Goal: Check status: Check status

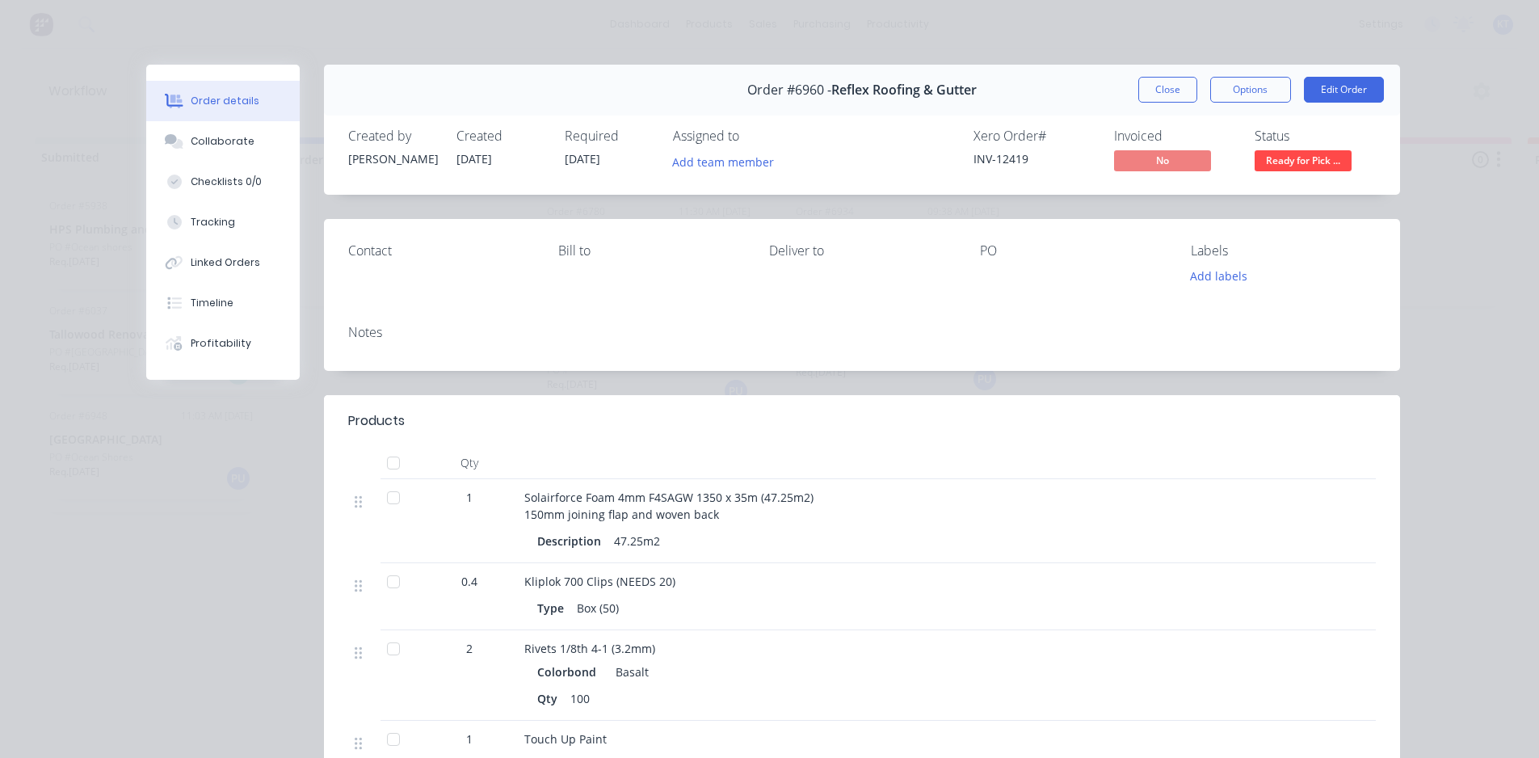
click at [391, 464] on div at bounding box center [393, 463] width 32 height 32
click at [1157, 86] on button "Close" at bounding box center [1167, 90] width 59 height 26
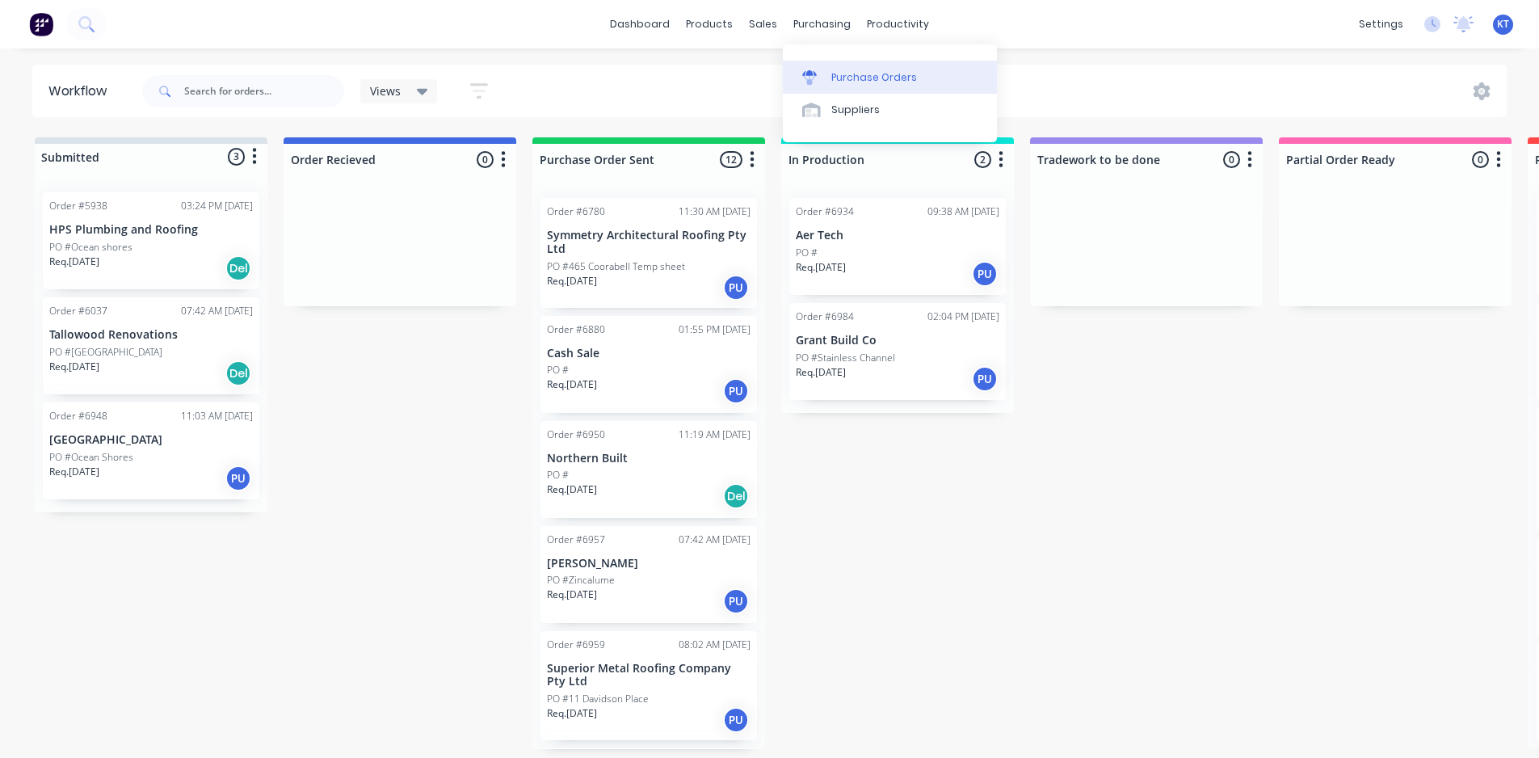
click at [834, 87] on link "Purchase Orders" at bounding box center [890, 77] width 214 height 32
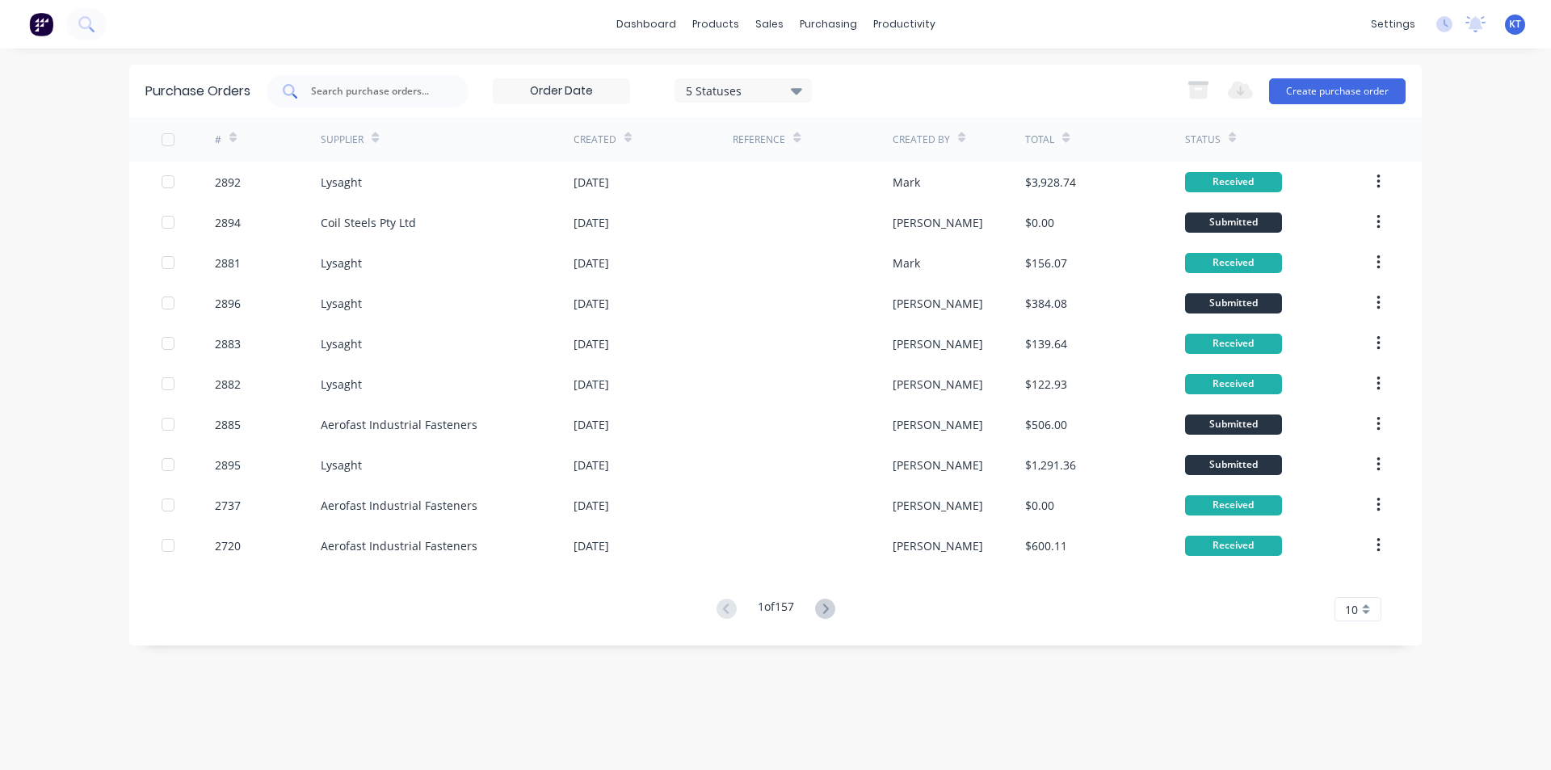
click at [353, 88] on input "text" at bounding box center [376, 91] width 134 height 16
type input "2886"
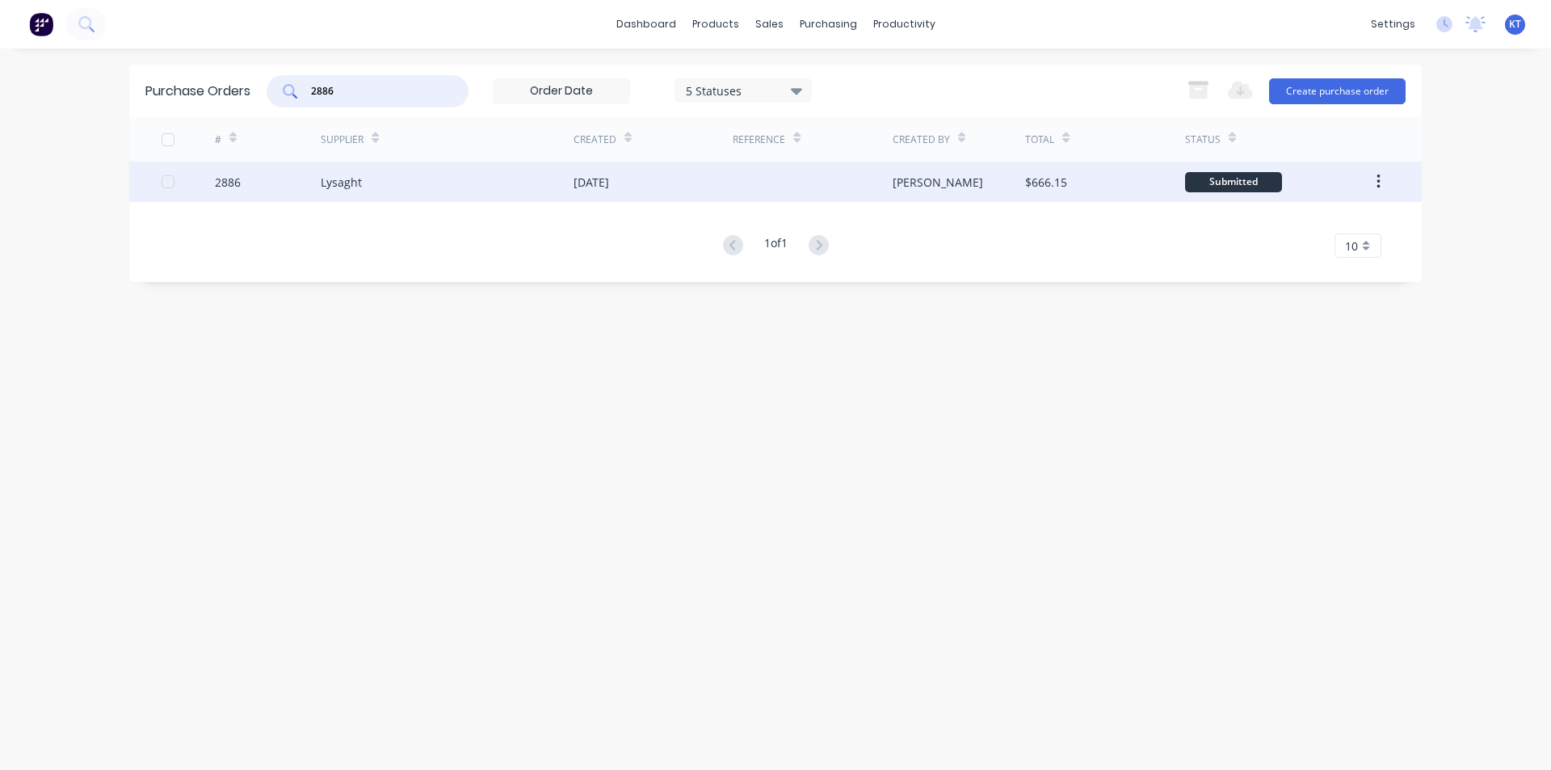
click at [441, 191] on div "Lysaght" at bounding box center [447, 182] width 253 height 40
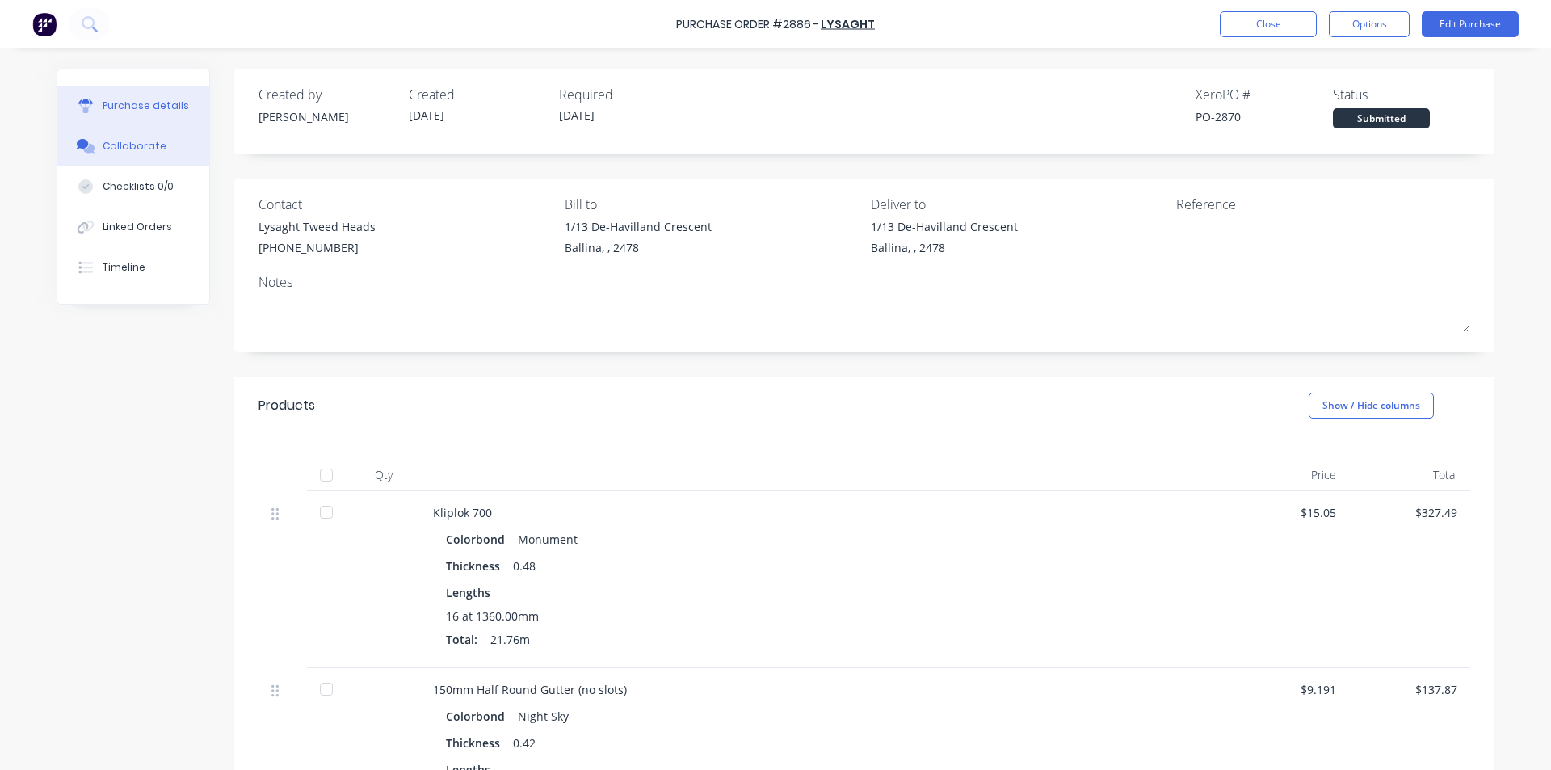
click at [126, 150] on div "Collaborate" at bounding box center [135, 146] width 64 height 15
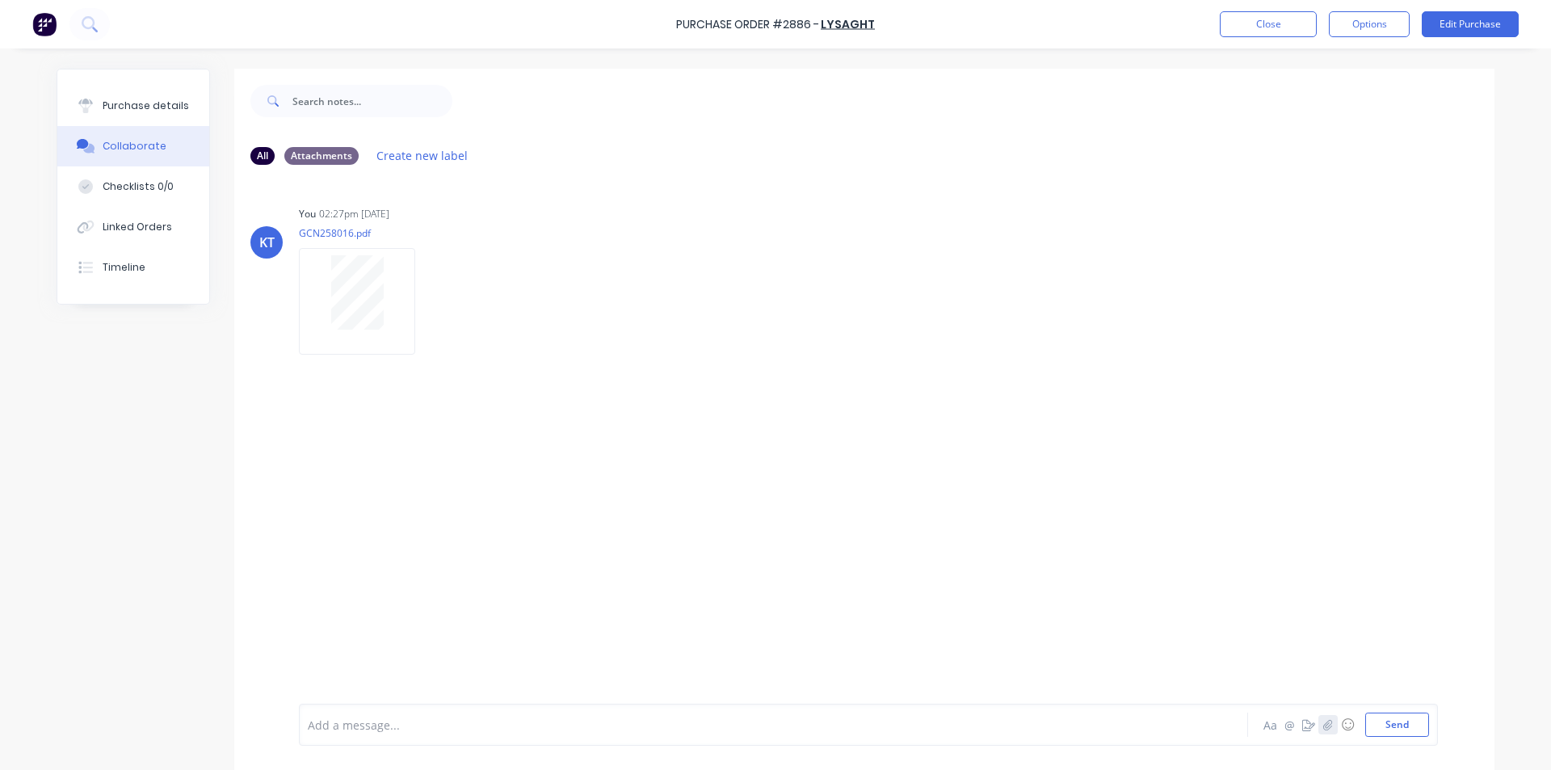
click at [1327, 721] on icon "button" at bounding box center [1328, 724] width 9 height 11
click at [1400, 726] on button "Send" at bounding box center [1398, 725] width 64 height 24
click at [162, 103] on div "Purchase details" at bounding box center [146, 106] width 86 height 15
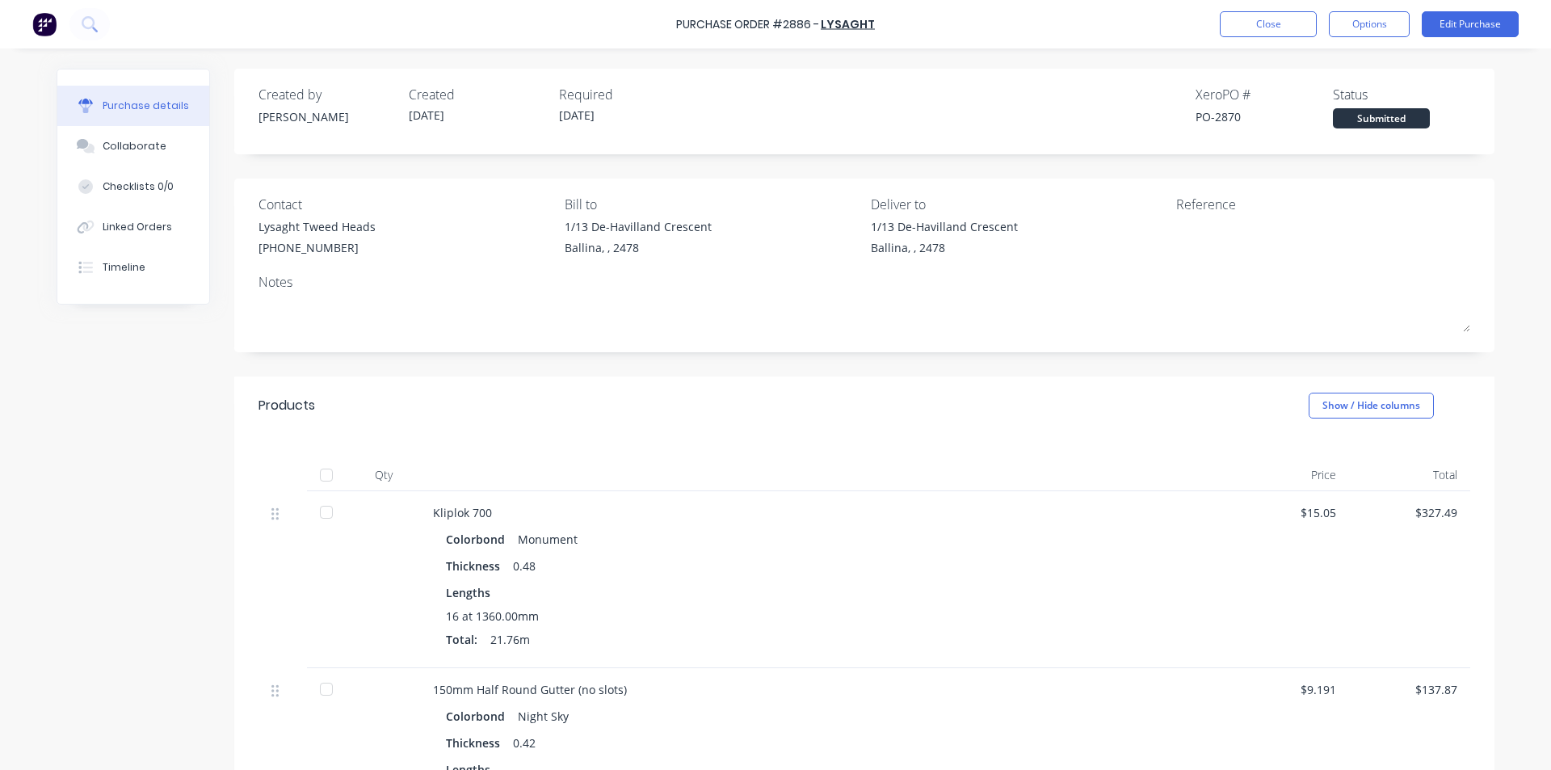
click at [319, 473] on div at bounding box center [326, 475] width 32 height 32
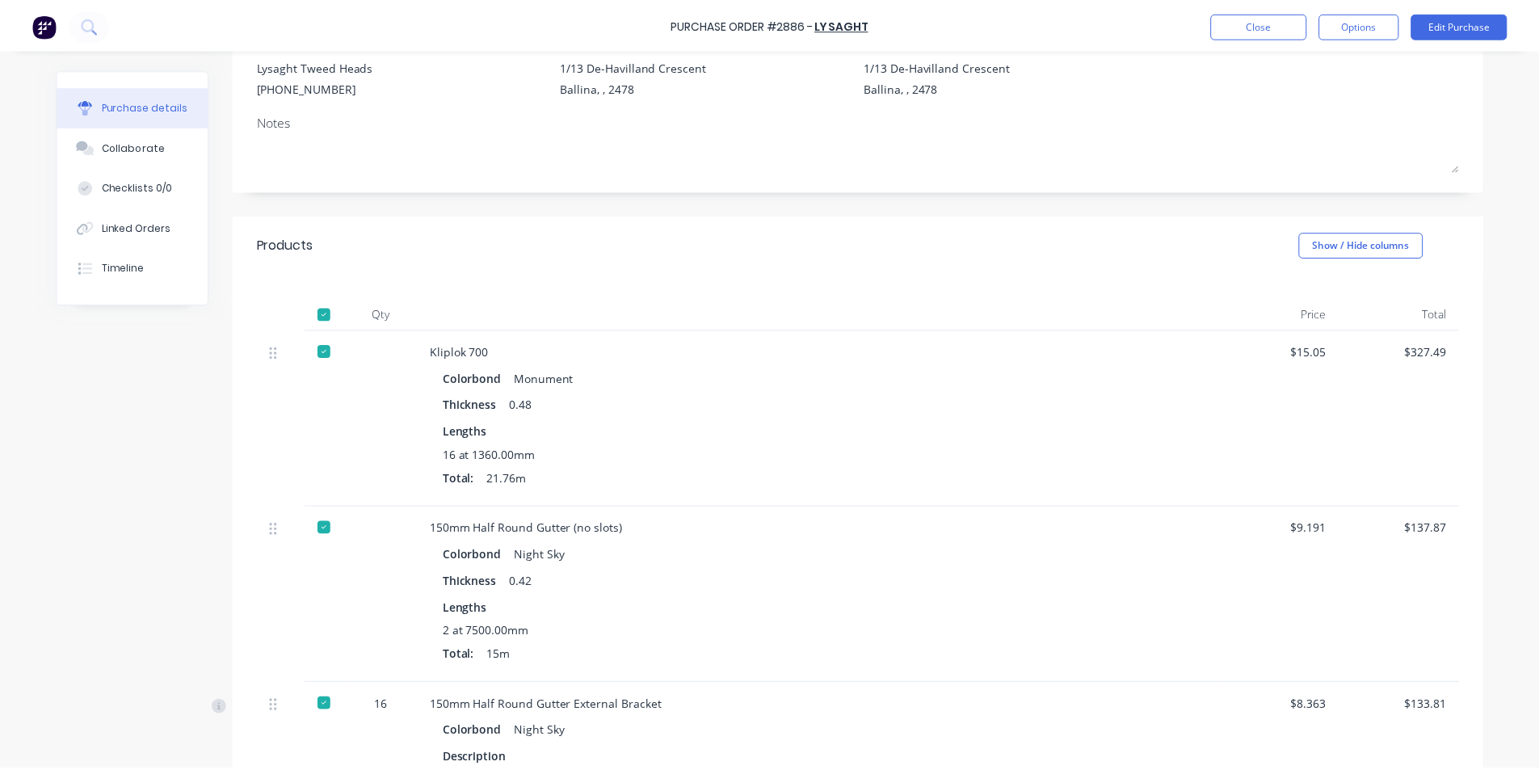
scroll to position [81, 0]
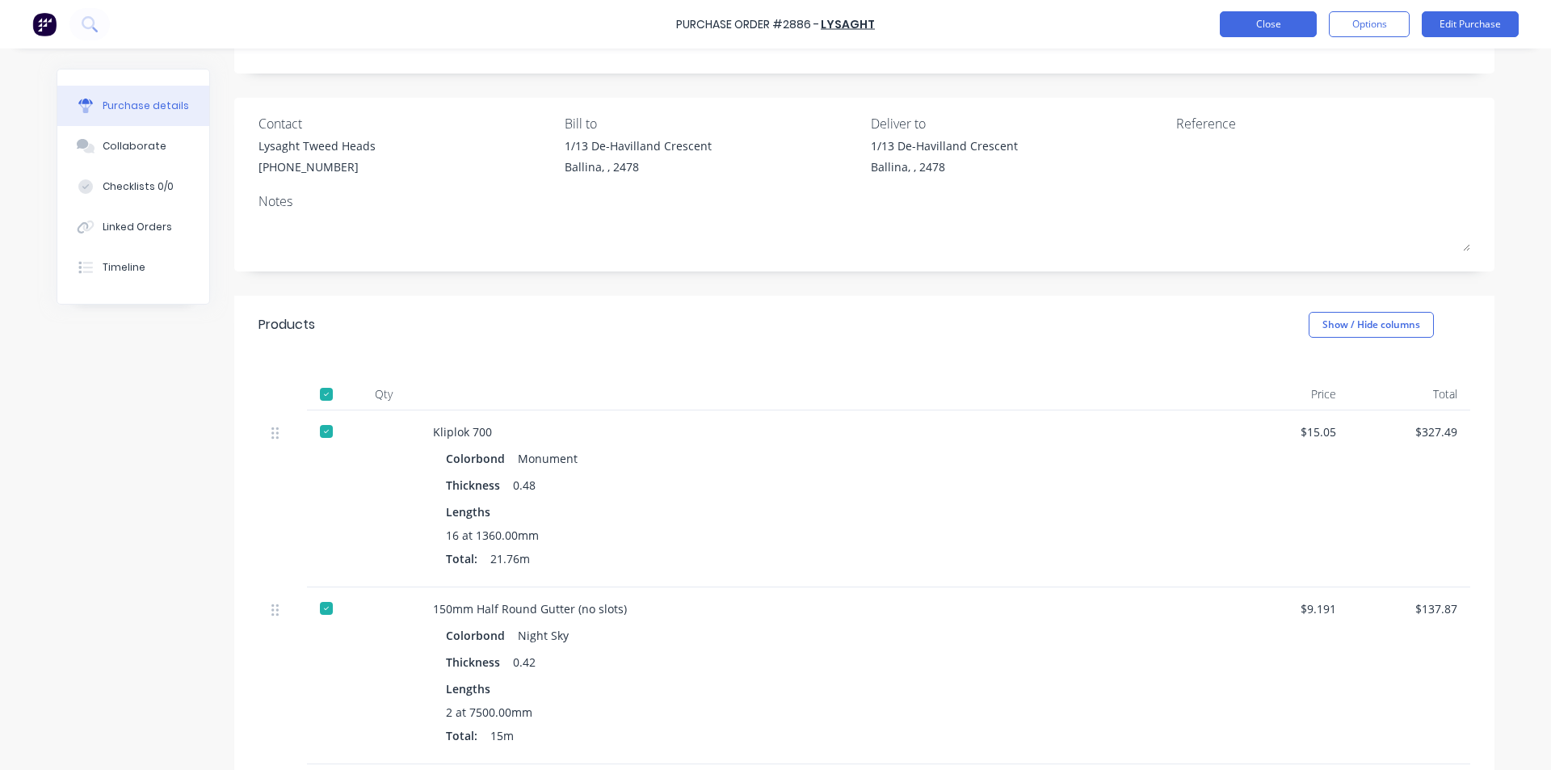
click at [1268, 29] on button "Close" at bounding box center [1268, 24] width 97 height 26
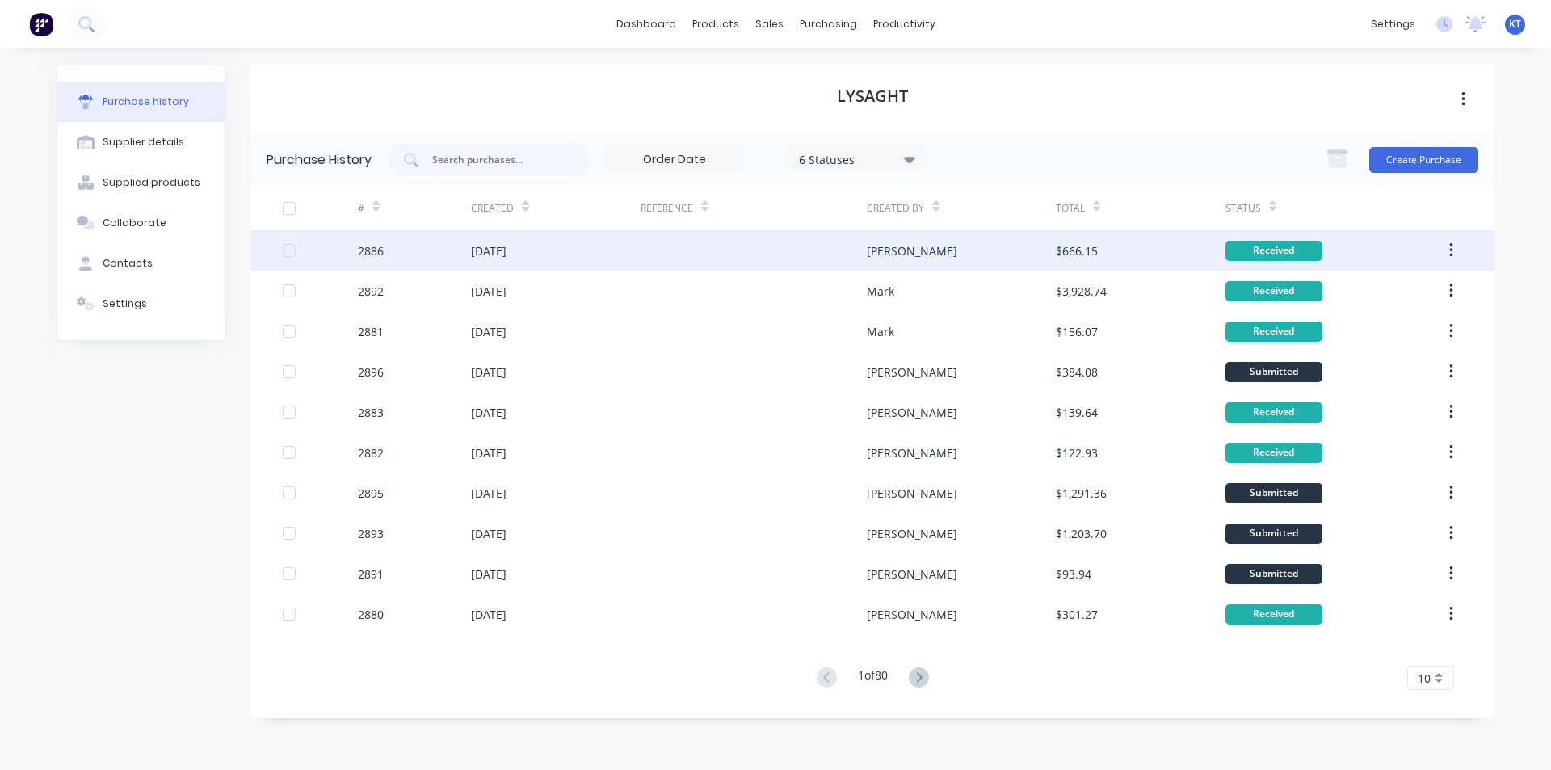
click at [422, 250] on div "2886" at bounding box center [414, 250] width 113 height 40
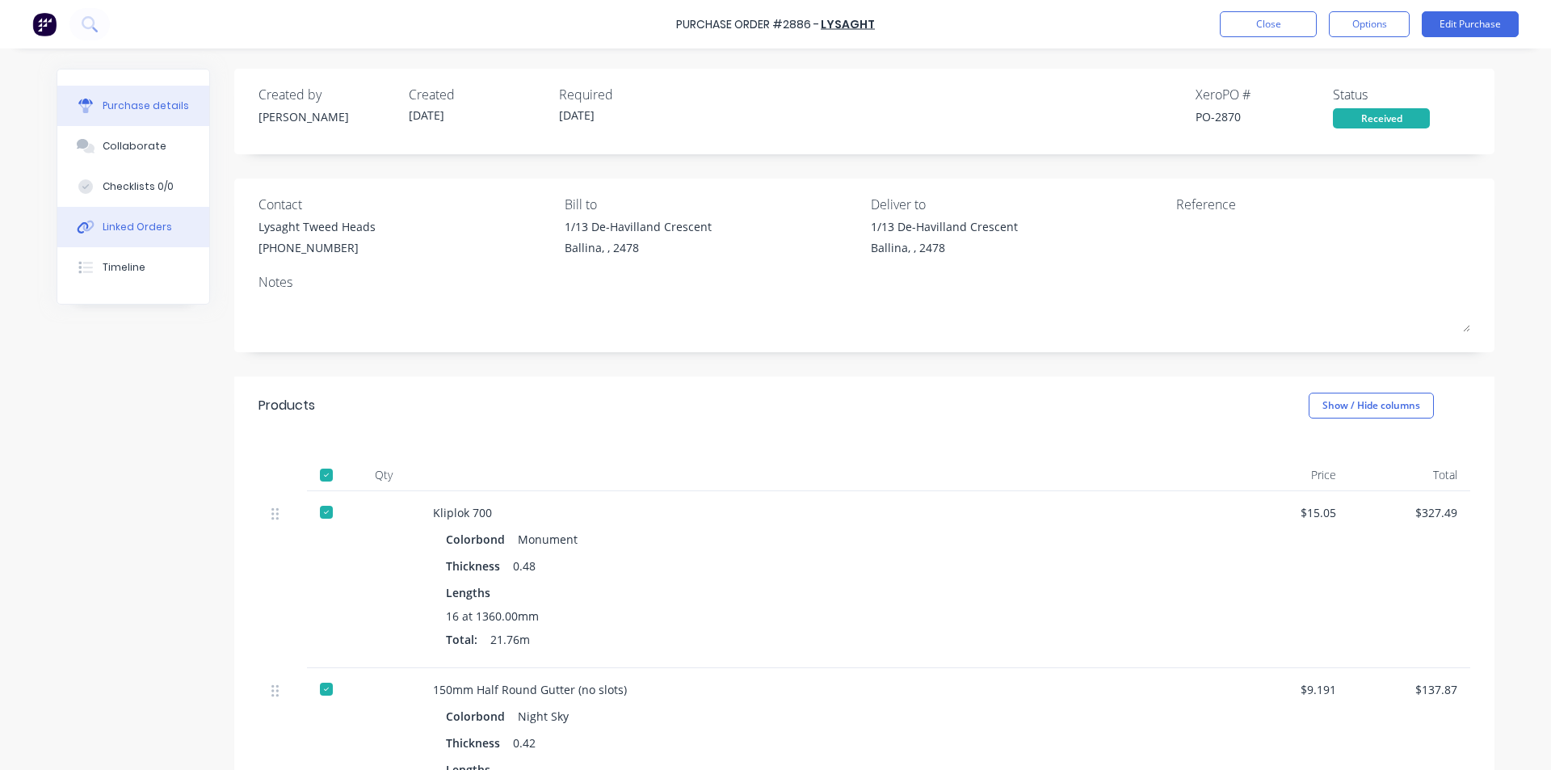
click at [147, 221] on div "Linked Orders" at bounding box center [137, 227] width 69 height 15
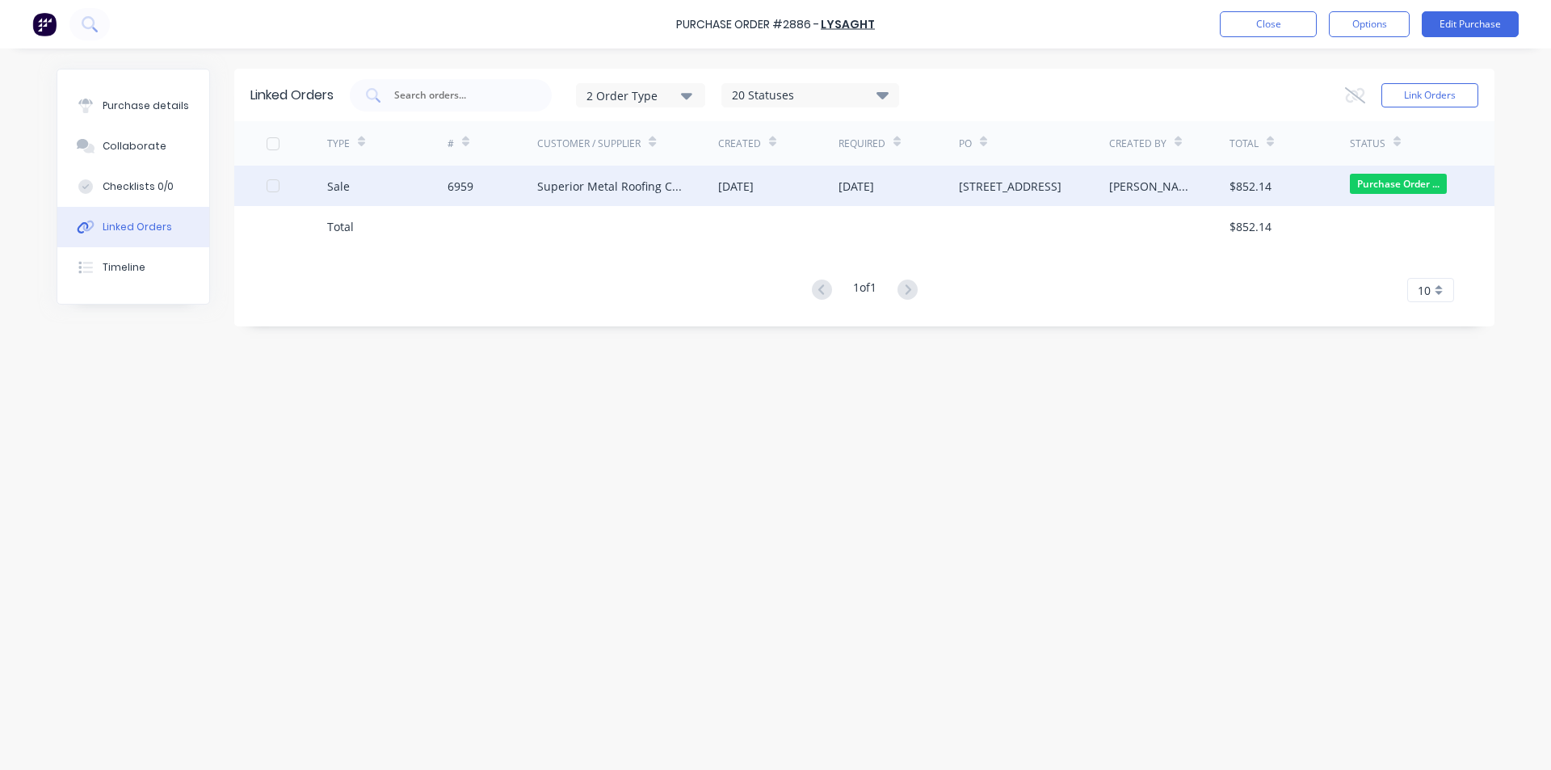
click at [646, 191] on div "Superior Metal Roofing Company Pty Ltd" at bounding box center [611, 186] width 149 height 17
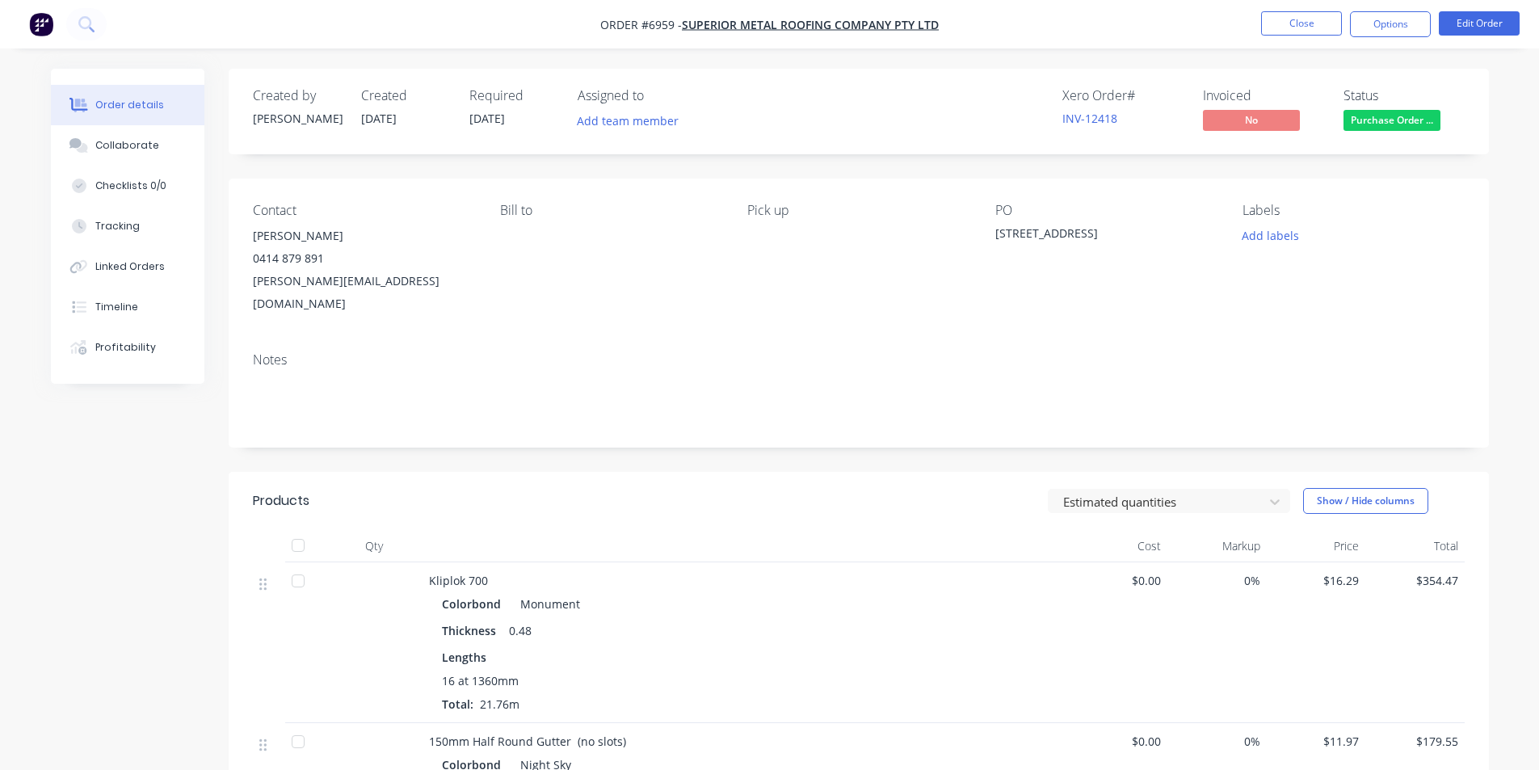
click at [303, 529] on div at bounding box center [298, 545] width 32 height 32
click at [1389, 122] on span "Purchase Order ..." at bounding box center [1392, 120] width 97 height 20
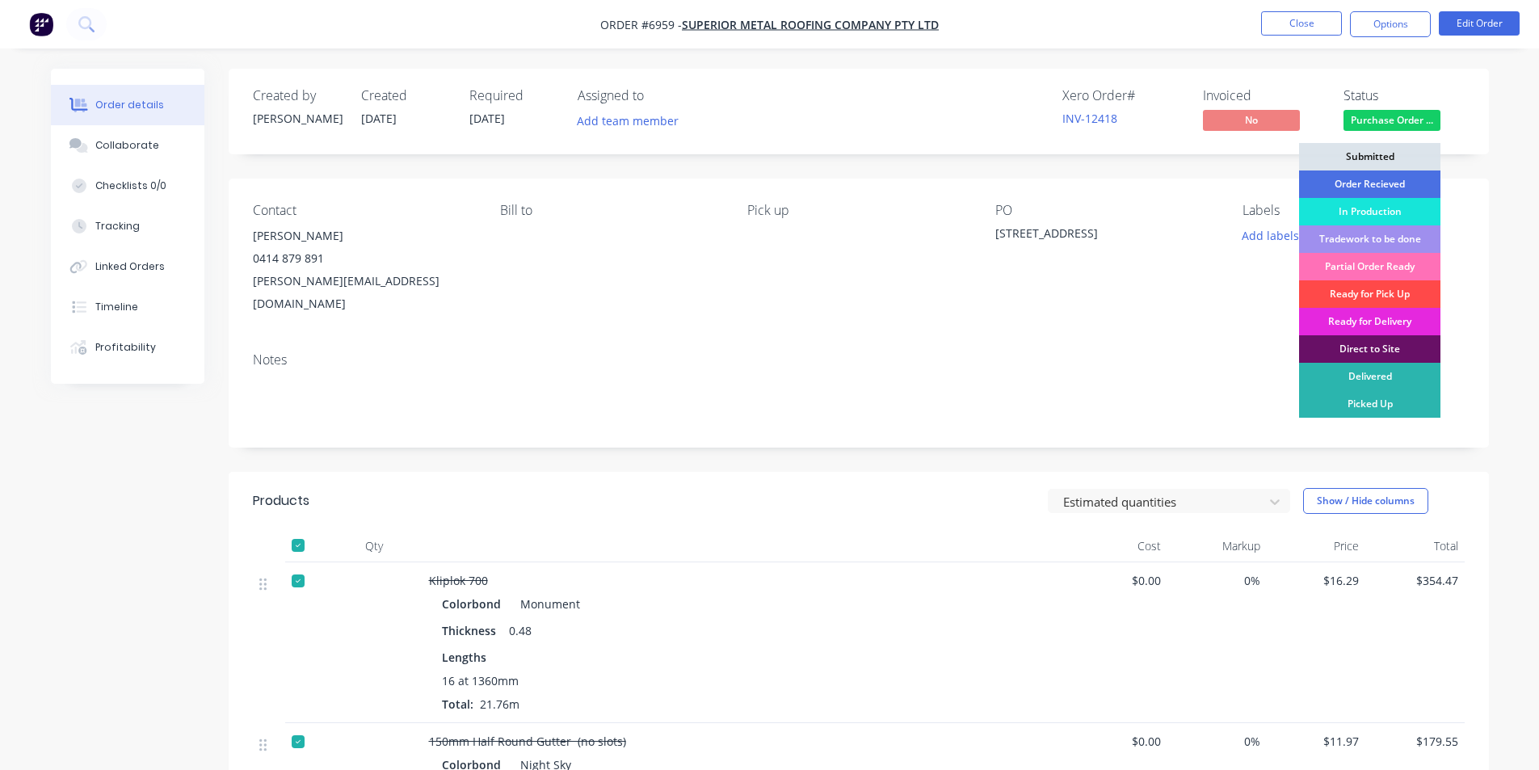
click at [1364, 293] on div "Ready for Pick Up" at bounding box center [1369, 293] width 141 height 27
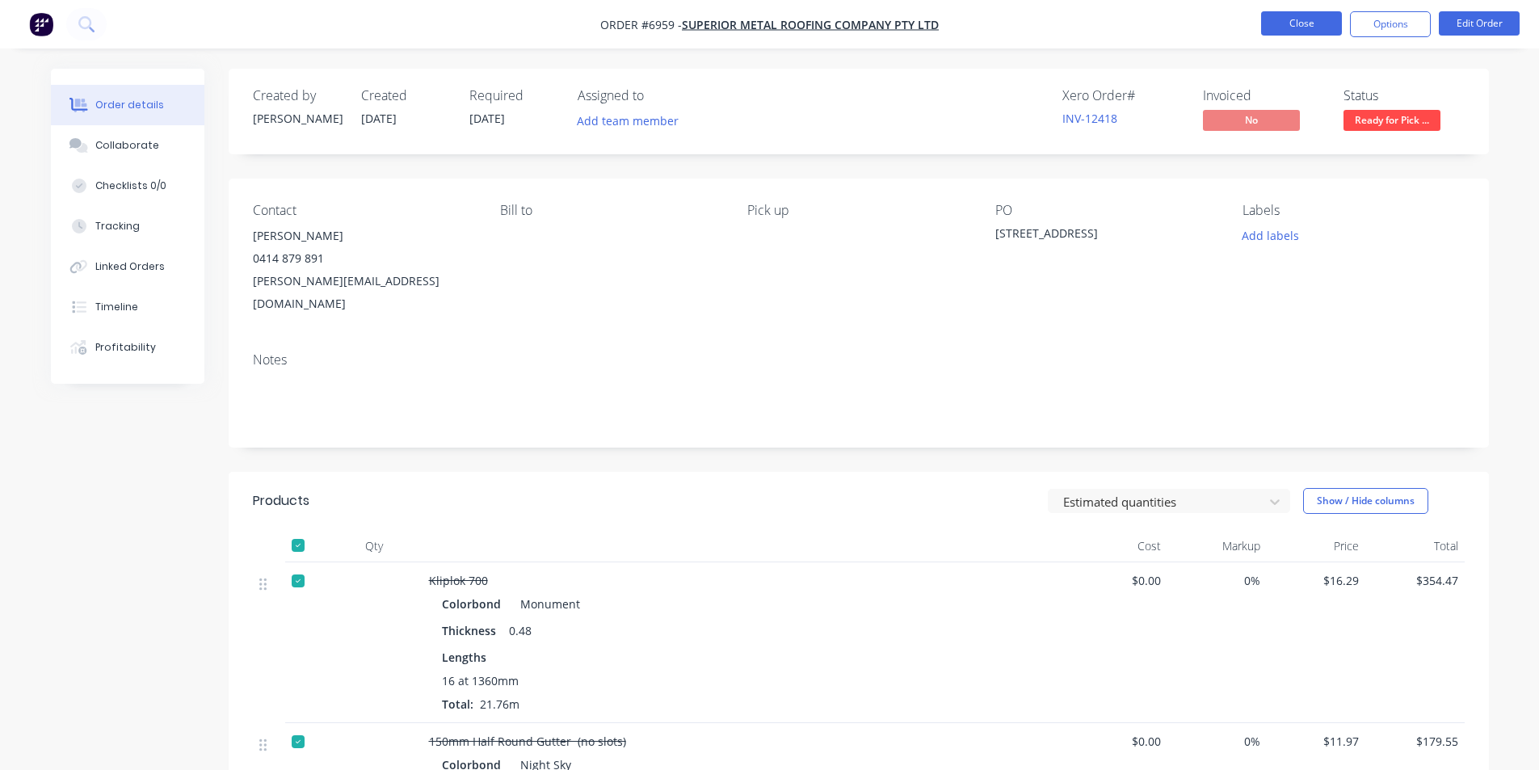
click at [1301, 29] on button "Close" at bounding box center [1301, 23] width 81 height 24
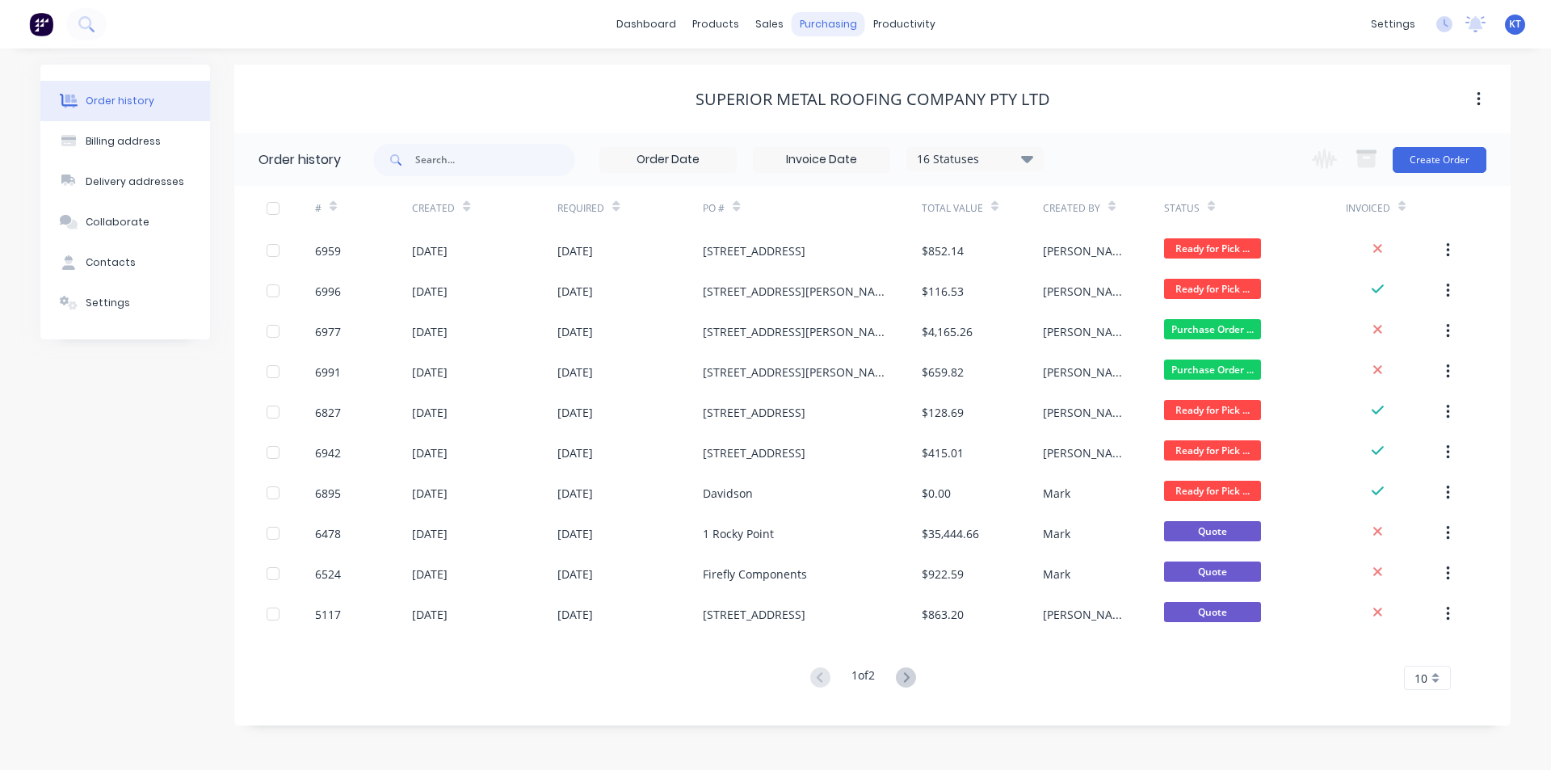
click at [829, 23] on div "purchasing" at bounding box center [829, 24] width 74 height 24
click at [846, 81] on div "Purchase Orders" at bounding box center [881, 77] width 86 height 15
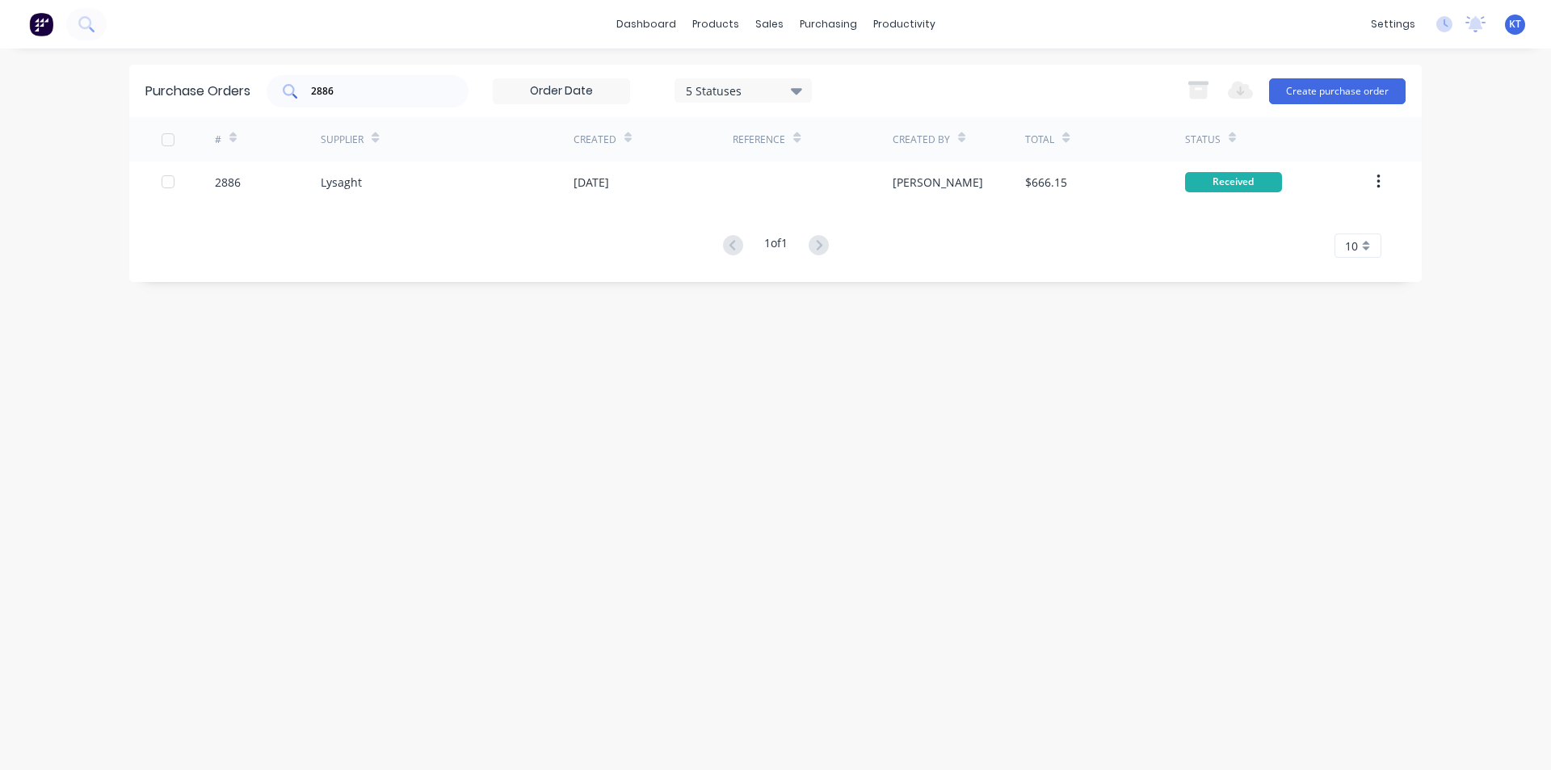
click at [357, 88] on input "2886" at bounding box center [376, 91] width 134 height 16
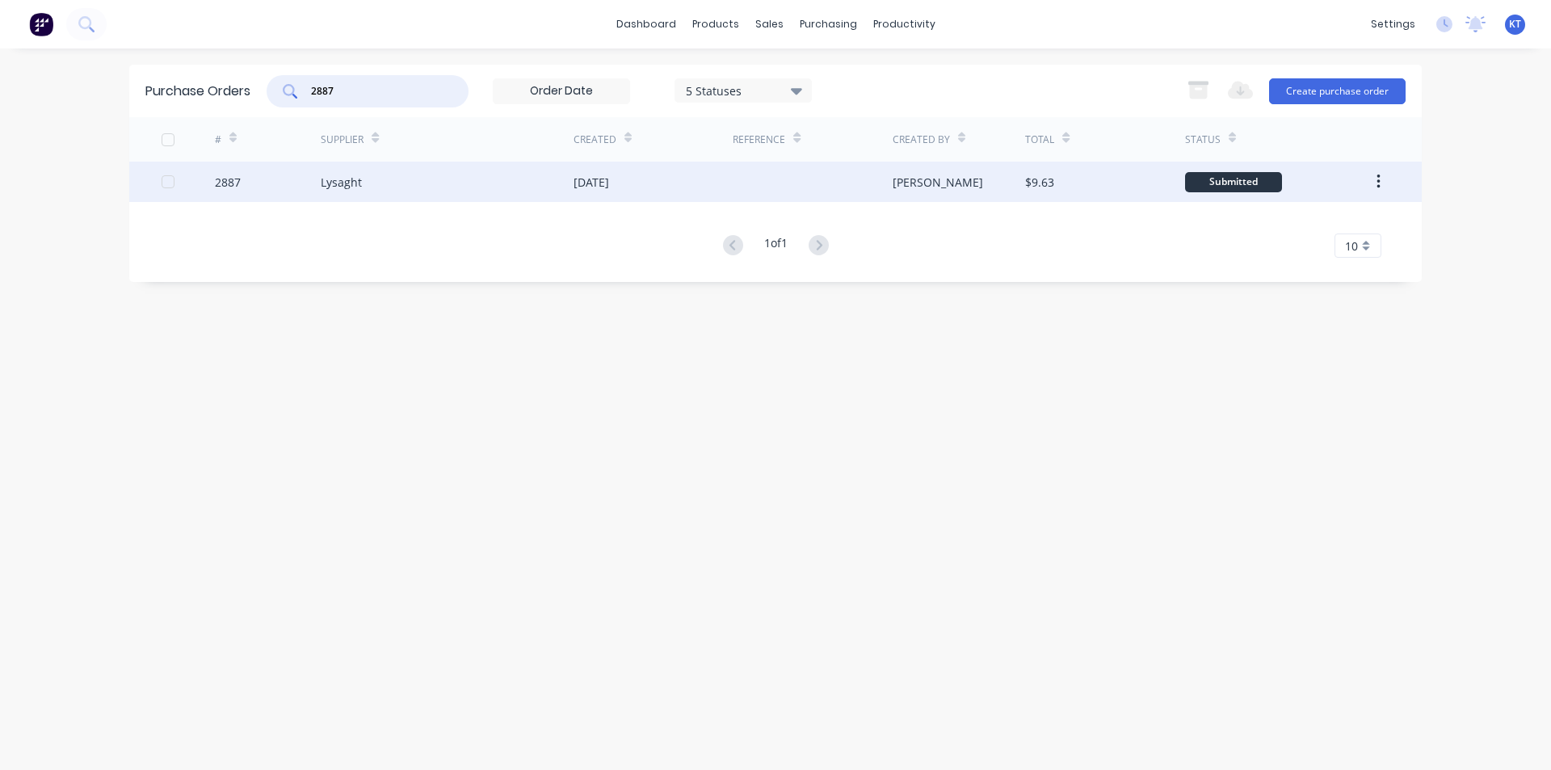
type input "2887"
click at [356, 186] on div "Lysaght" at bounding box center [341, 182] width 41 height 17
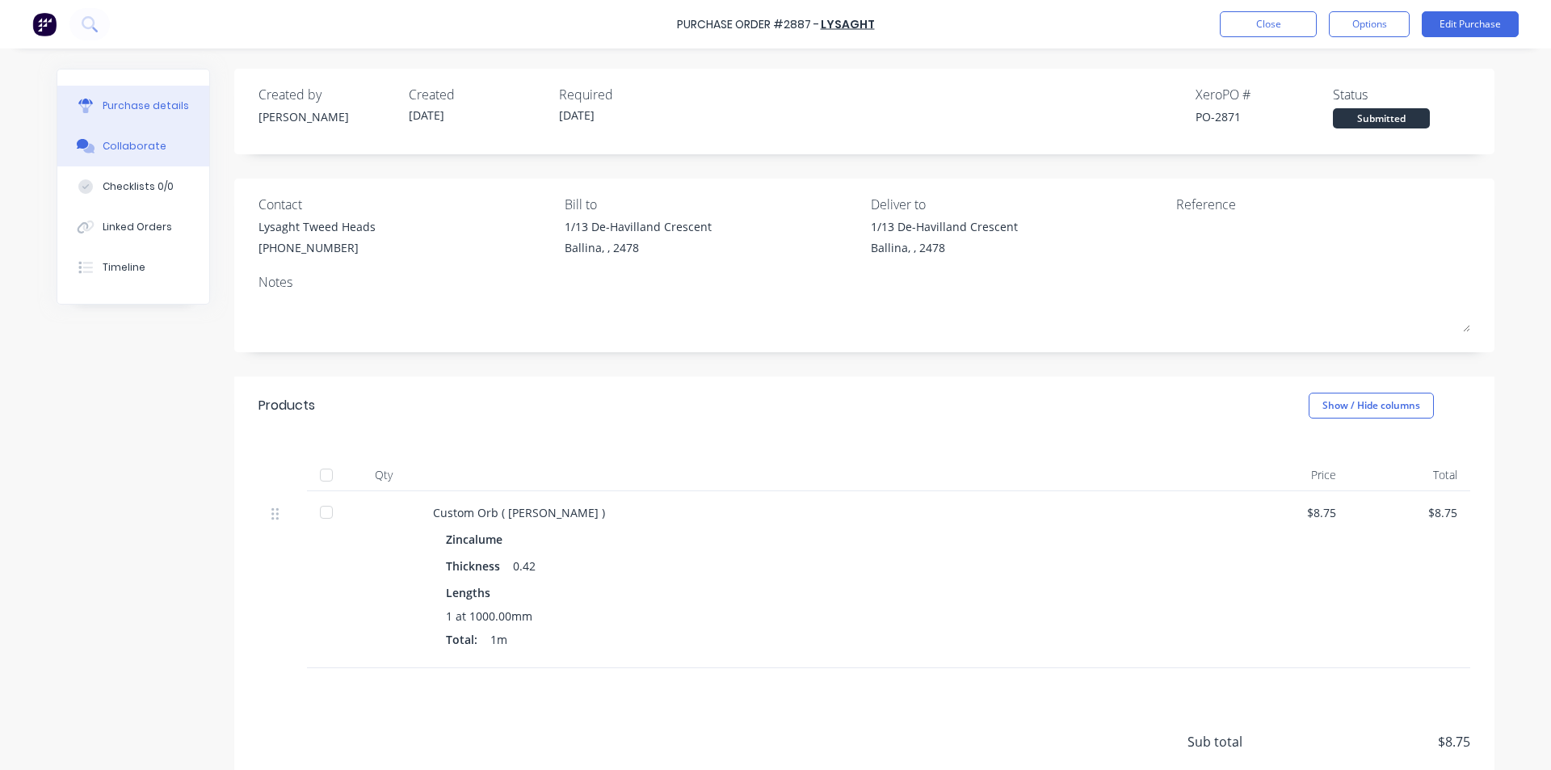
click at [105, 145] on div "Collaborate" at bounding box center [135, 146] width 64 height 15
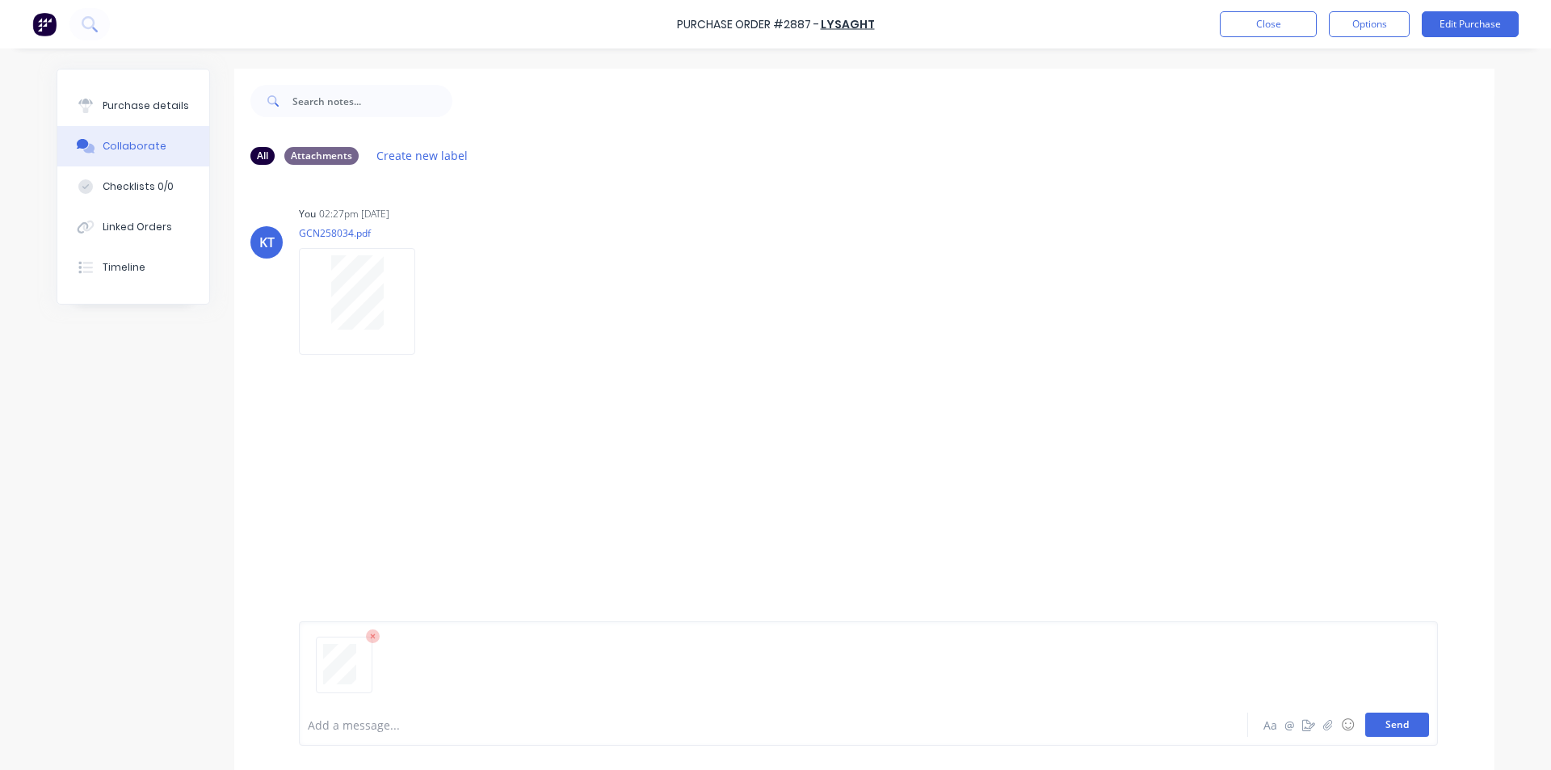
click at [1389, 724] on button "Send" at bounding box center [1398, 725] width 64 height 24
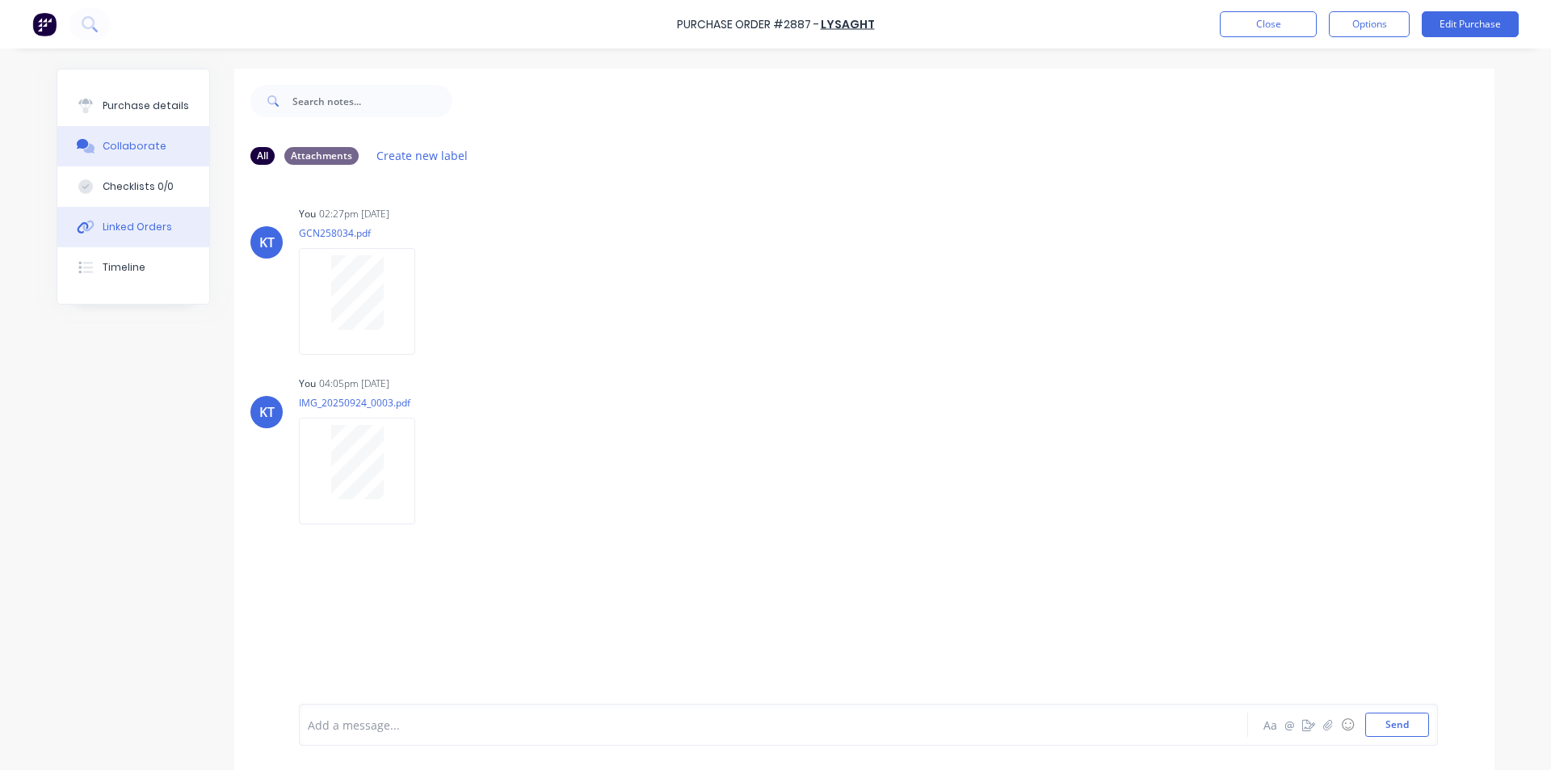
click at [153, 218] on button "Linked Orders" at bounding box center [133, 227] width 152 height 40
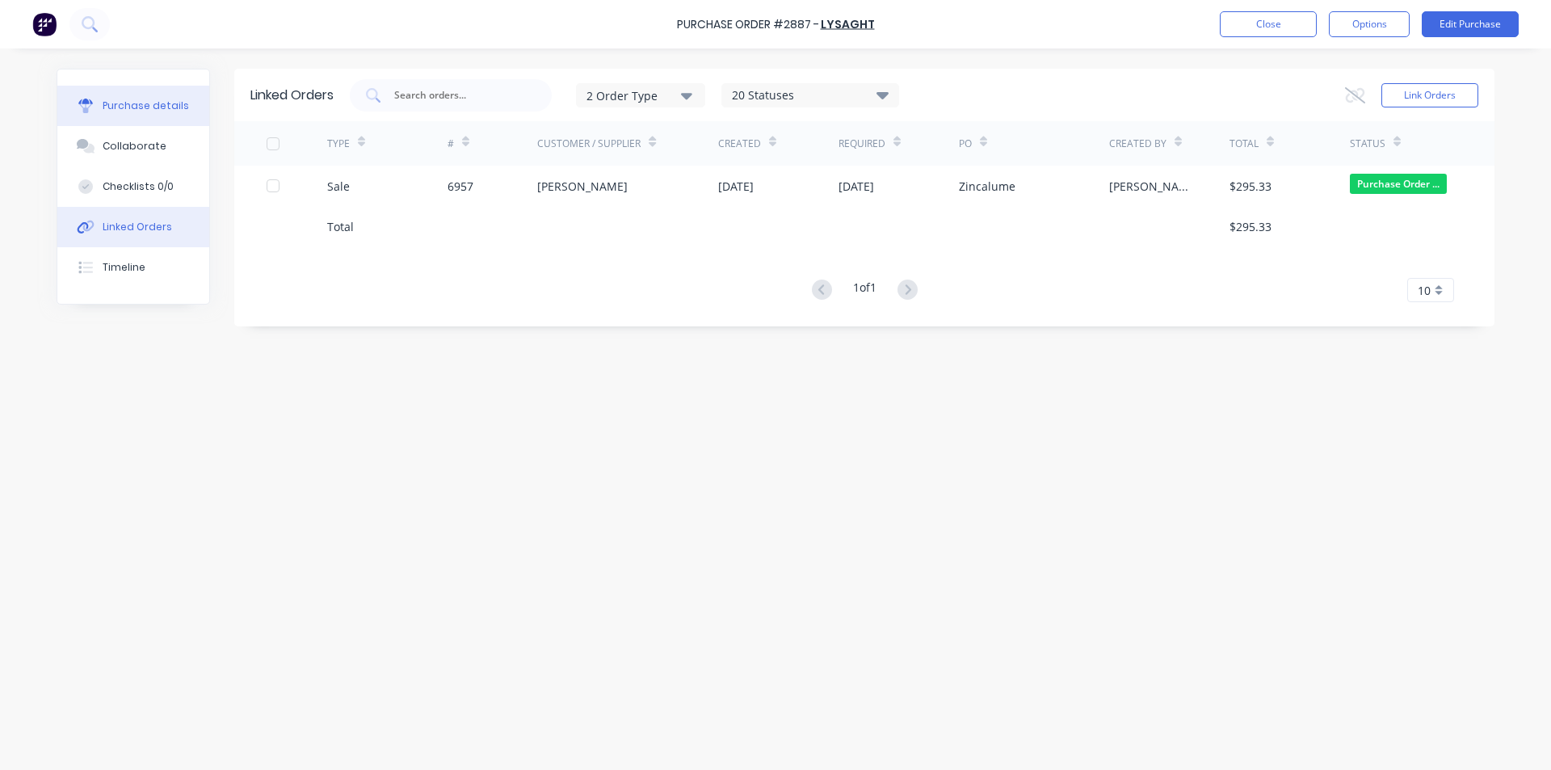
click at [132, 117] on button "Purchase details" at bounding box center [133, 106] width 152 height 40
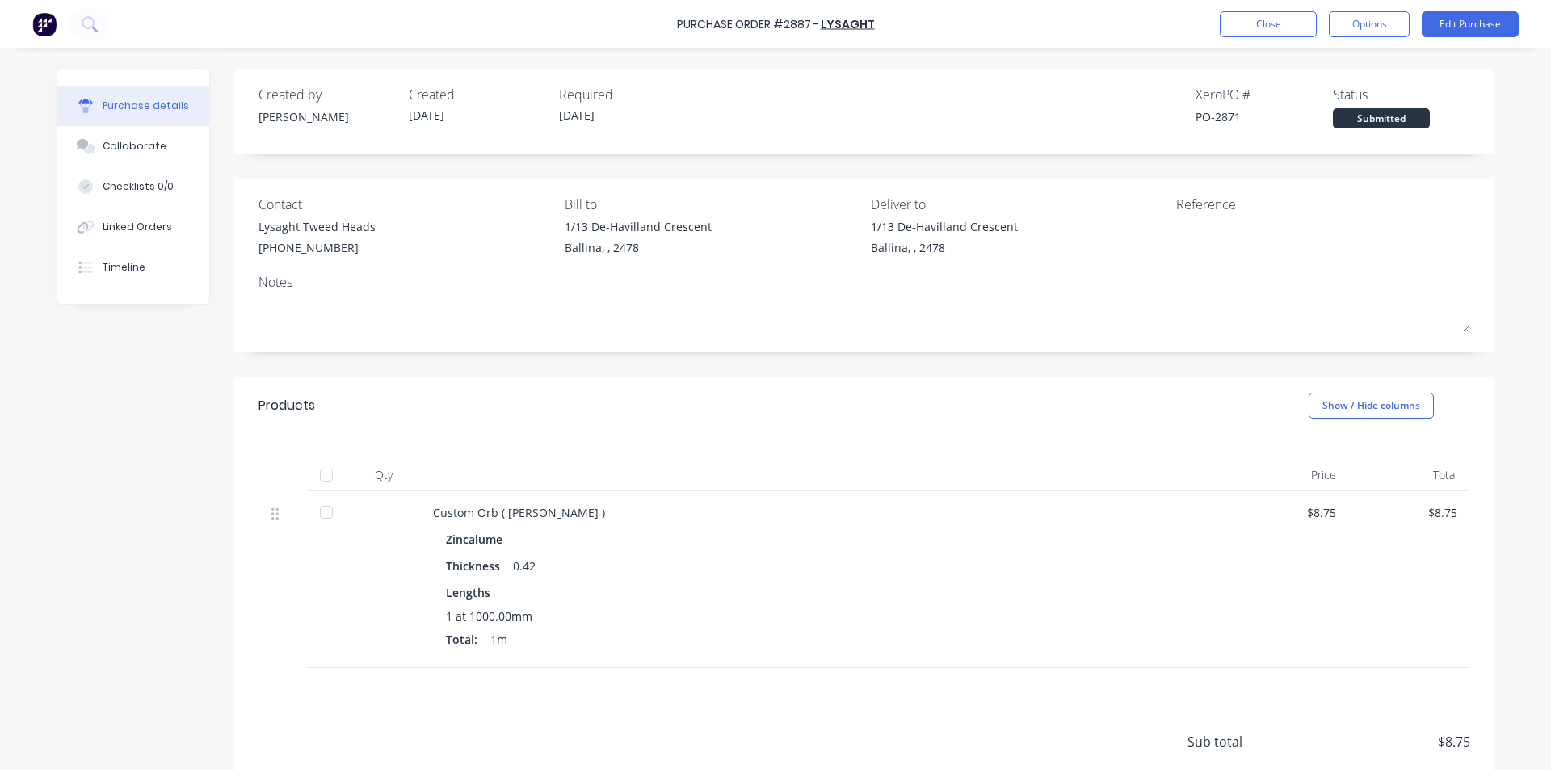
click at [321, 475] on div at bounding box center [326, 475] width 32 height 32
click at [155, 229] on div "Linked Orders" at bounding box center [137, 227] width 69 height 15
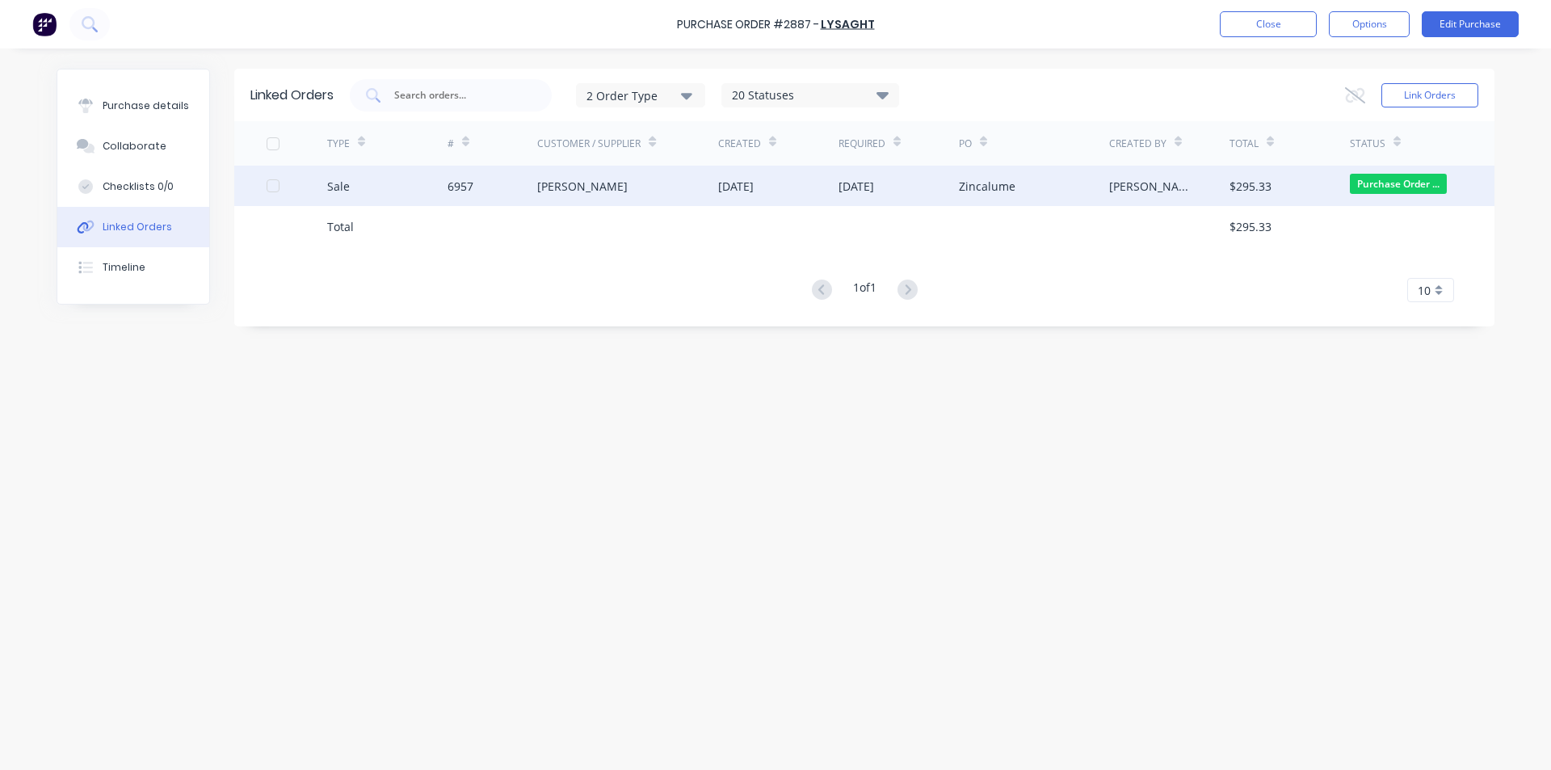
click at [607, 185] on div "[PERSON_NAME]" at bounding box center [627, 186] width 181 height 40
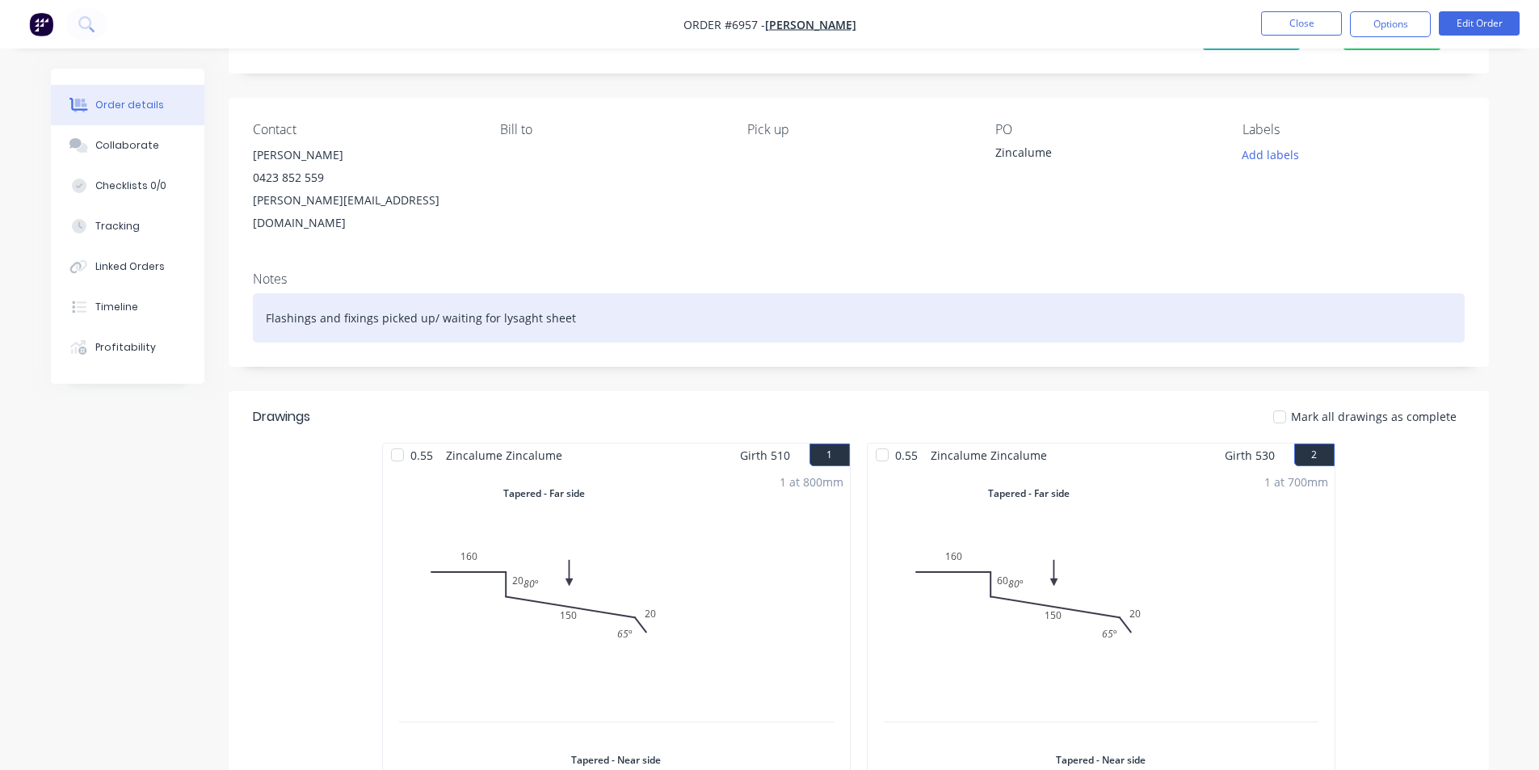
scroll to position [323, 0]
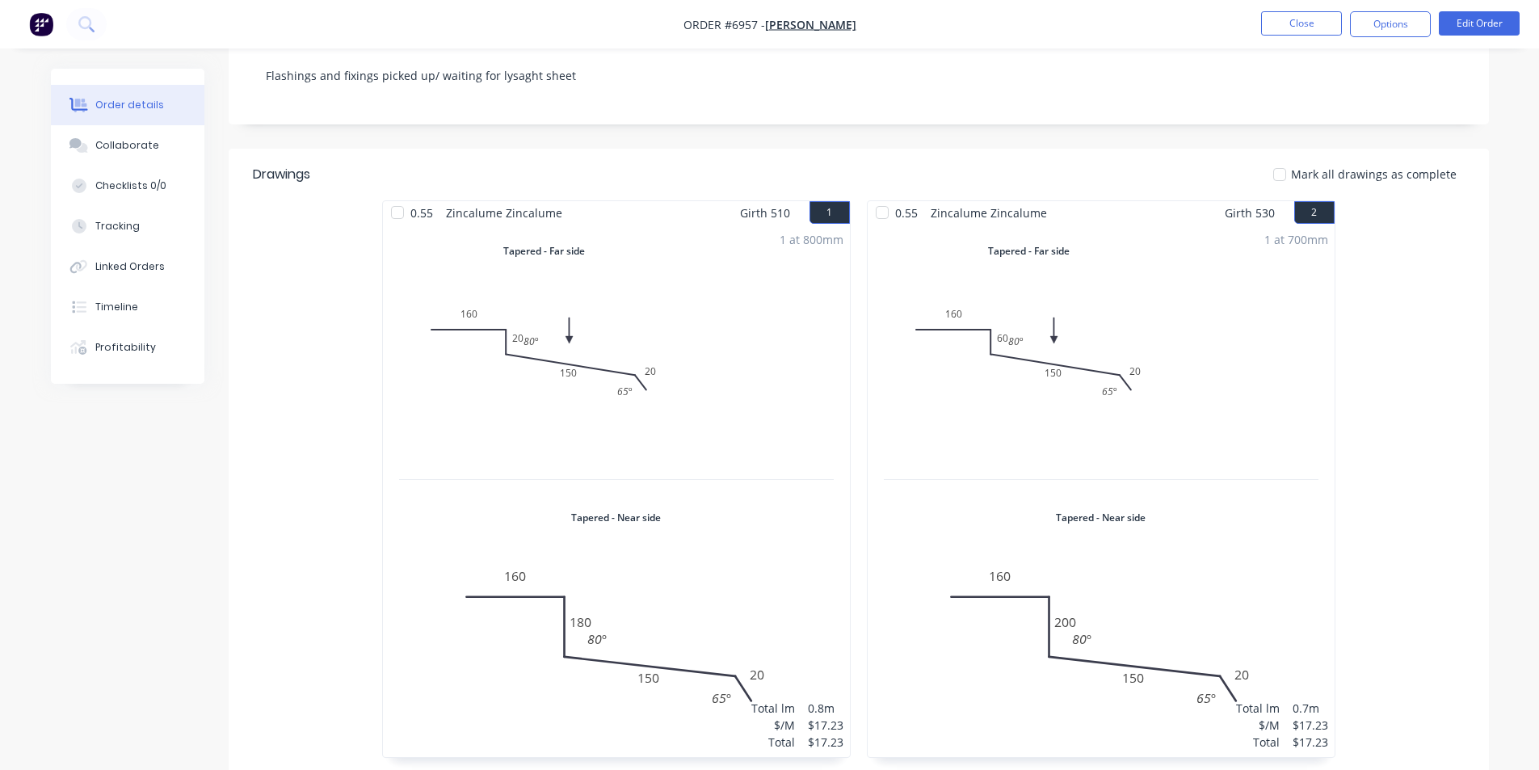
click at [1285, 172] on div at bounding box center [1280, 174] width 32 height 32
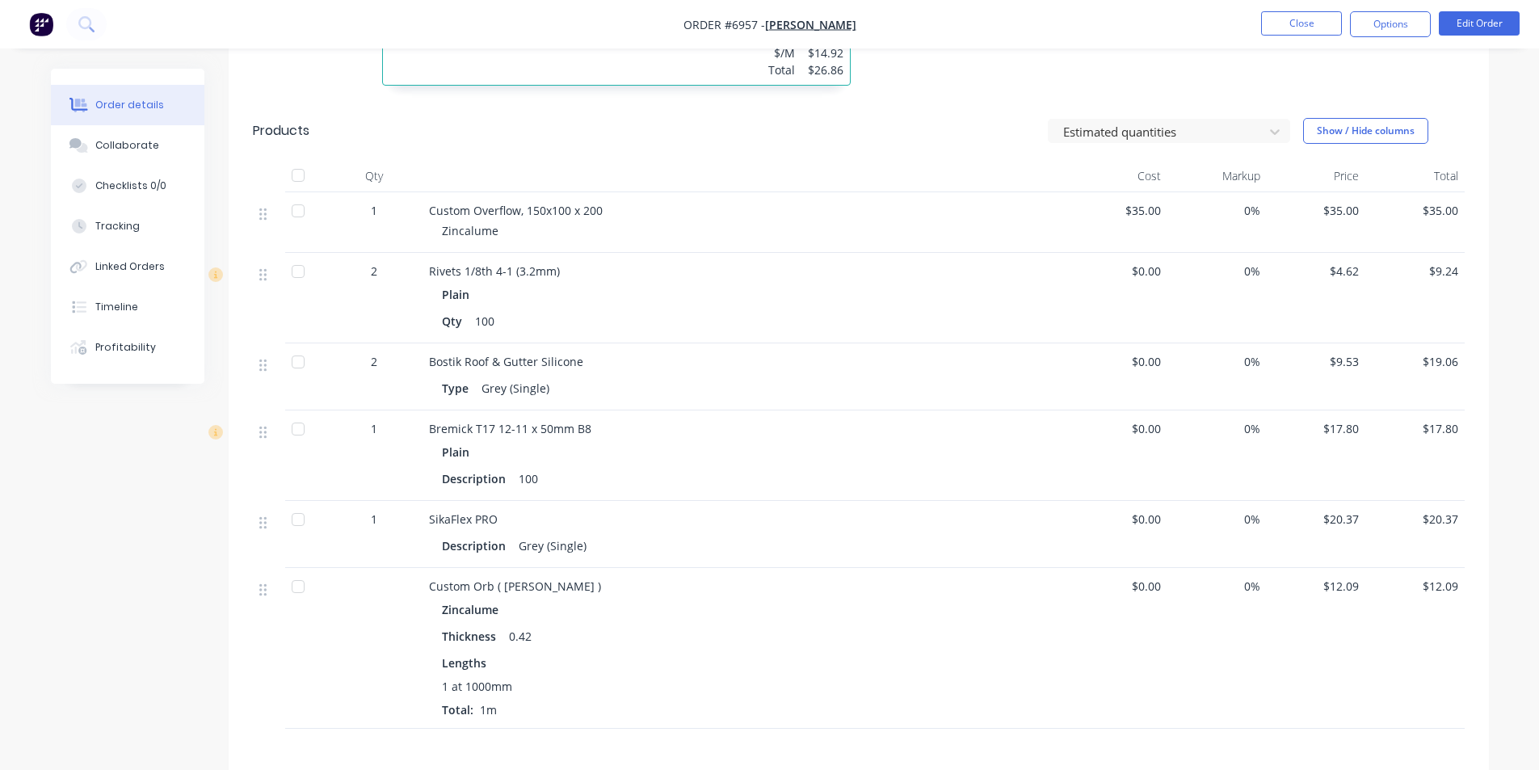
scroll to position [1697, 0]
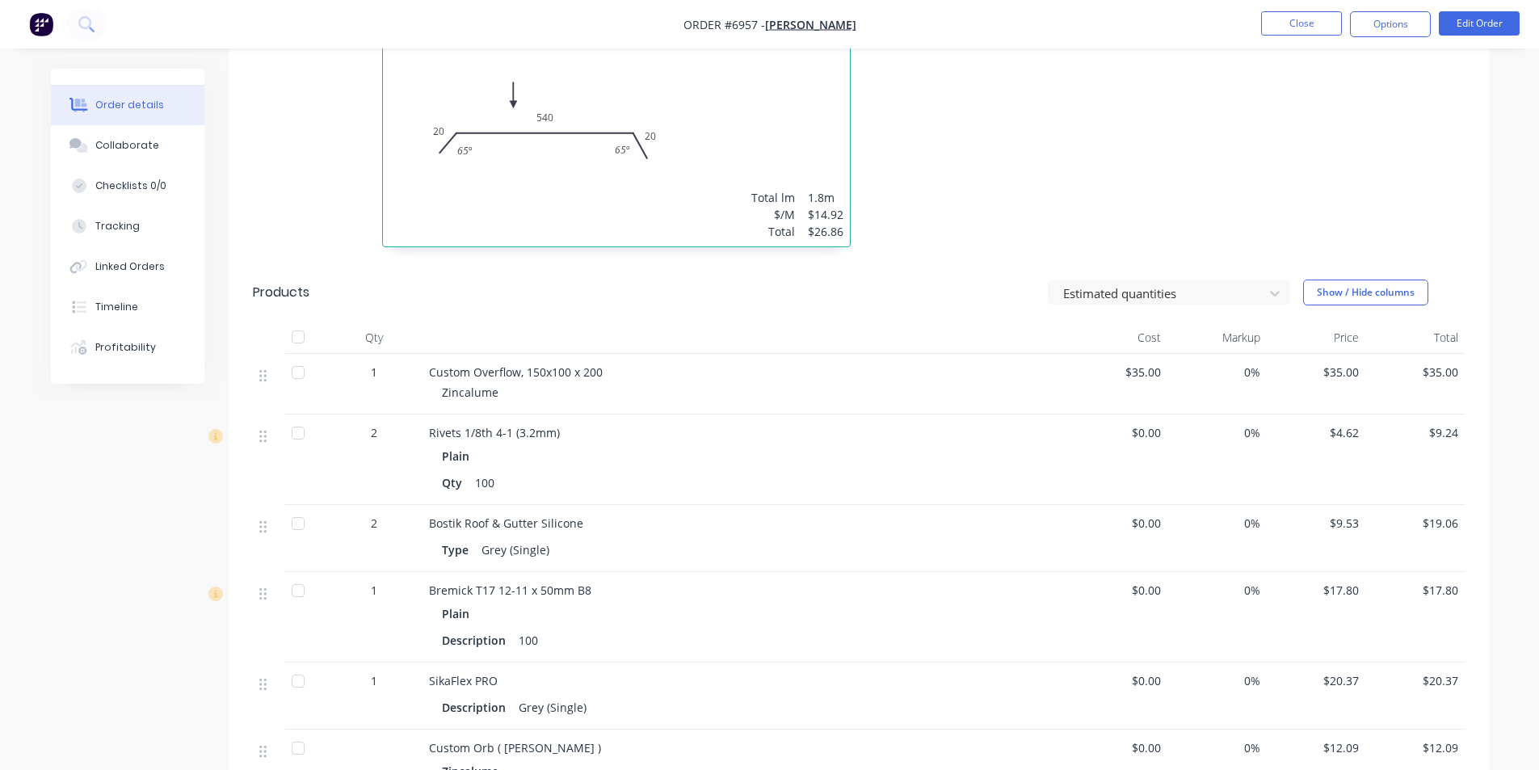
click at [300, 335] on div at bounding box center [298, 337] width 32 height 32
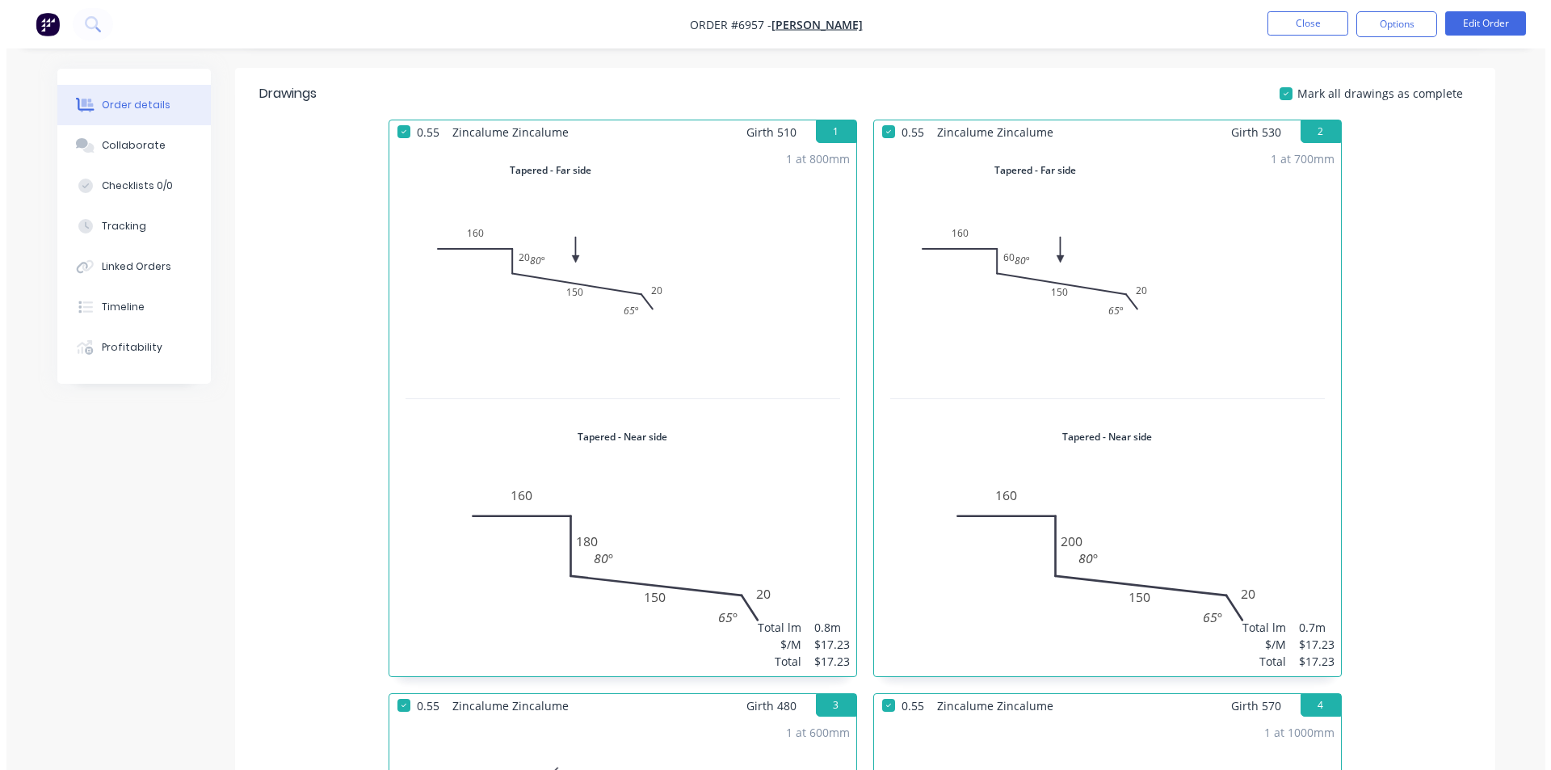
scroll to position [0, 0]
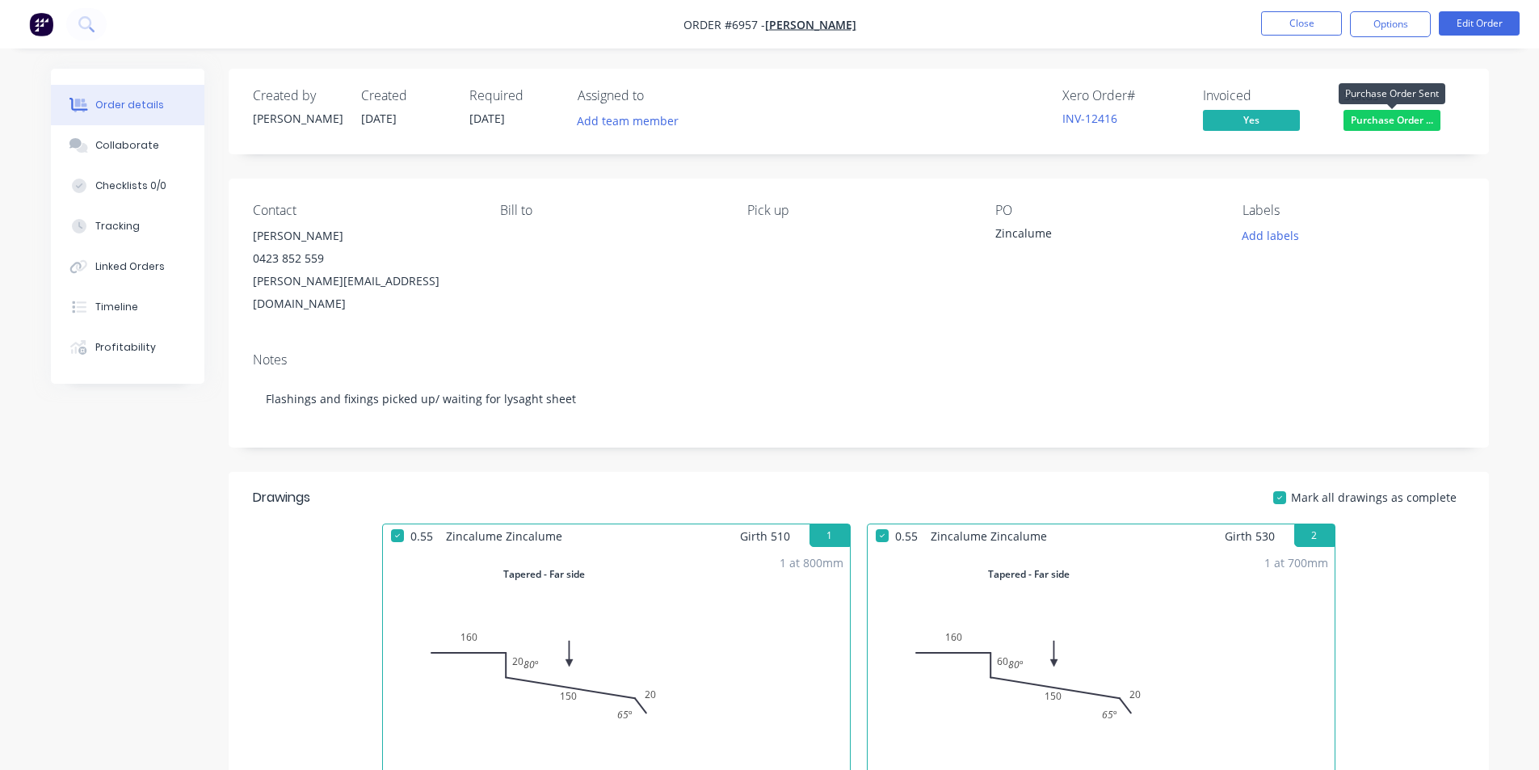
click at [1382, 126] on span "Purchase Order ..." at bounding box center [1392, 120] width 97 height 20
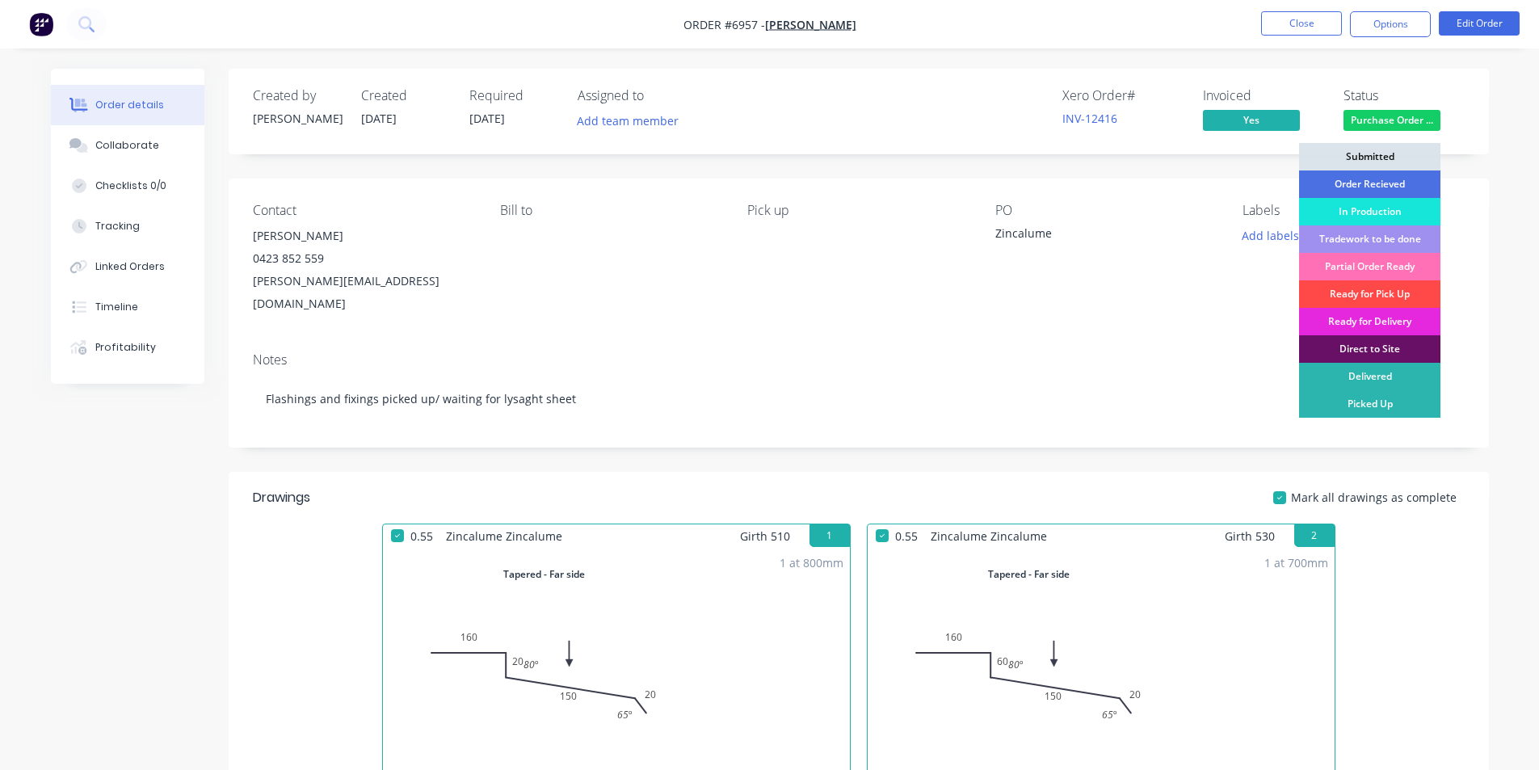
click at [1366, 300] on div "Ready for Pick Up" at bounding box center [1369, 293] width 141 height 27
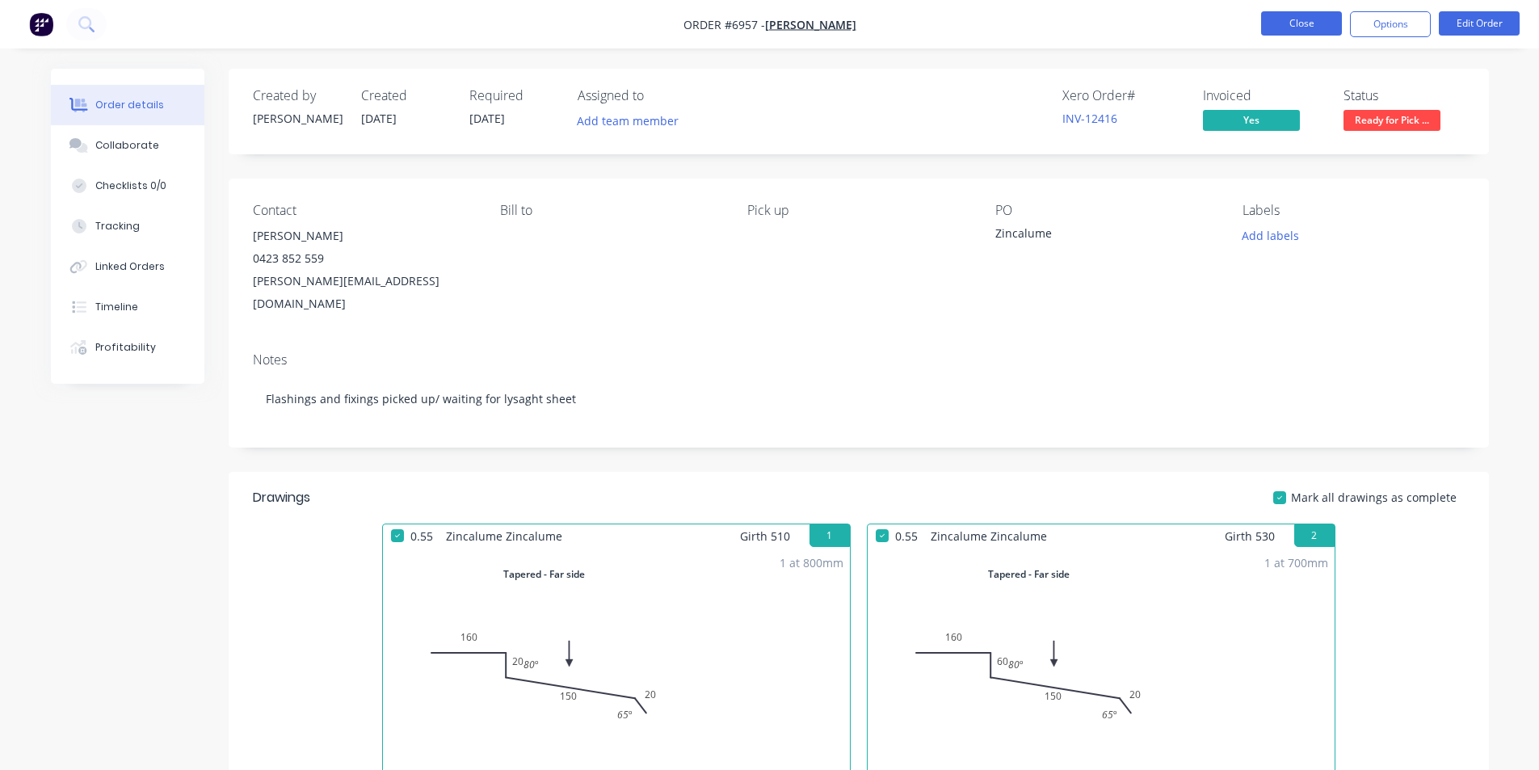
click at [1303, 23] on button "Close" at bounding box center [1301, 23] width 81 height 24
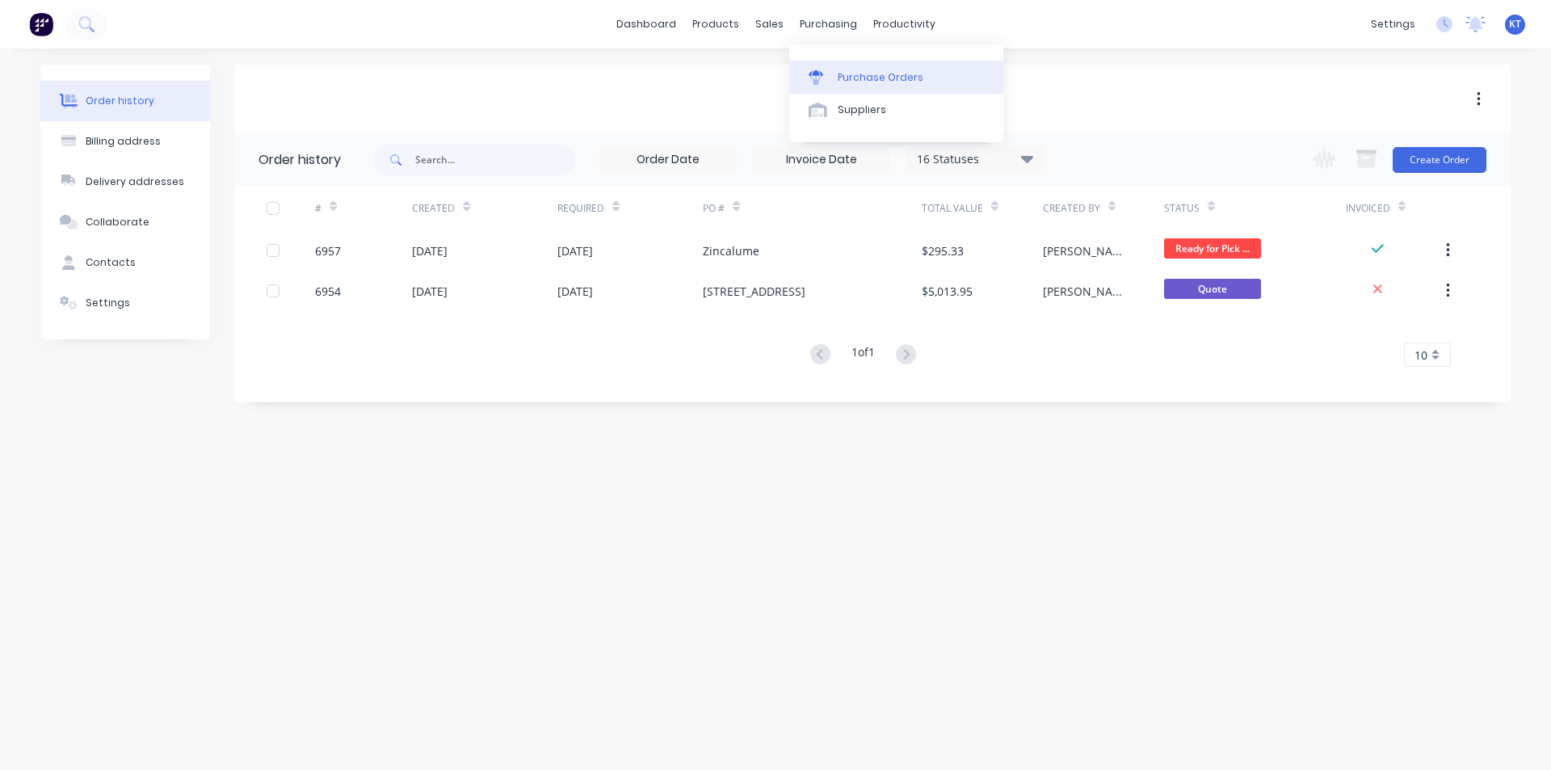
click at [878, 74] on div "Purchase Orders" at bounding box center [881, 77] width 86 height 15
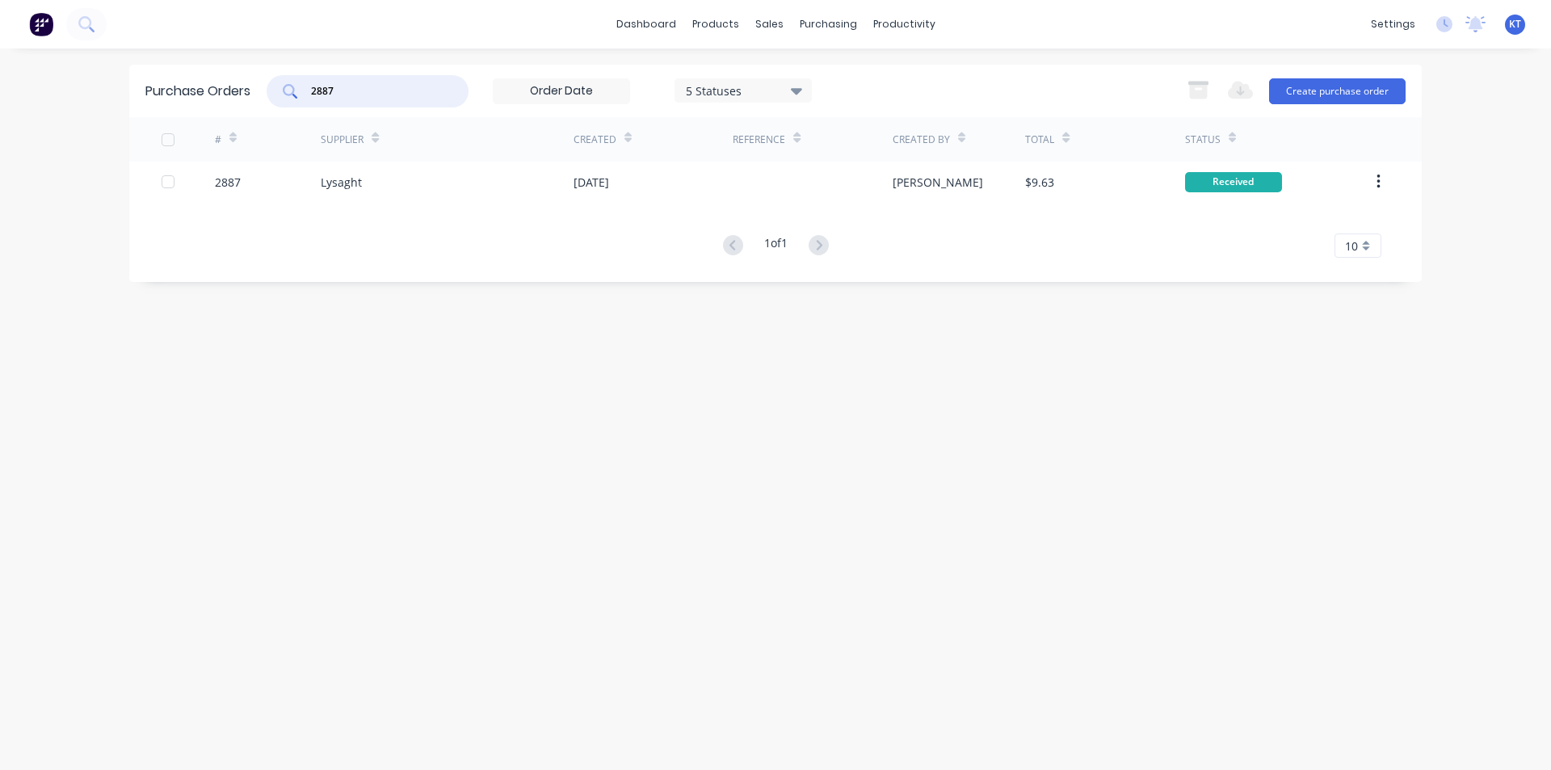
click at [355, 97] on input "2887" at bounding box center [376, 91] width 134 height 16
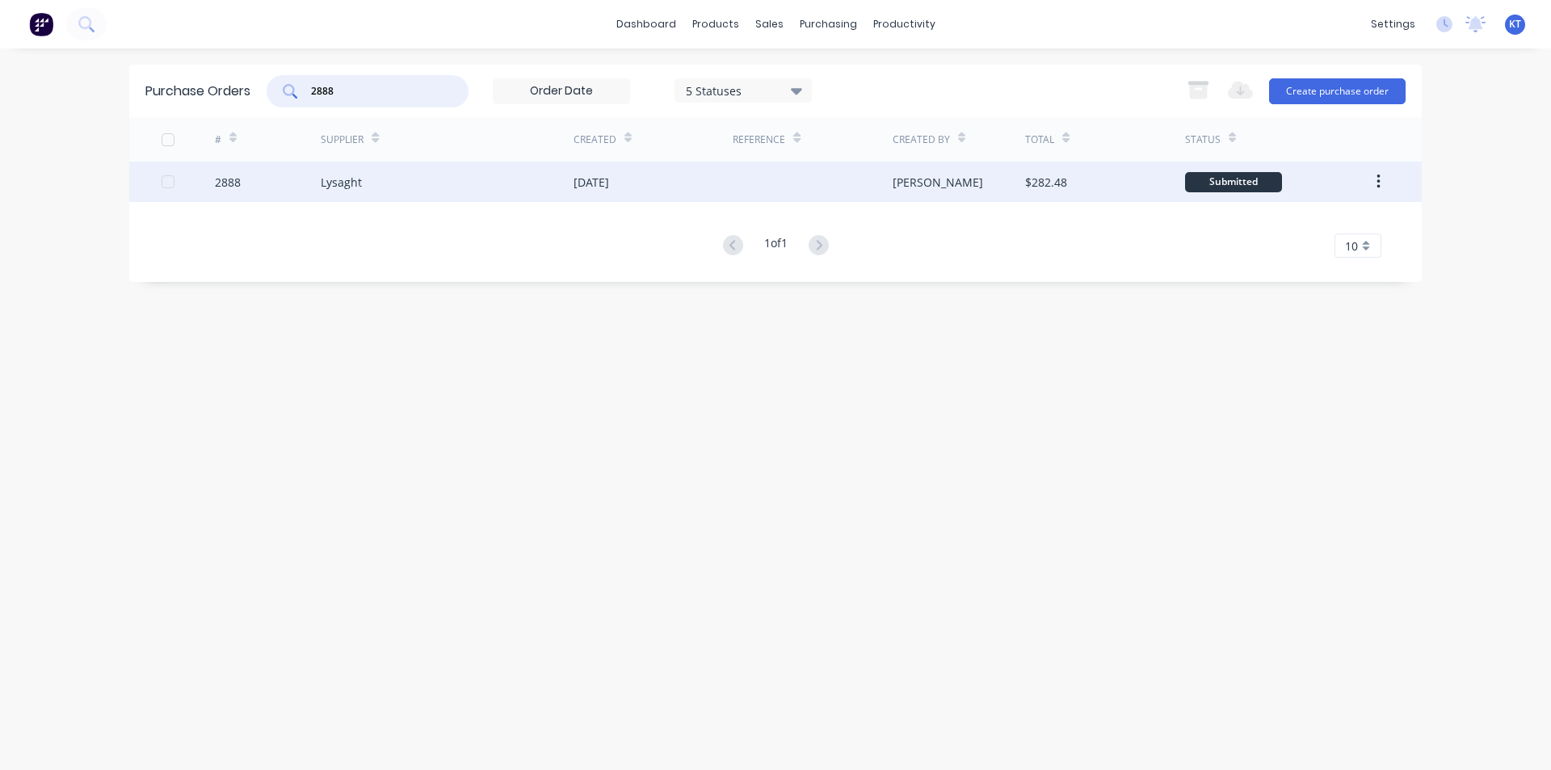
type input "2888"
click at [434, 184] on div "Lysaght" at bounding box center [447, 182] width 253 height 40
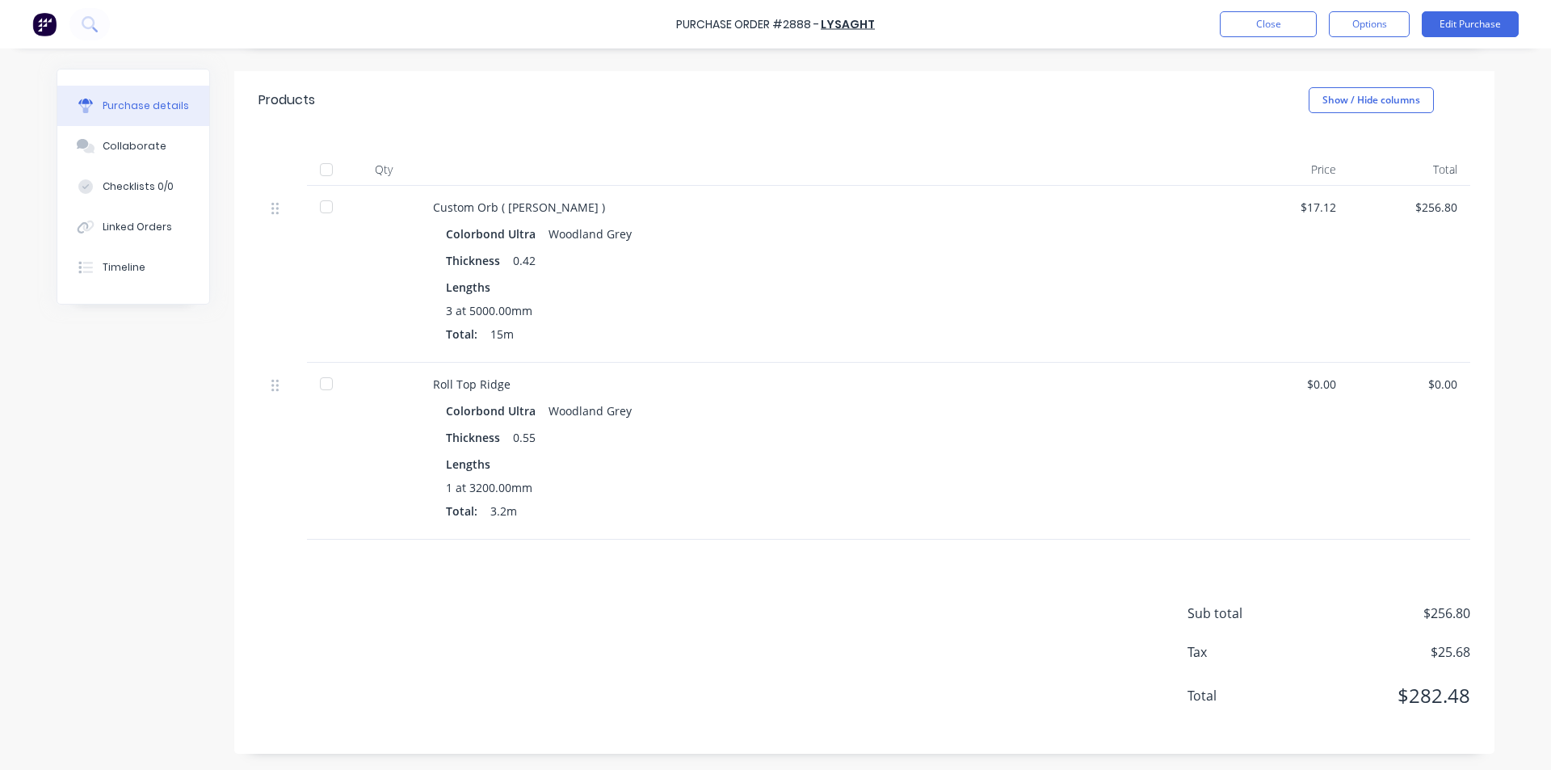
scroll to position [63, 0]
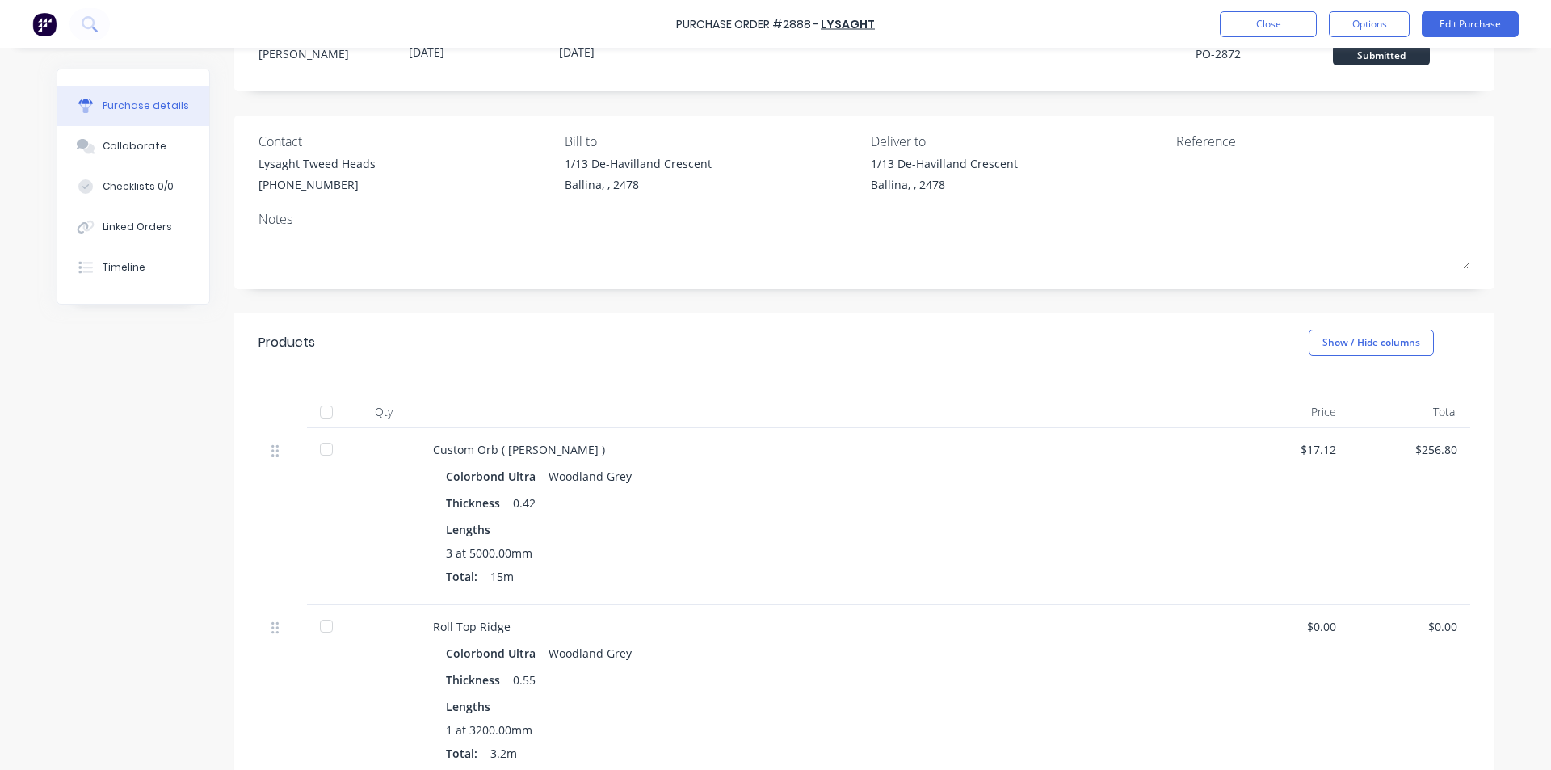
click at [313, 410] on div at bounding box center [326, 412] width 32 height 32
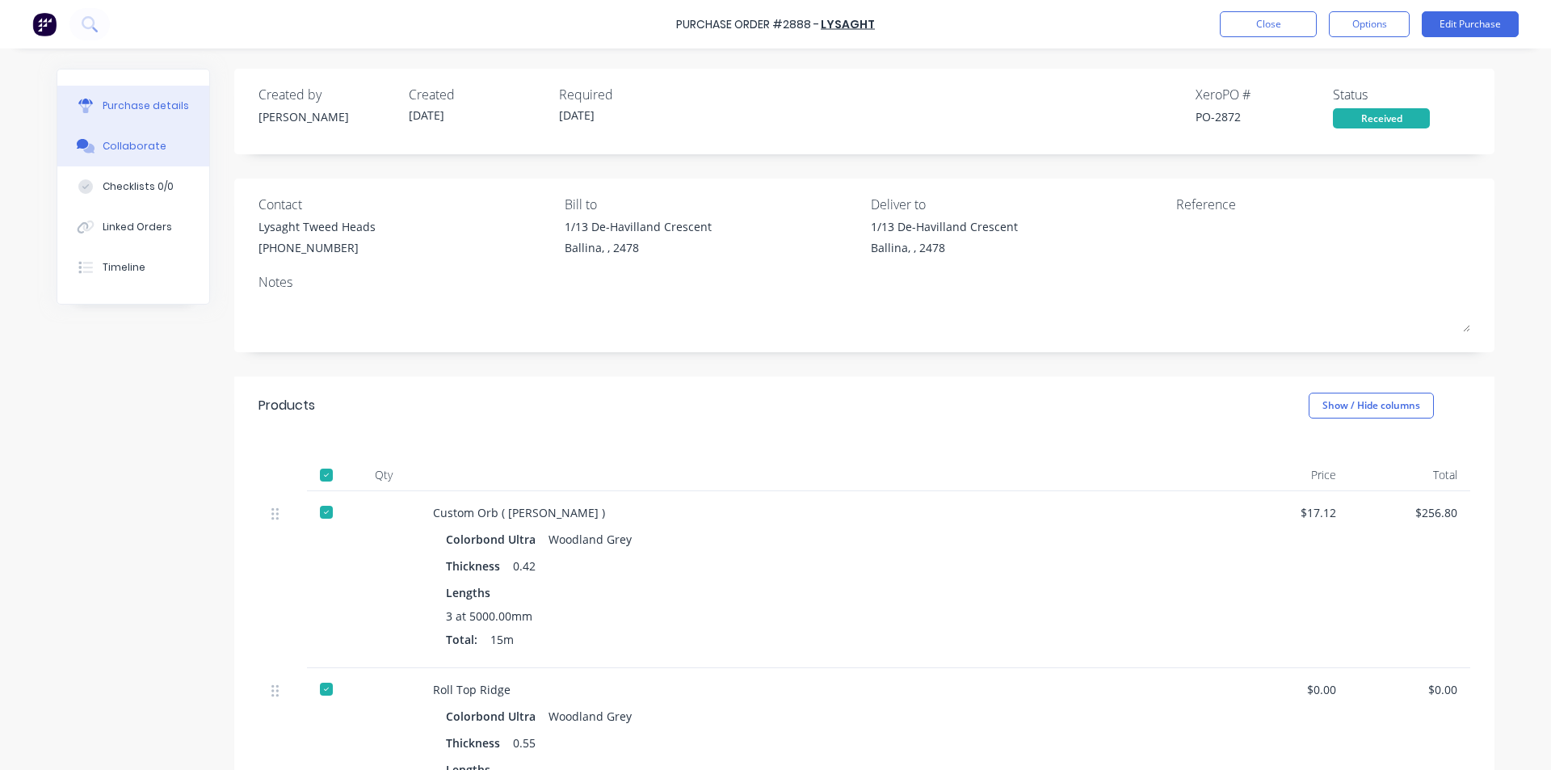
click at [146, 149] on div "Collaborate" at bounding box center [135, 146] width 64 height 15
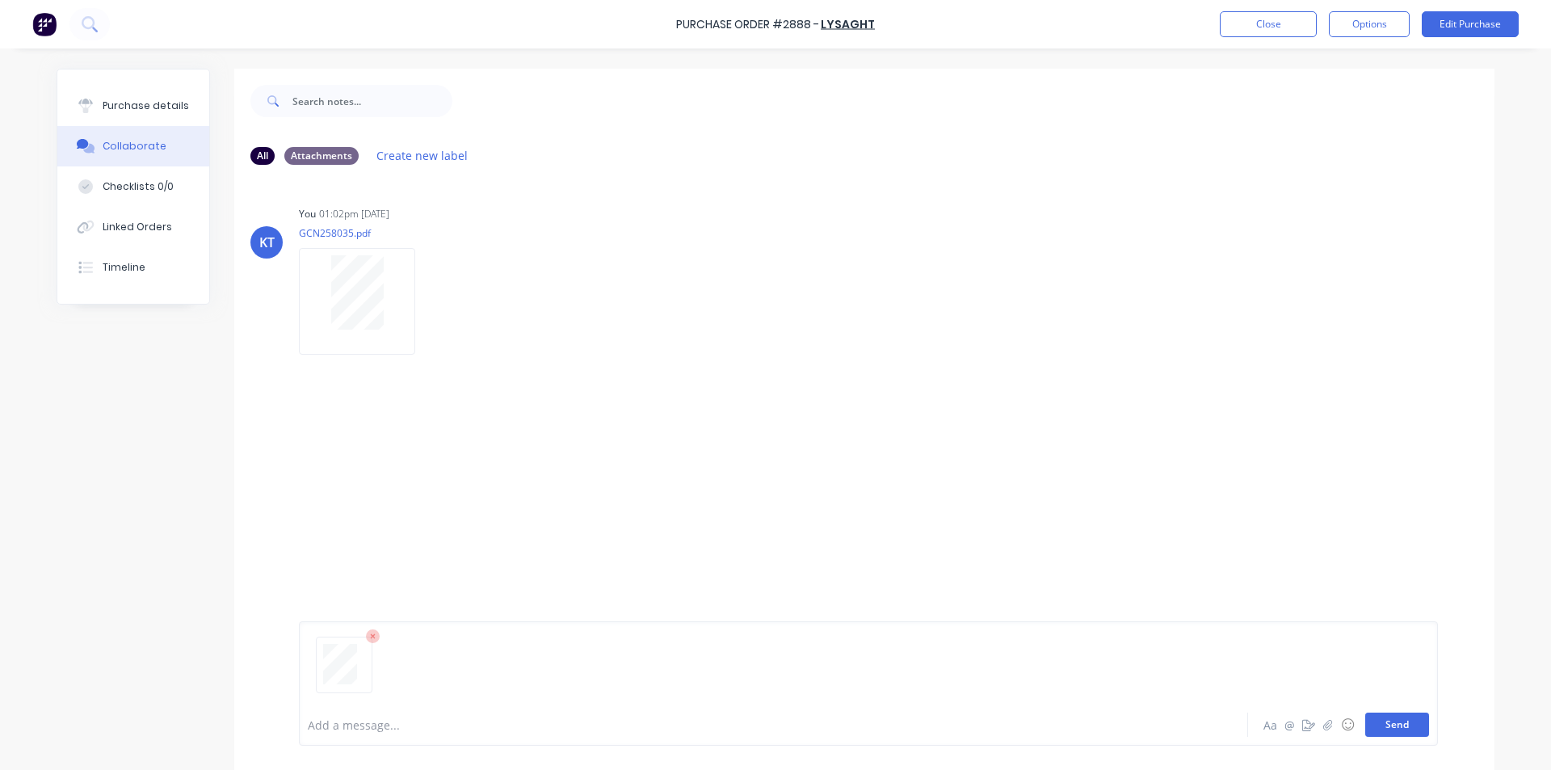
click at [1408, 715] on button "Send" at bounding box center [1398, 725] width 64 height 24
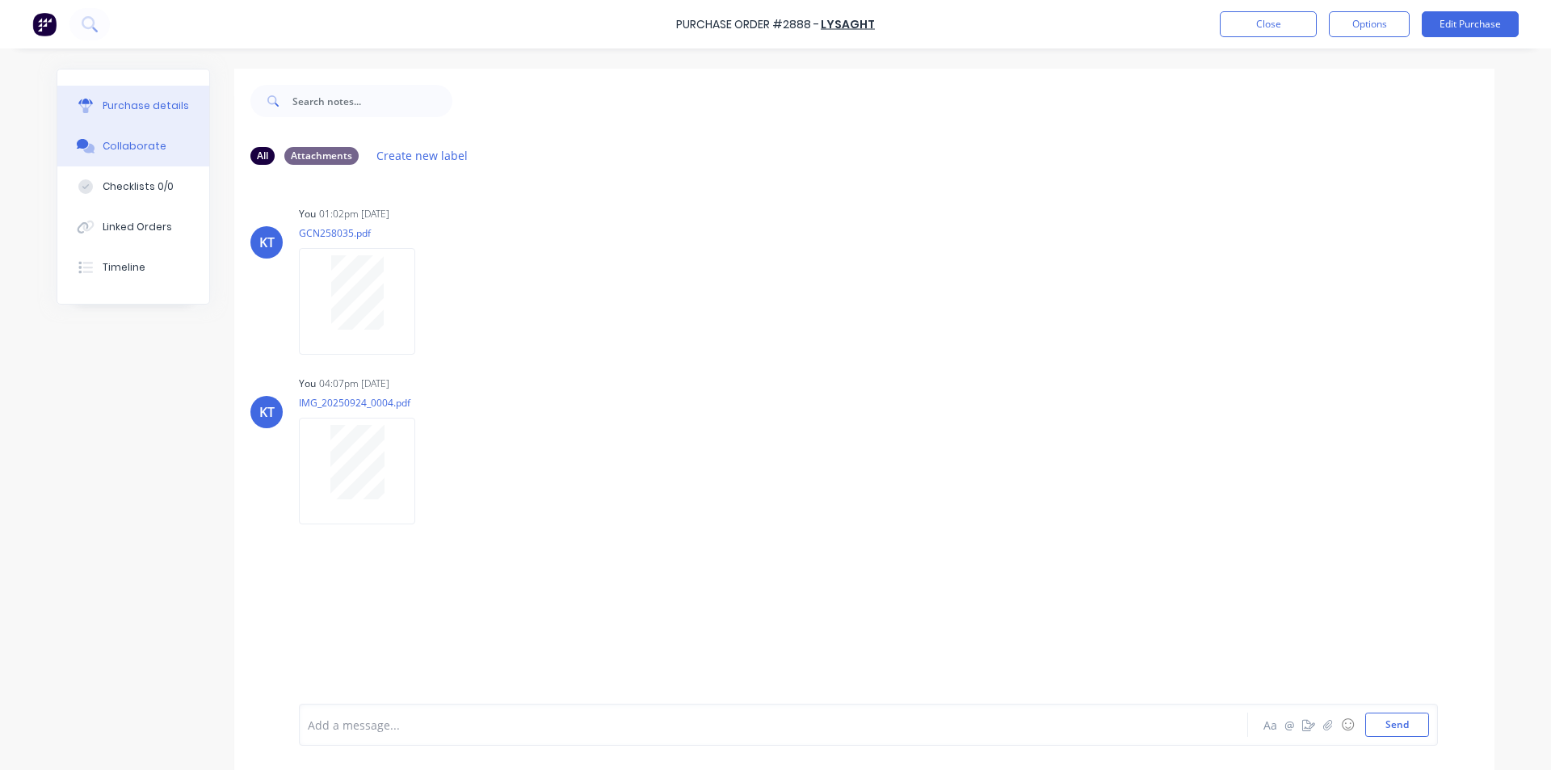
click at [131, 108] on div "Purchase details" at bounding box center [146, 106] width 86 height 15
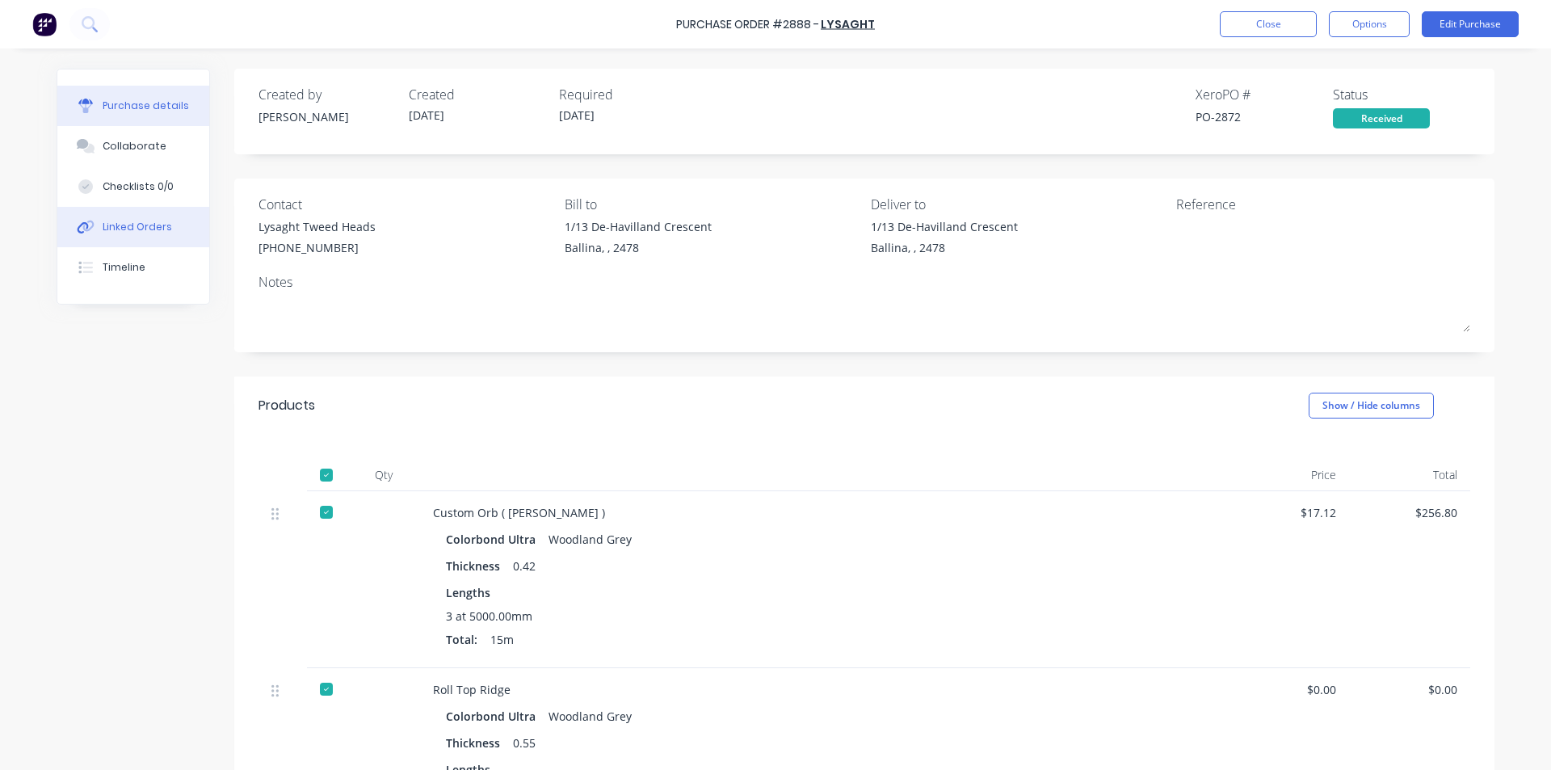
click at [153, 229] on div "Linked Orders" at bounding box center [137, 227] width 69 height 15
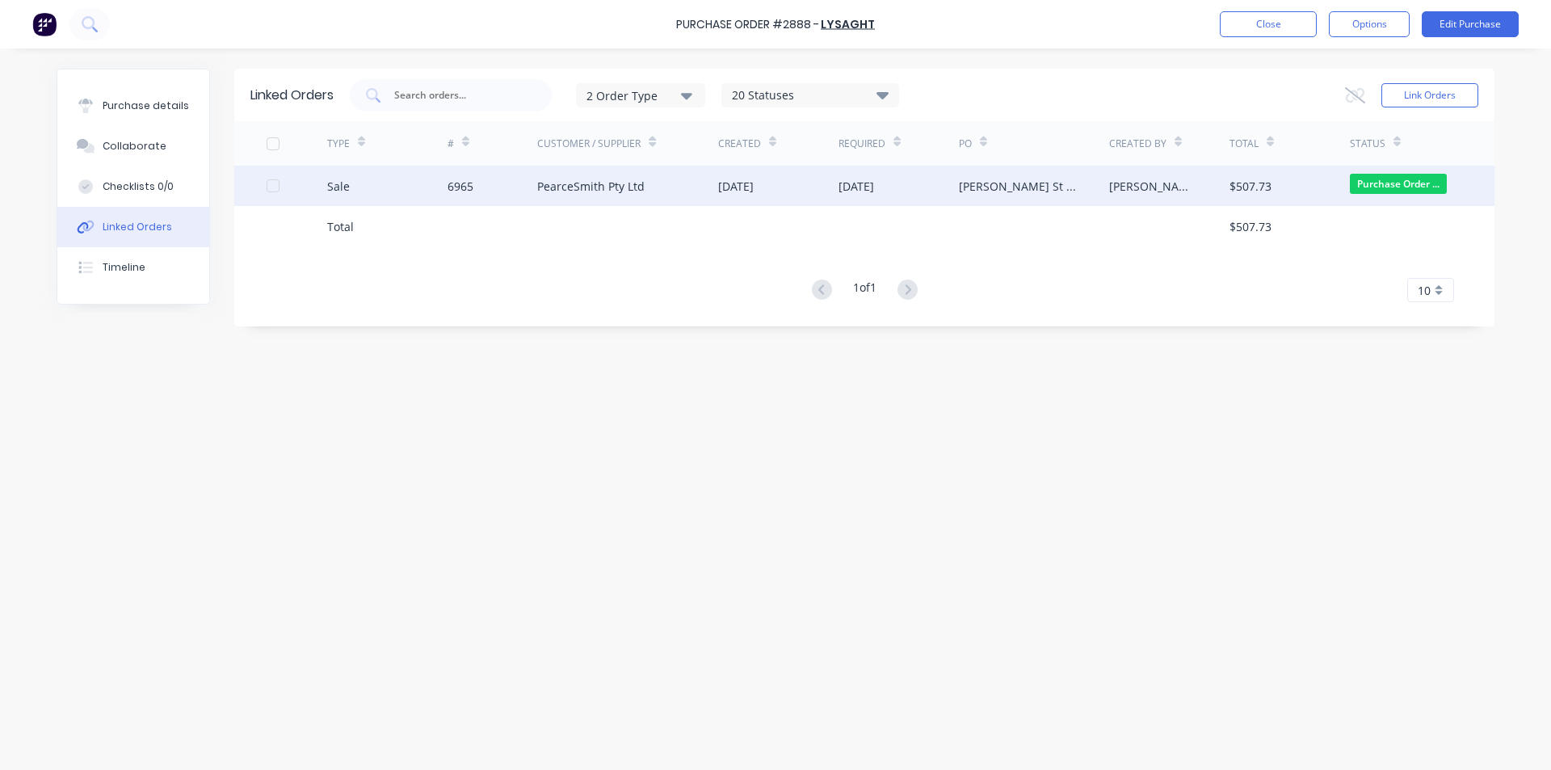
click at [554, 187] on div "PearceSmith Pty Ltd" at bounding box center [590, 186] width 107 height 17
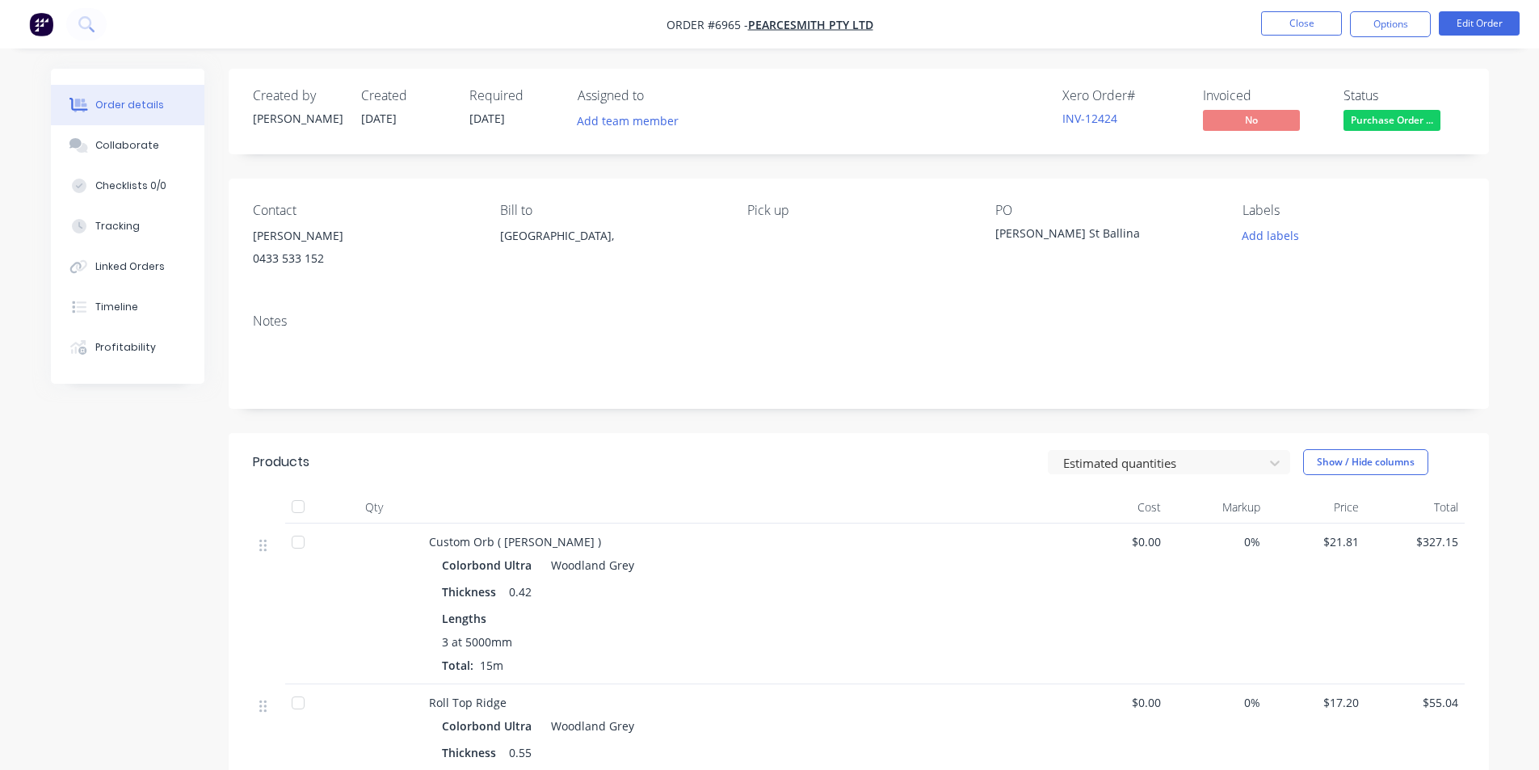
click at [286, 511] on div at bounding box center [298, 506] width 32 height 32
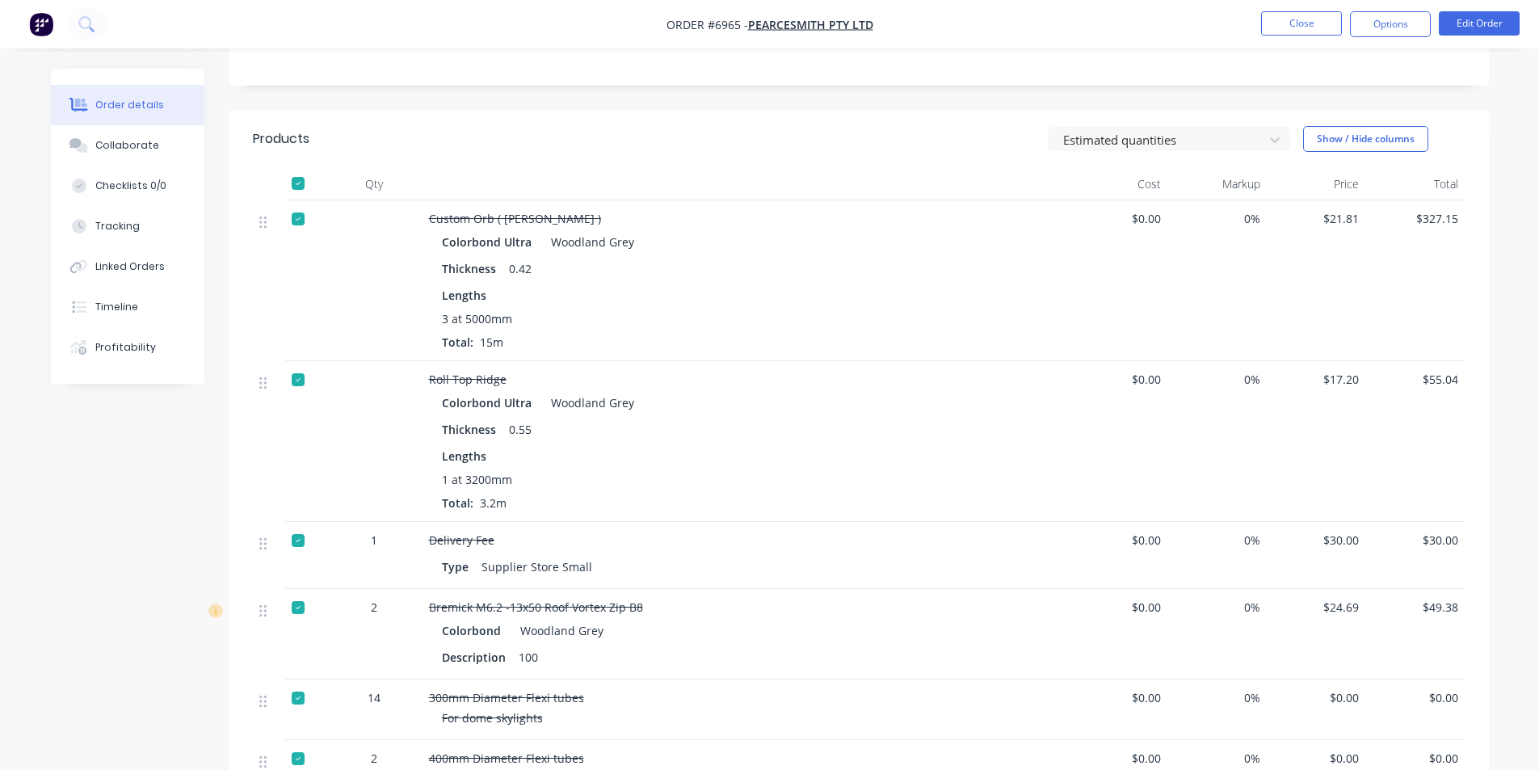
scroll to position [404, 0]
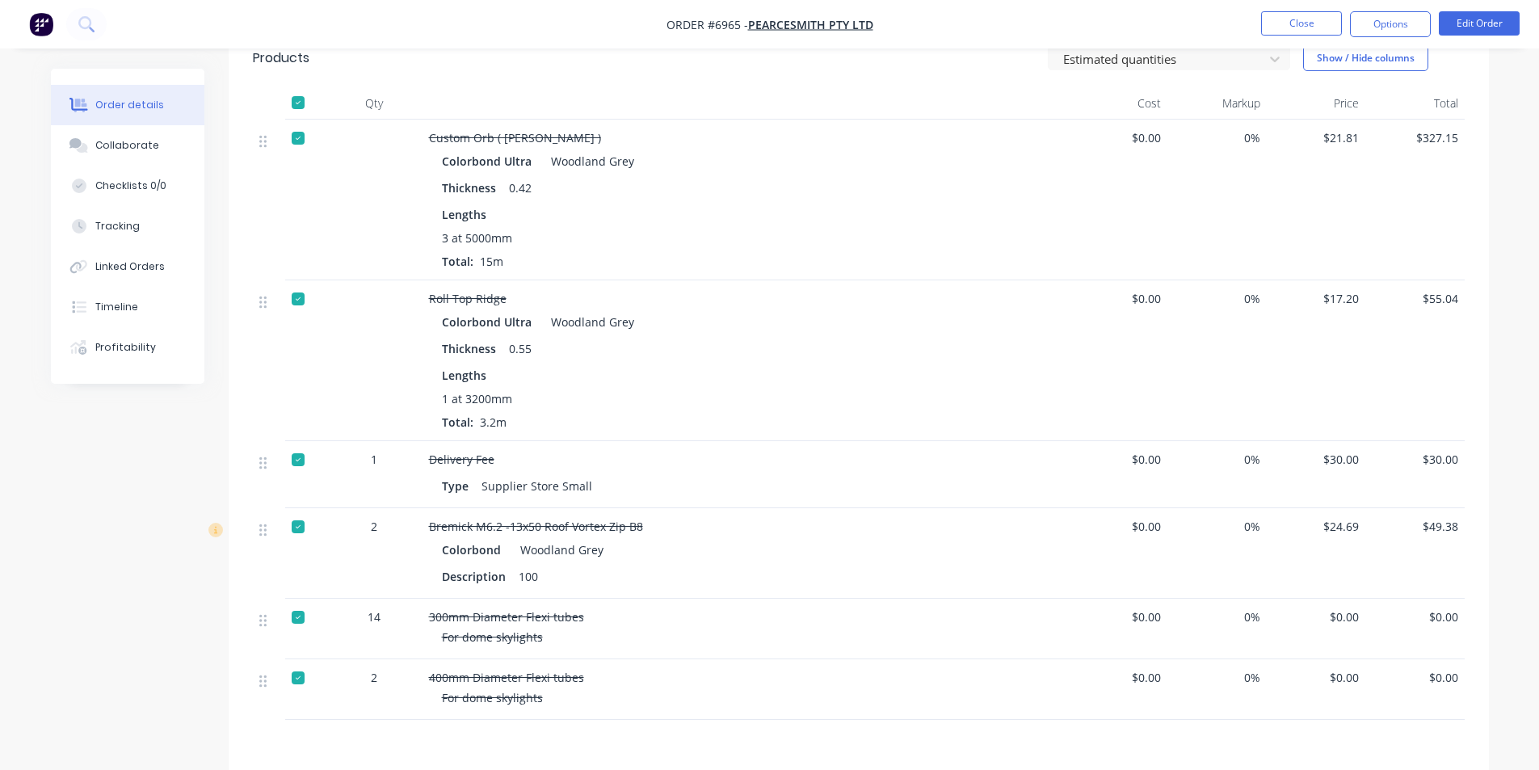
click at [295, 678] on div at bounding box center [298, 678] width 32 height 32
click at [299, 619] on div at bounding box center [298, 617] width 32 height 32
click at [293, 527] on div at bounding box center [298, 527] width 32 height 32
click at [297, 464] on div at bounding box center [298, 460] width 32 height 32
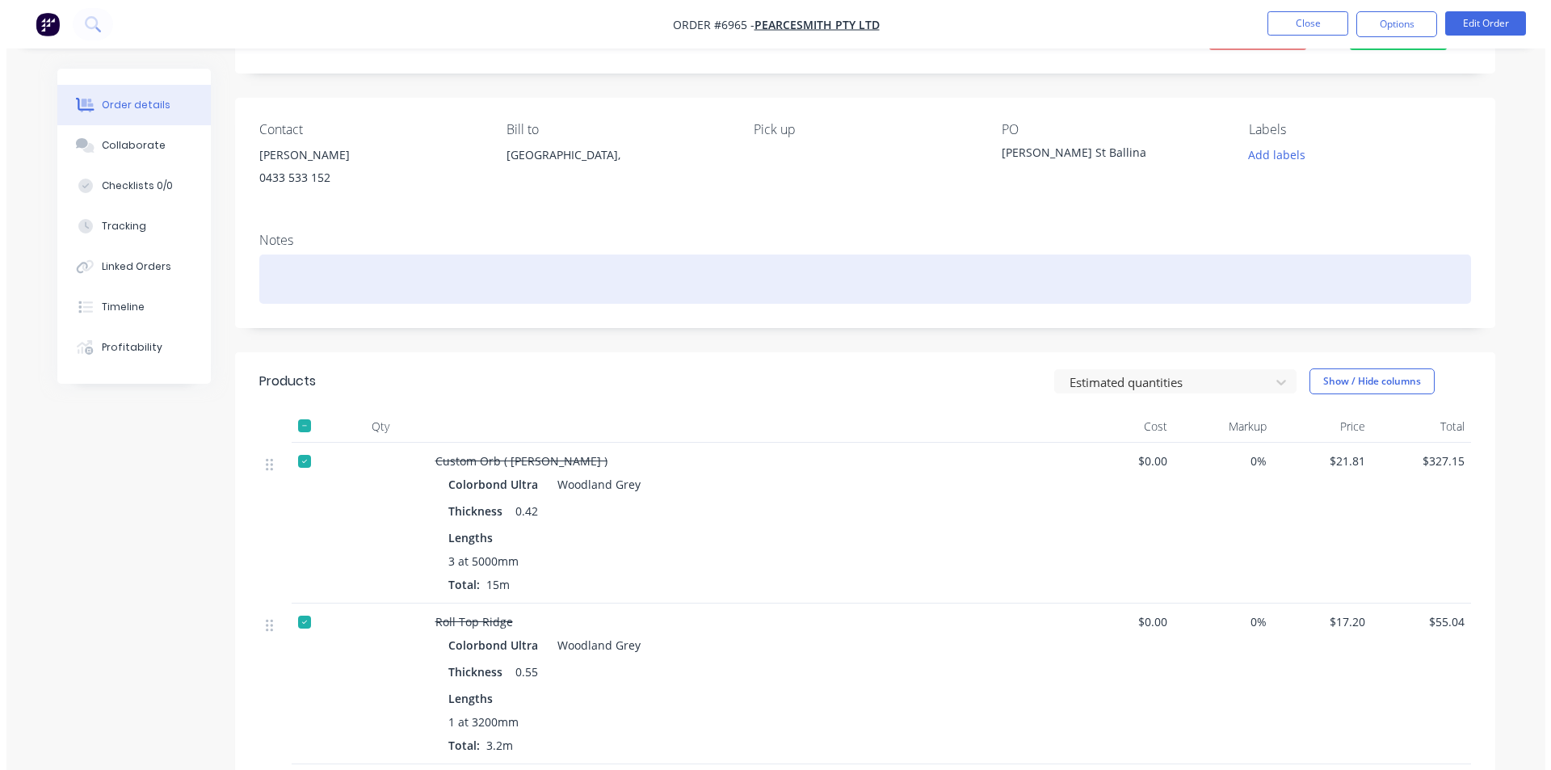
scroll to position [0, 0]
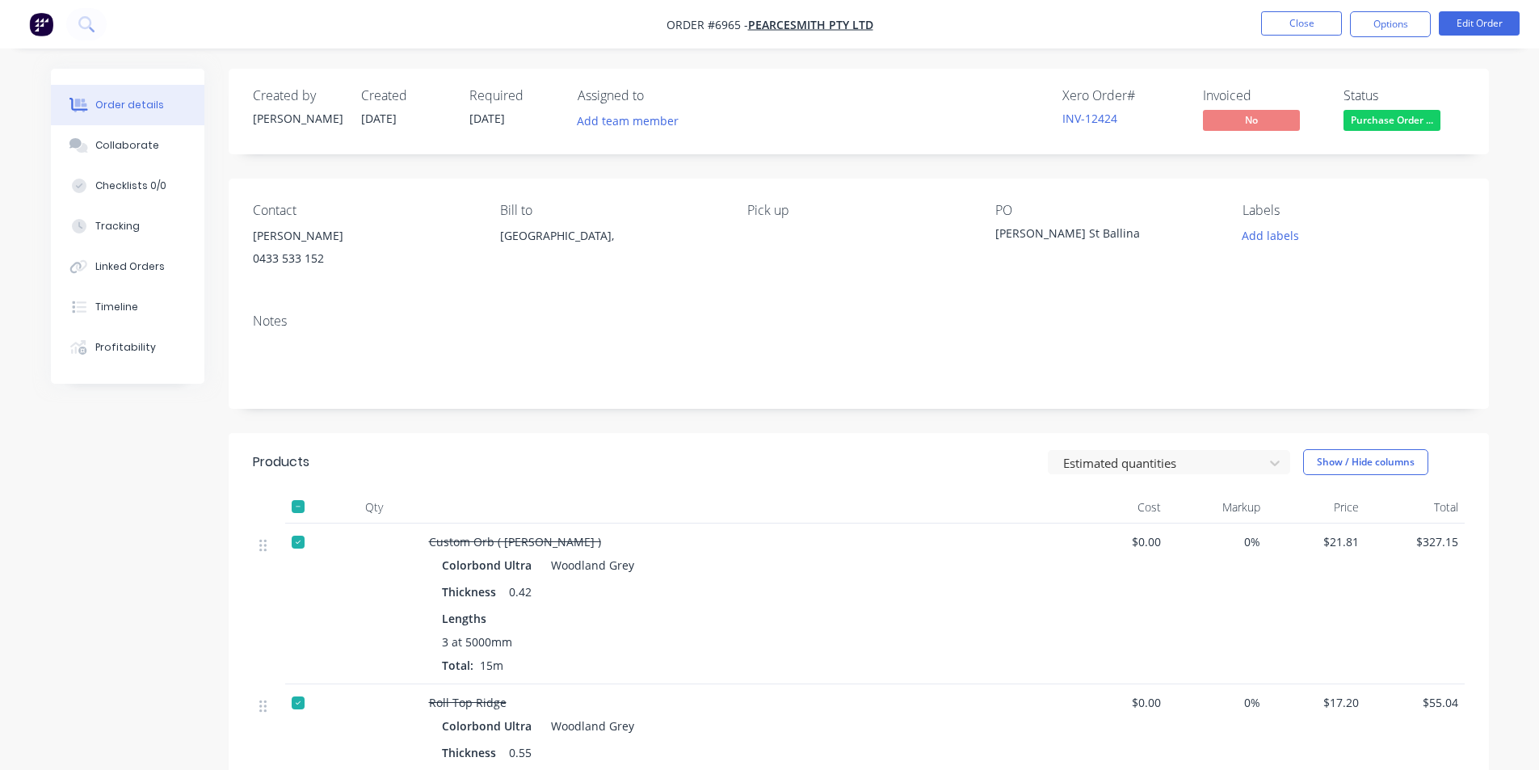
click at [1412, 132] on button "Purchase Order ..." at bounding box center [1392, 122] width 97 height 24
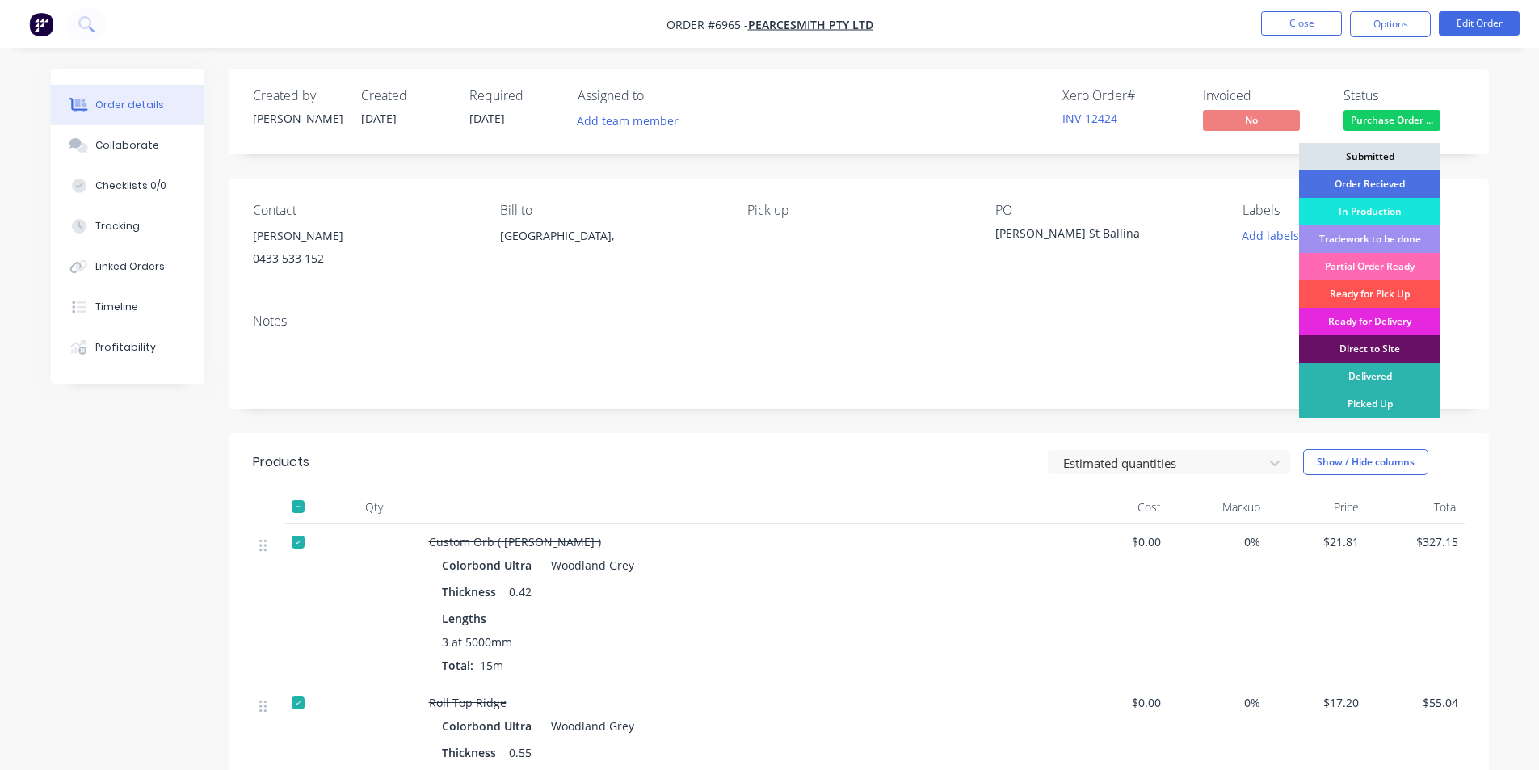
click at [1382, 272] on div "Partial Order Ready" at bounding box center [1369, 266] width 141 height 27
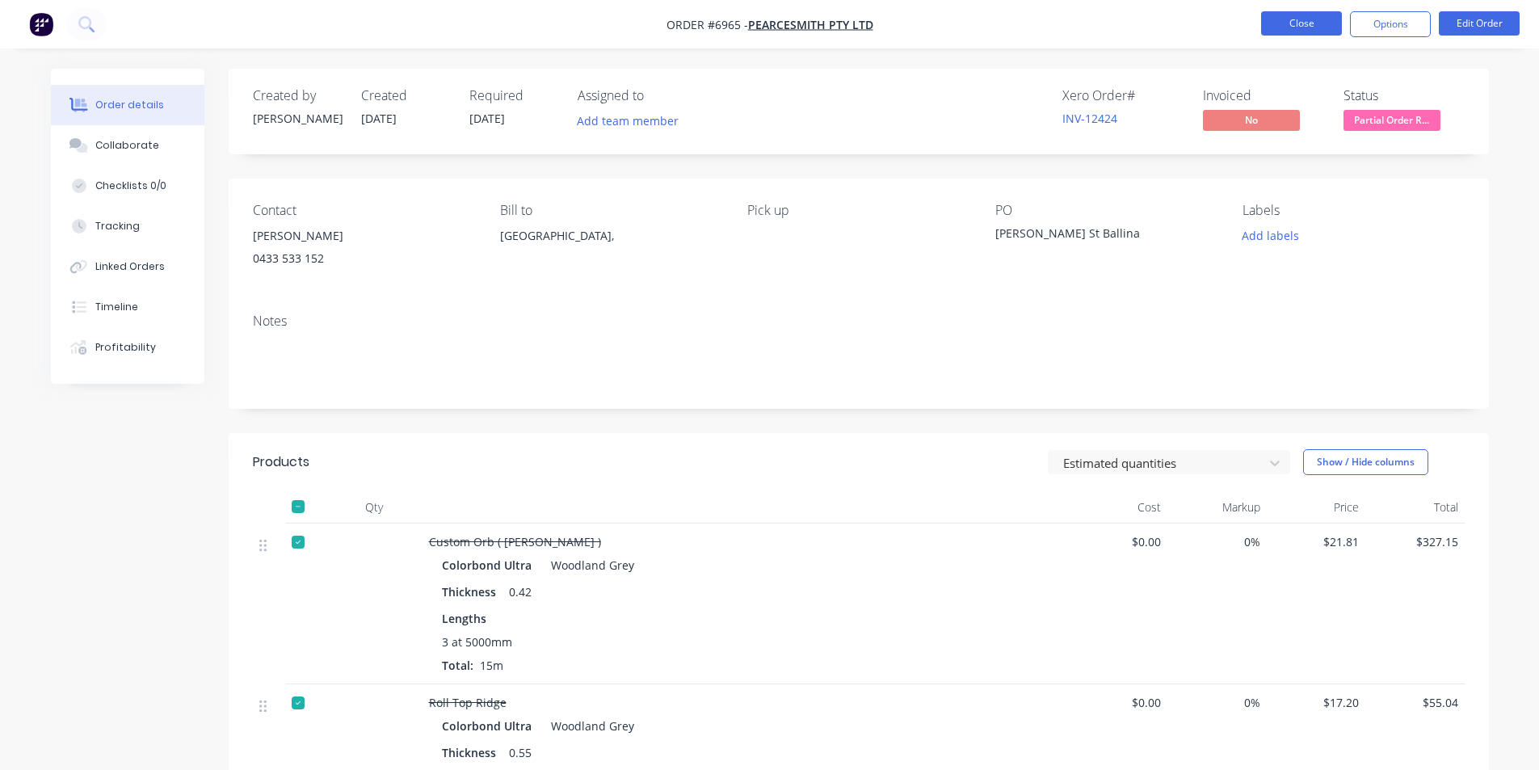
click at [1302, 24] on button "Close" at bounding box center [1301, 23] width 81 height 24
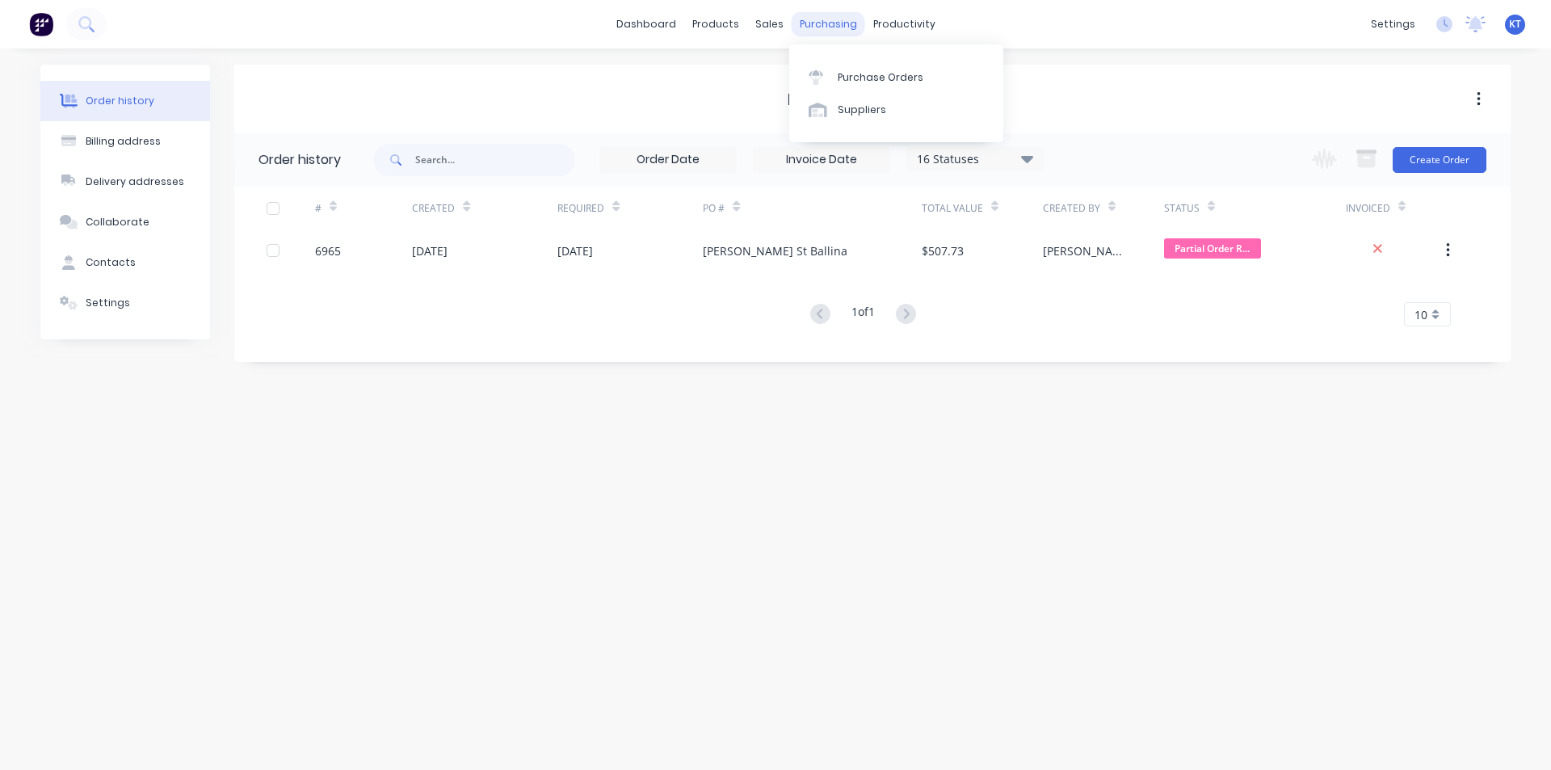
click at [835, 26] on div "purchasing" at bounding box center [829, 24] width 74 height 24
click at [864, 70] on div "Purchase Orders" at bounding box center [881, 77] width 86 height 15
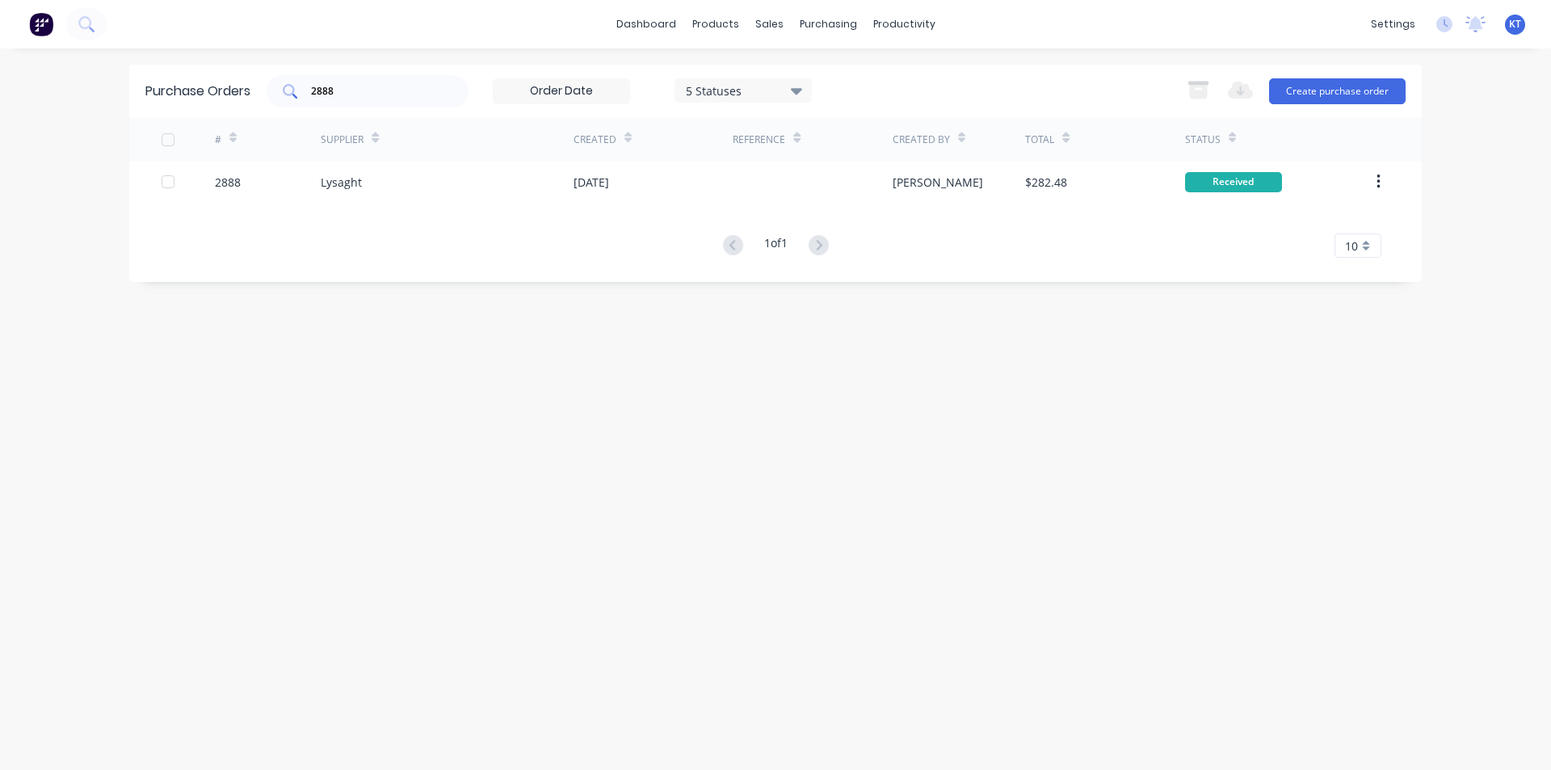
click at [359, 95] on input "2888" at bounding box center [376, 91] width 134 height 16
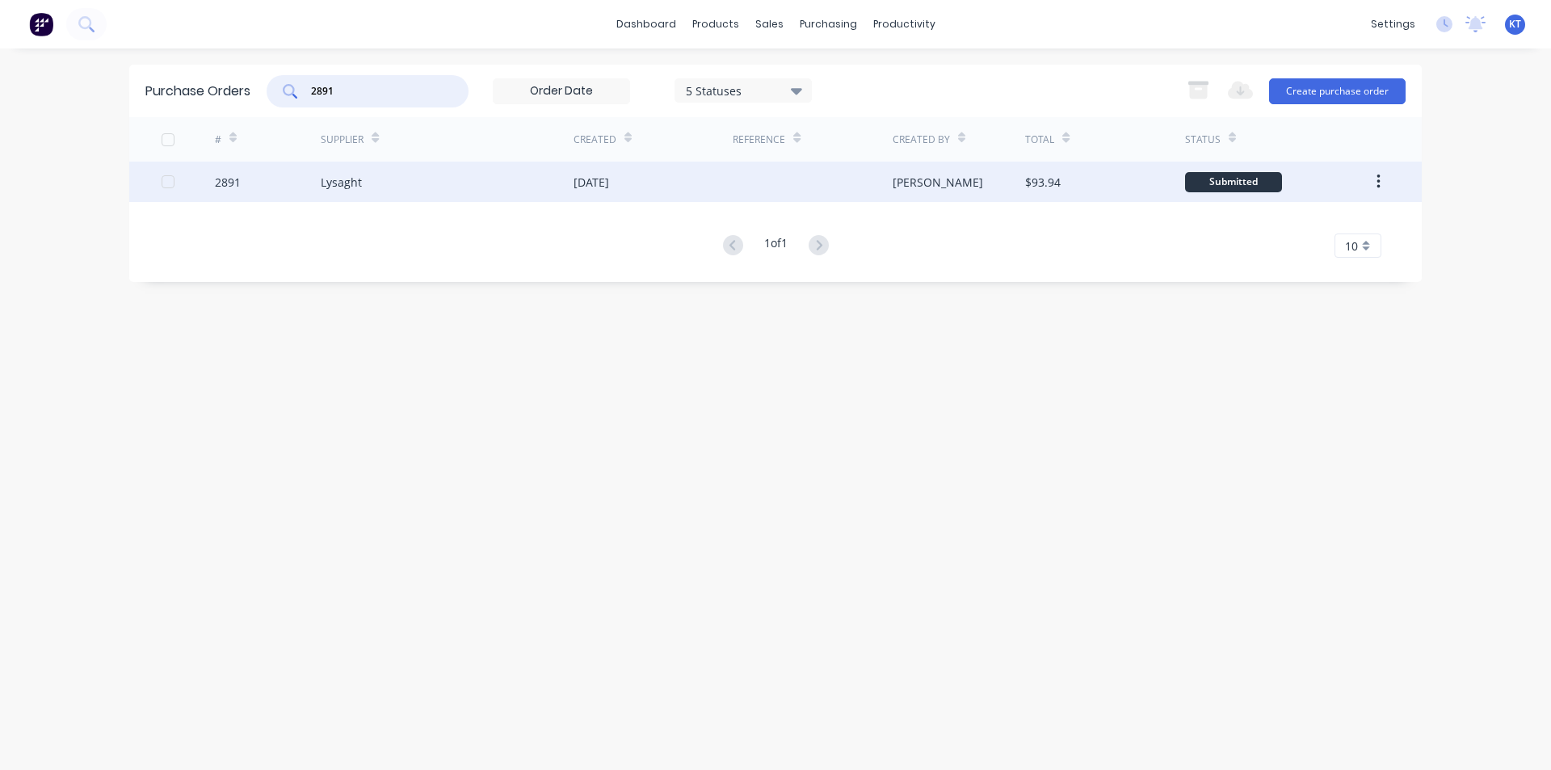
type input "2891"
click at [415, 175] on div "Lysaght" at bounding box center [447, 182] width 253 height 40
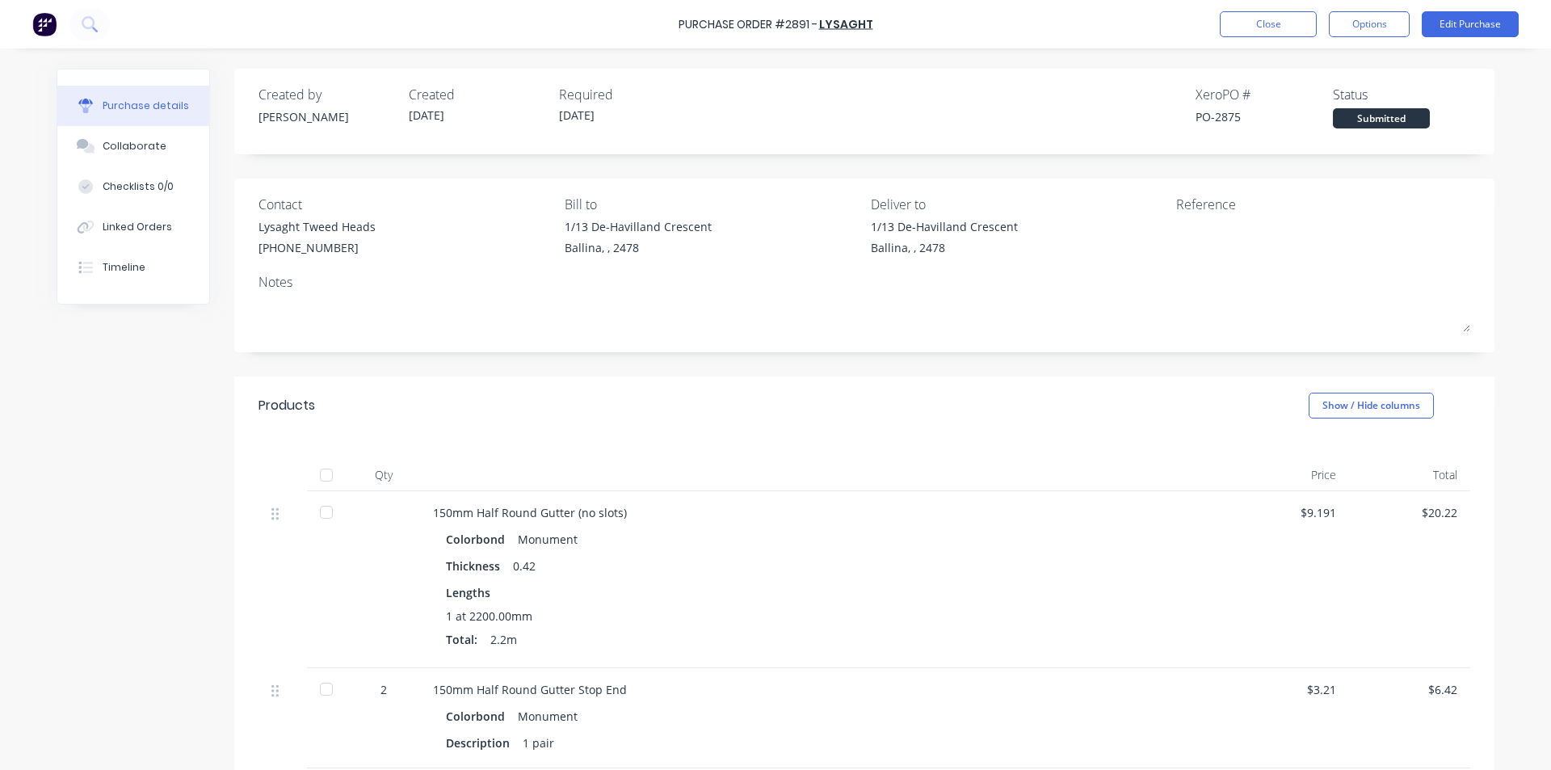
scroll to position [162, 0]
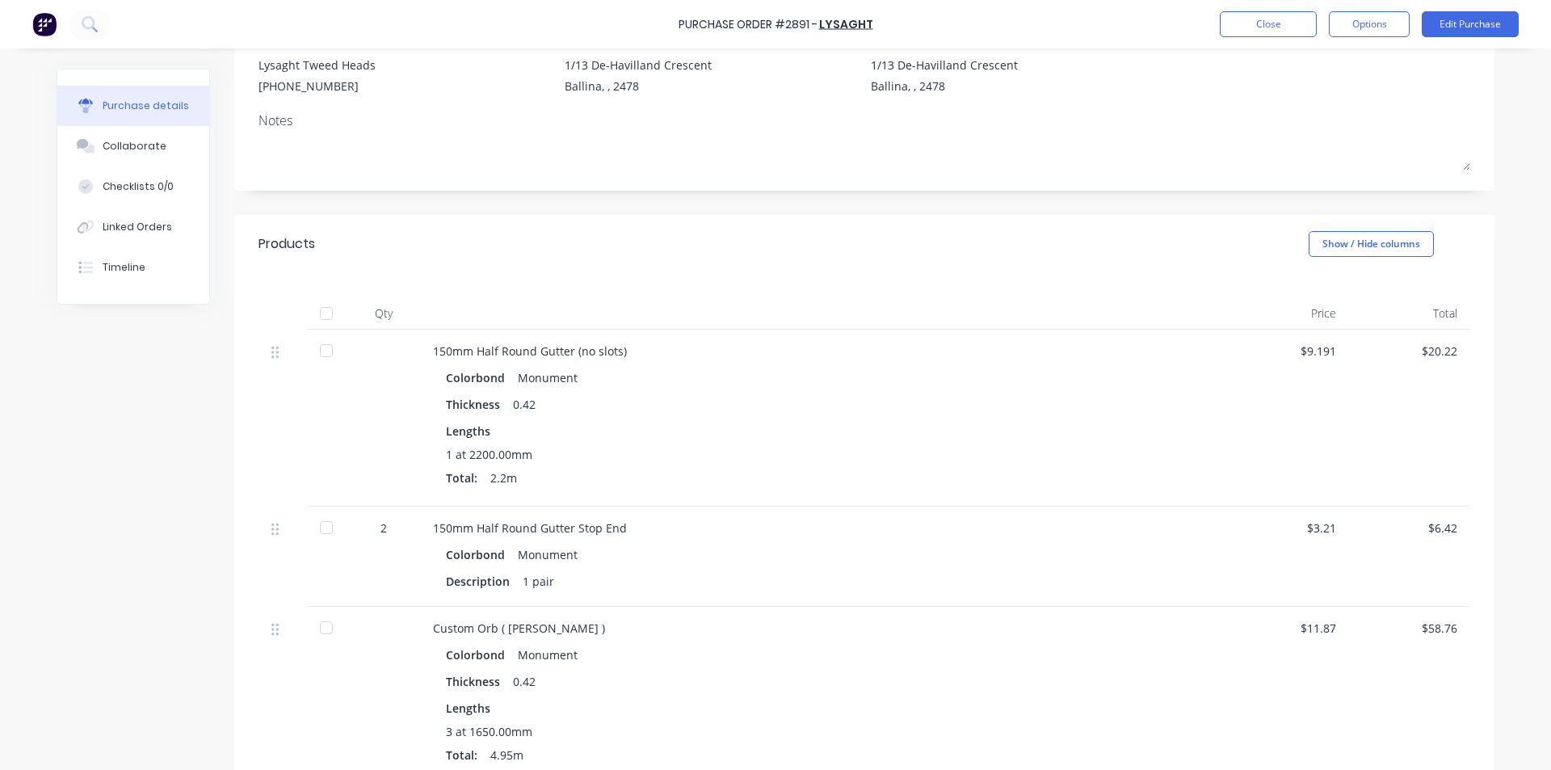
click at [317, 311] on div at bounding box center [326, 313] width 32 height 32
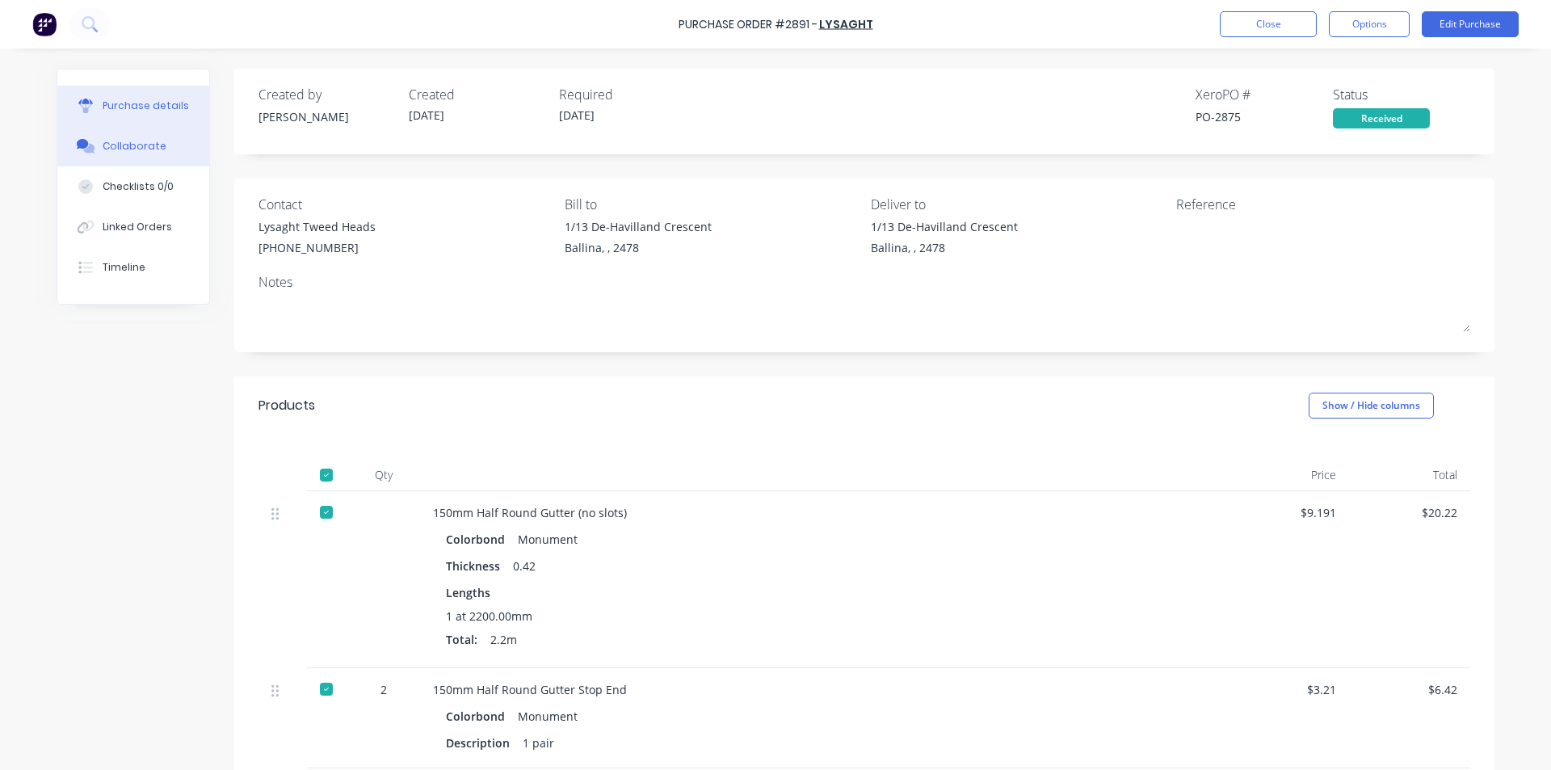
click at [133, 154] on button "Collaborate" at bounding box center [133, 146] width 152 height 40
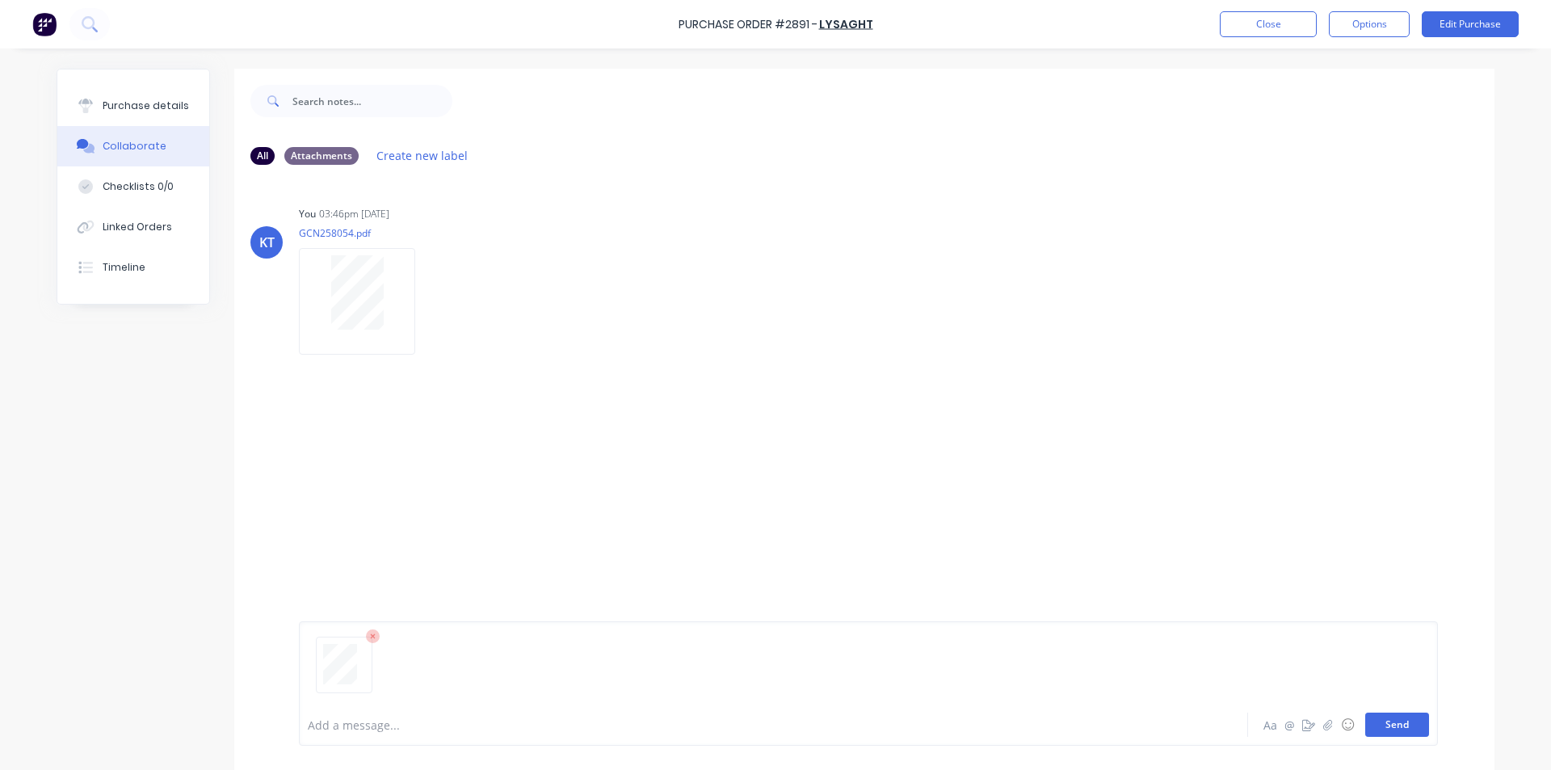
click at [1397, 725] on button "Send" at bounding box center [1398, 725] width 64 height 24
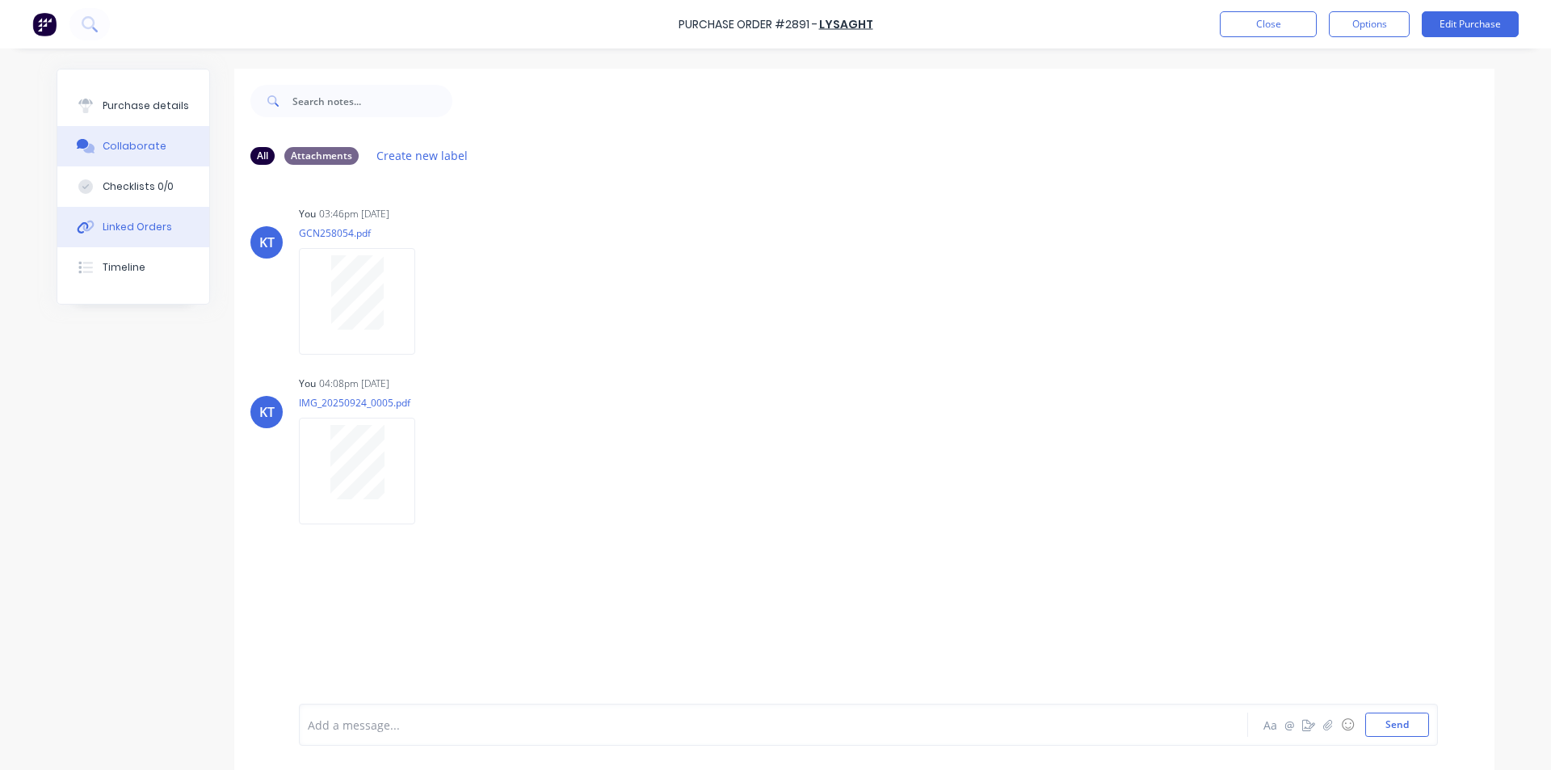
click at [139, 231] on div "Linked Orders" at bounding box center [137, 227] width 69 height 15
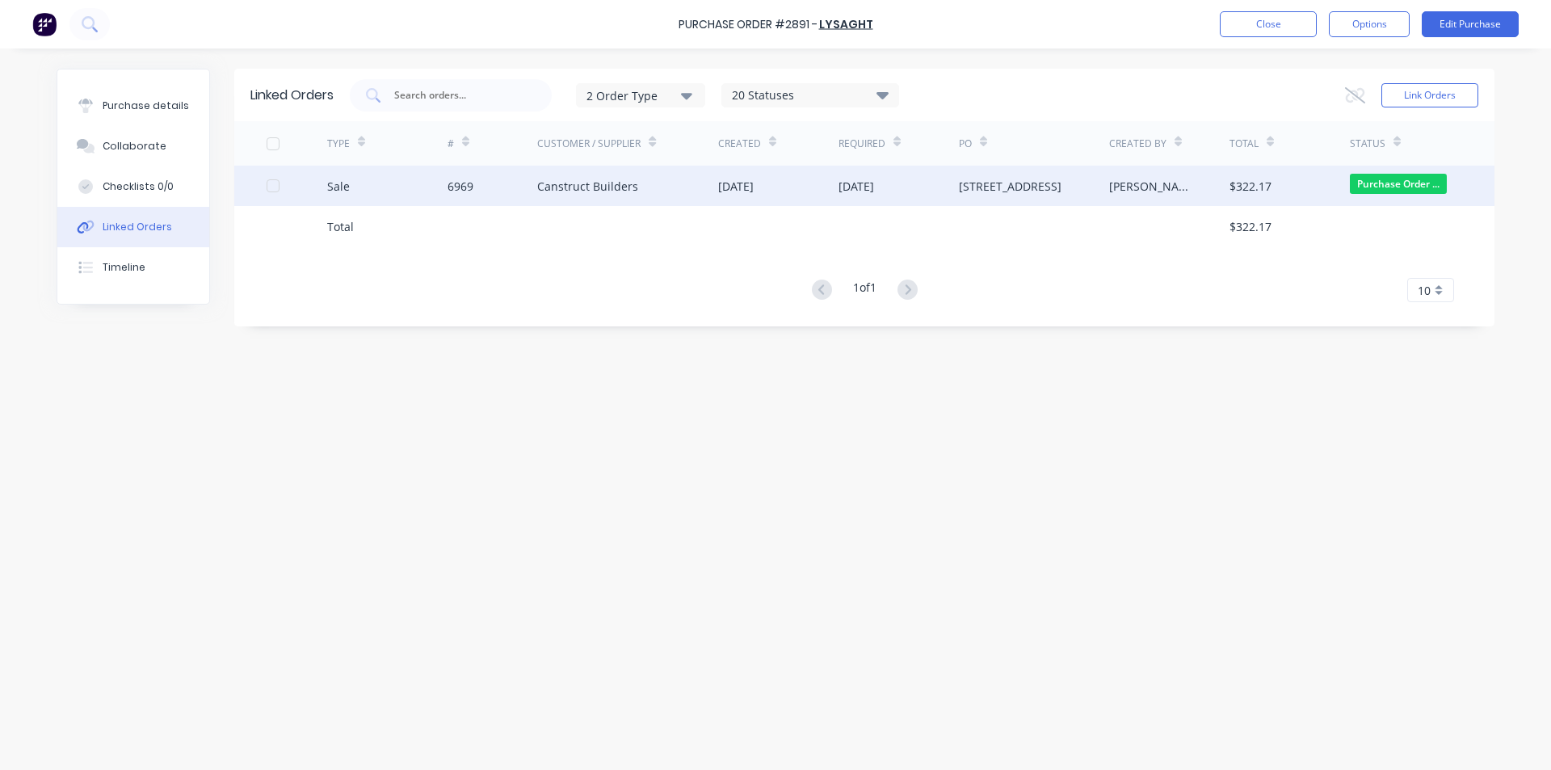
click at [605, 191] on div "Canstruct Builders" at bounding box center [587, 186] width 101 height 17
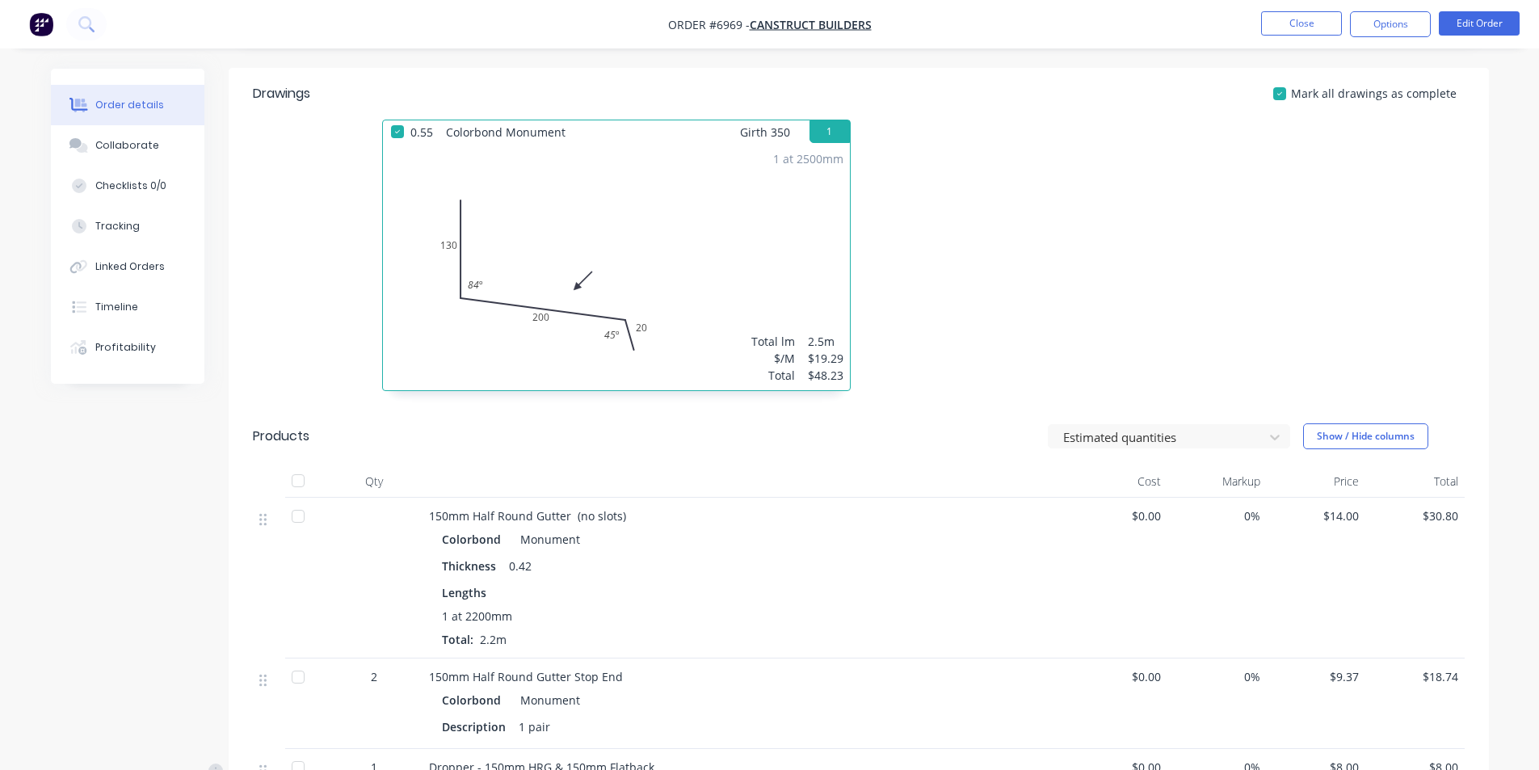
scroll to position [566, 0]
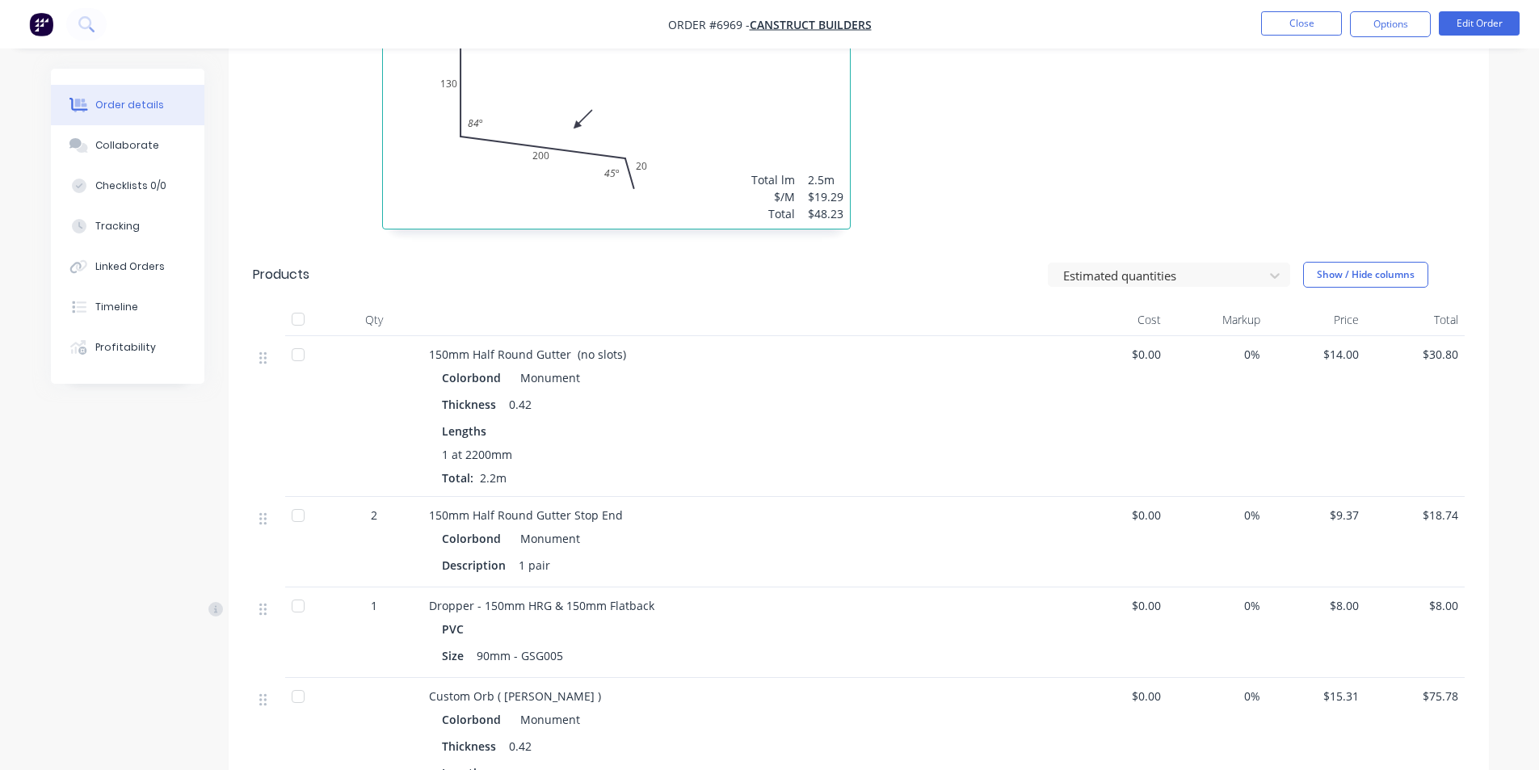
click at [293, 303] on div at bounding box center [298, 319] width 32 height 32
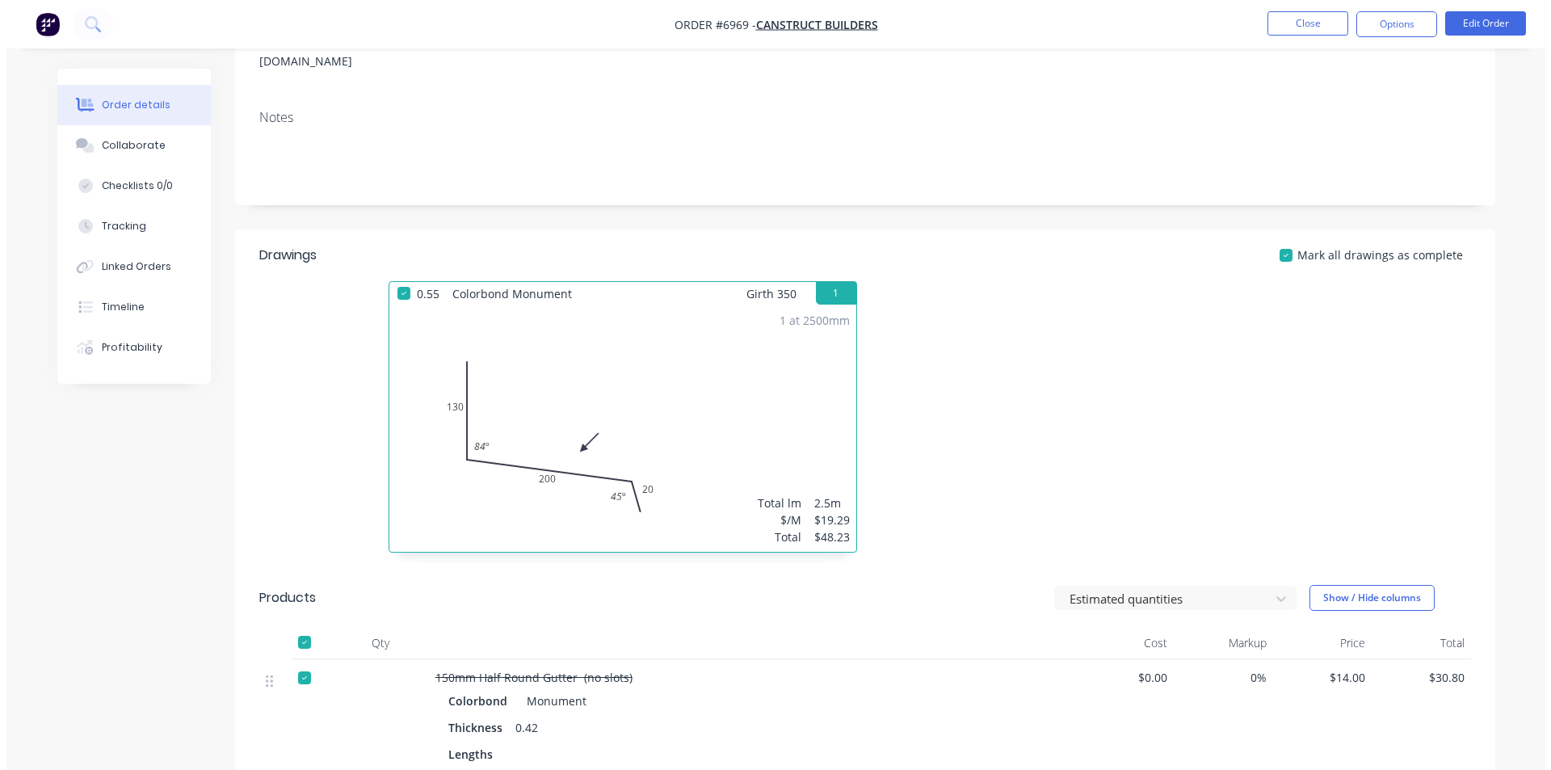
scroll to position [0, 0]
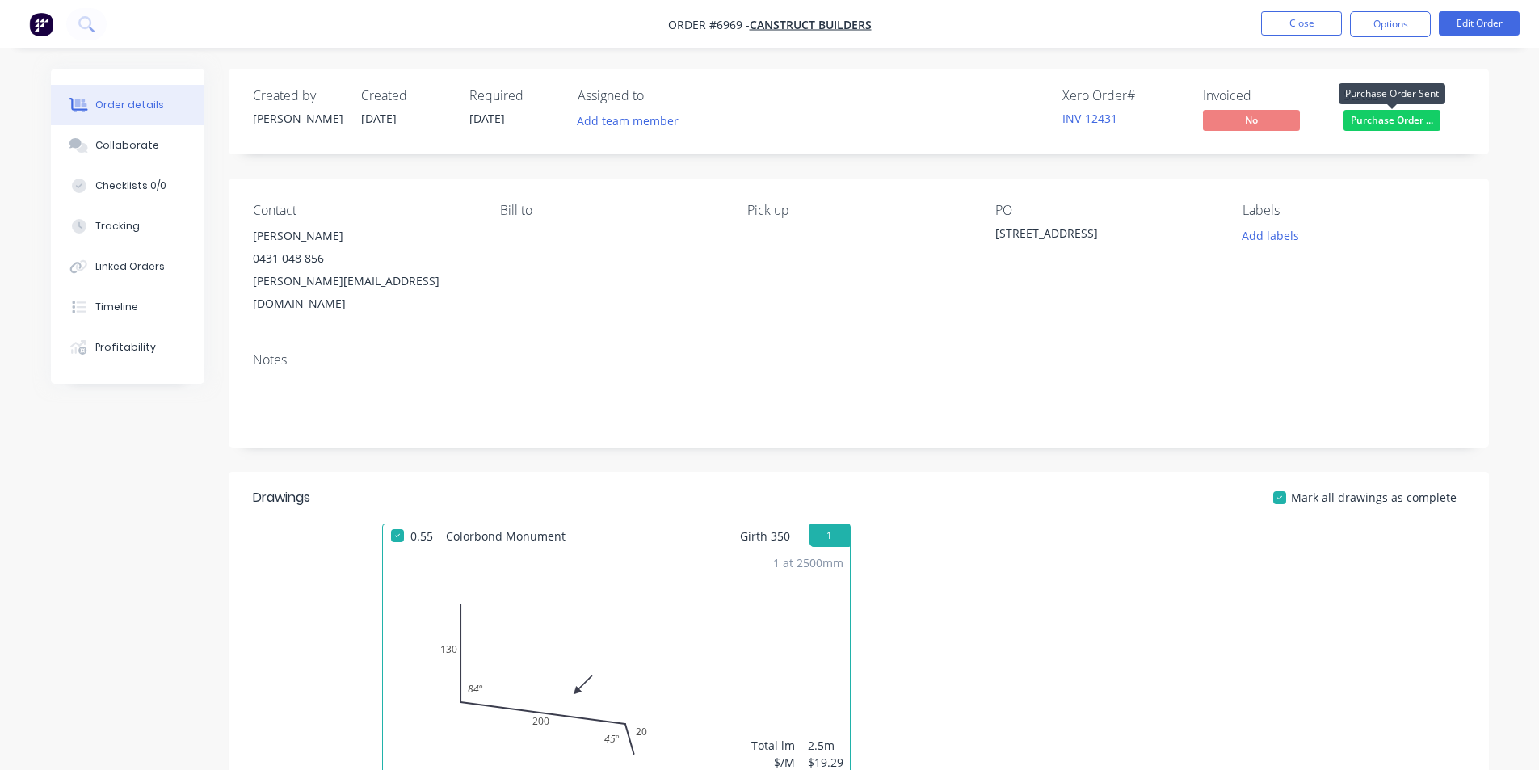
click at [1386, 122] on span "Purchase Order ..." at bounding box center [1392, 120] width 97 height 20
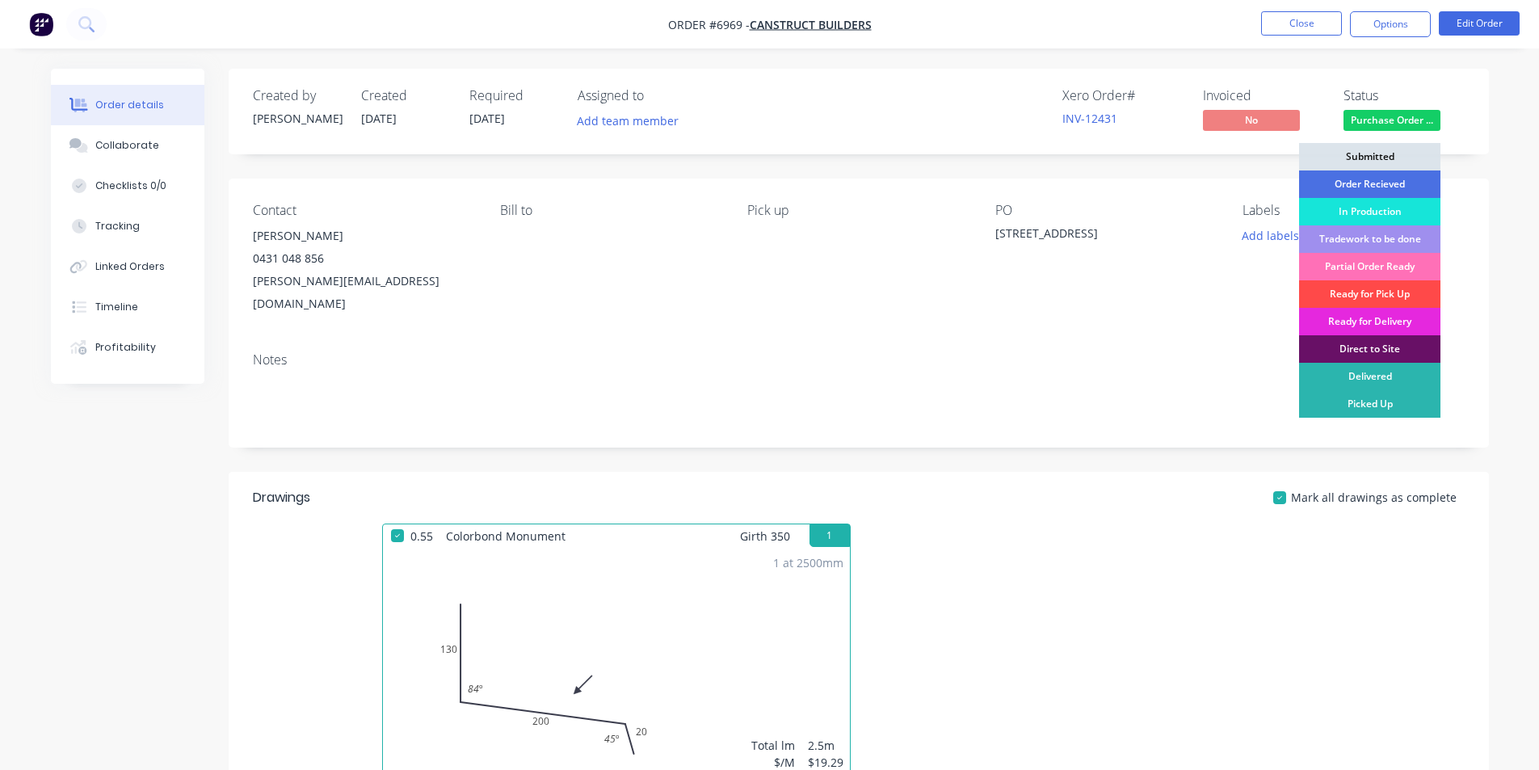
click at [1356, 288] on div "Ready for Pick Up" at bounding box center [1369, 293] width 141 height 27
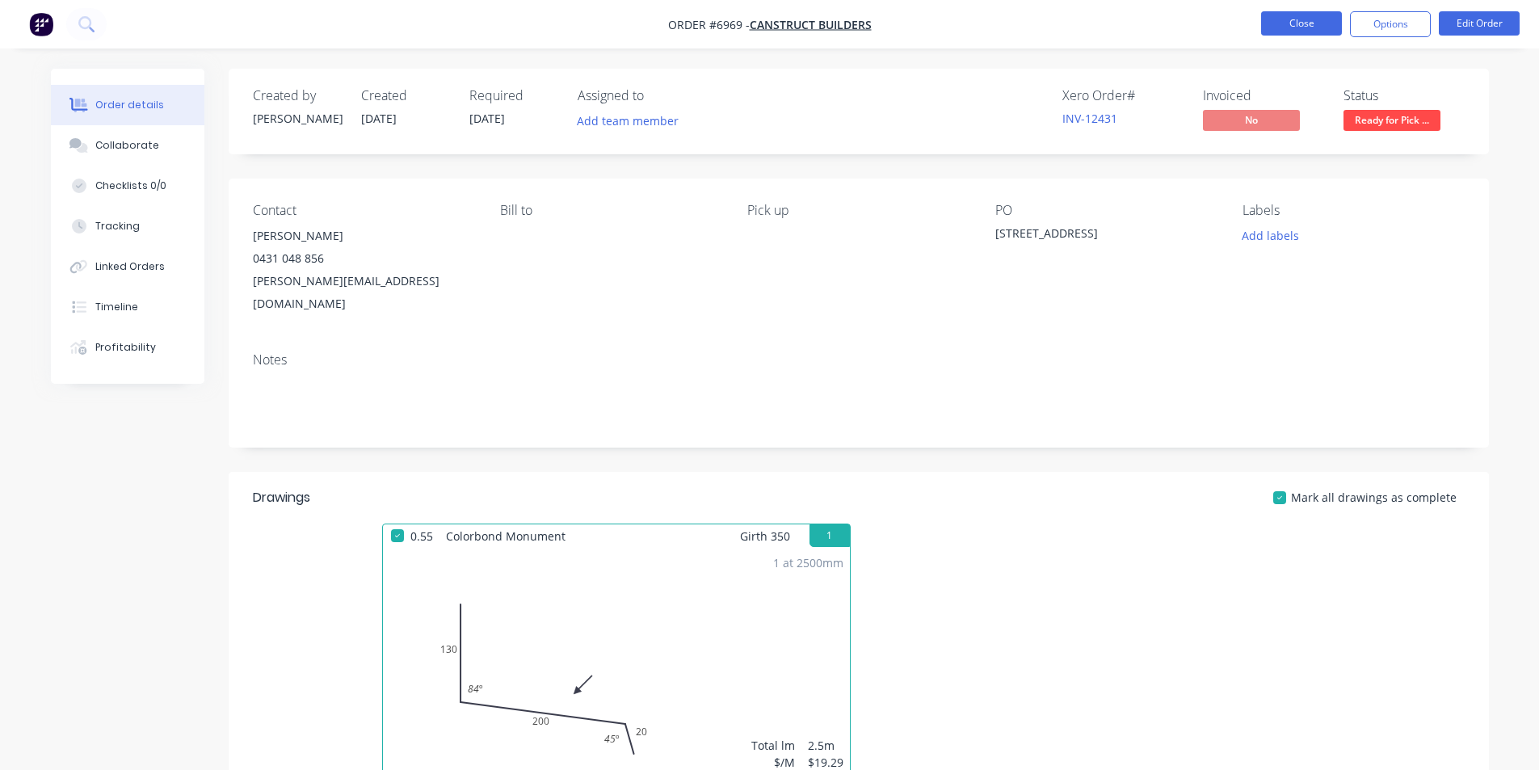
click at [1296, 23] on button "Close" at bounding box center [1301, 23] width 81 height 24
